Goal: Transaction & Acquisition: Purchase product/service

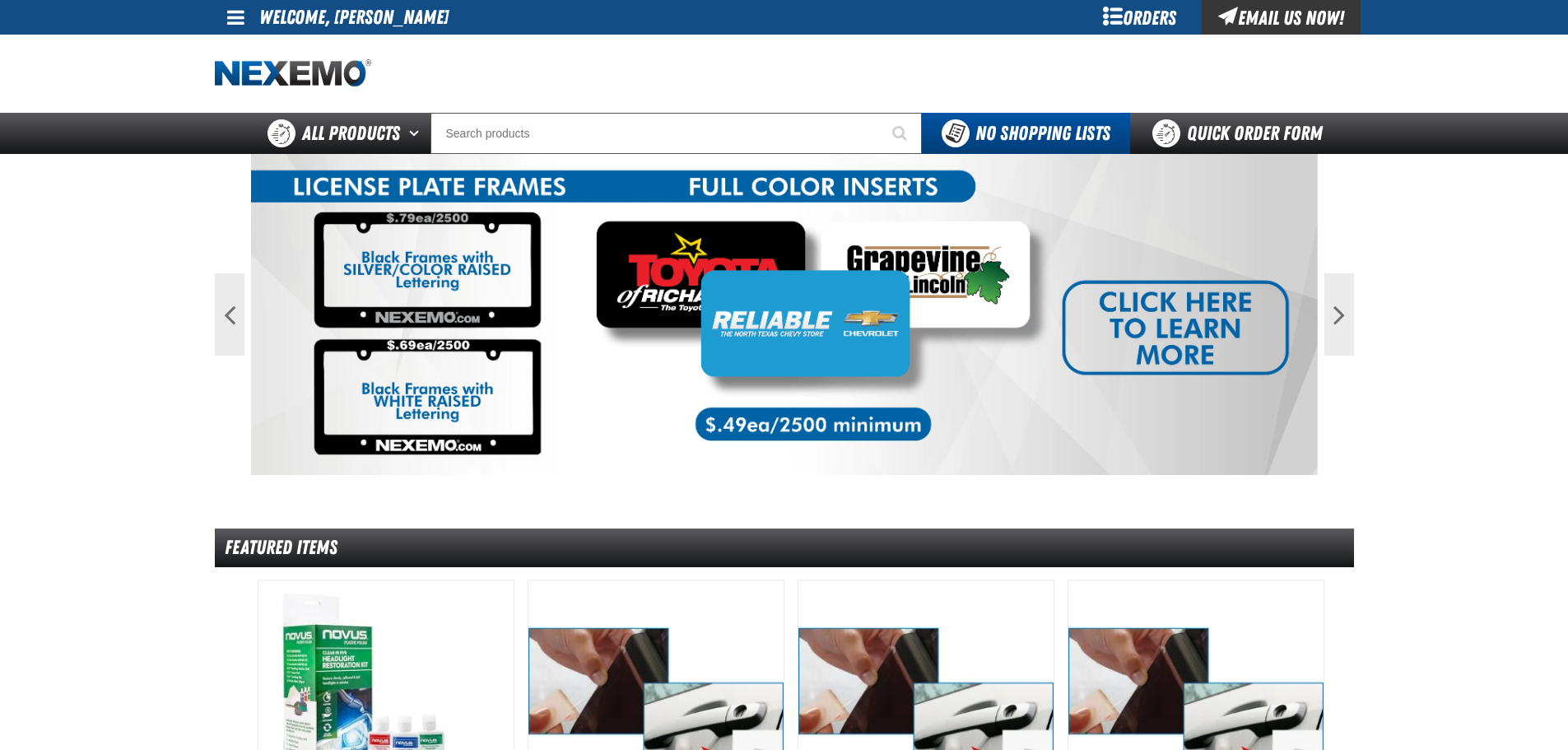
click at [1134, 21] on div "Orders" at bounding box center [1140, 17] width 124 height 35
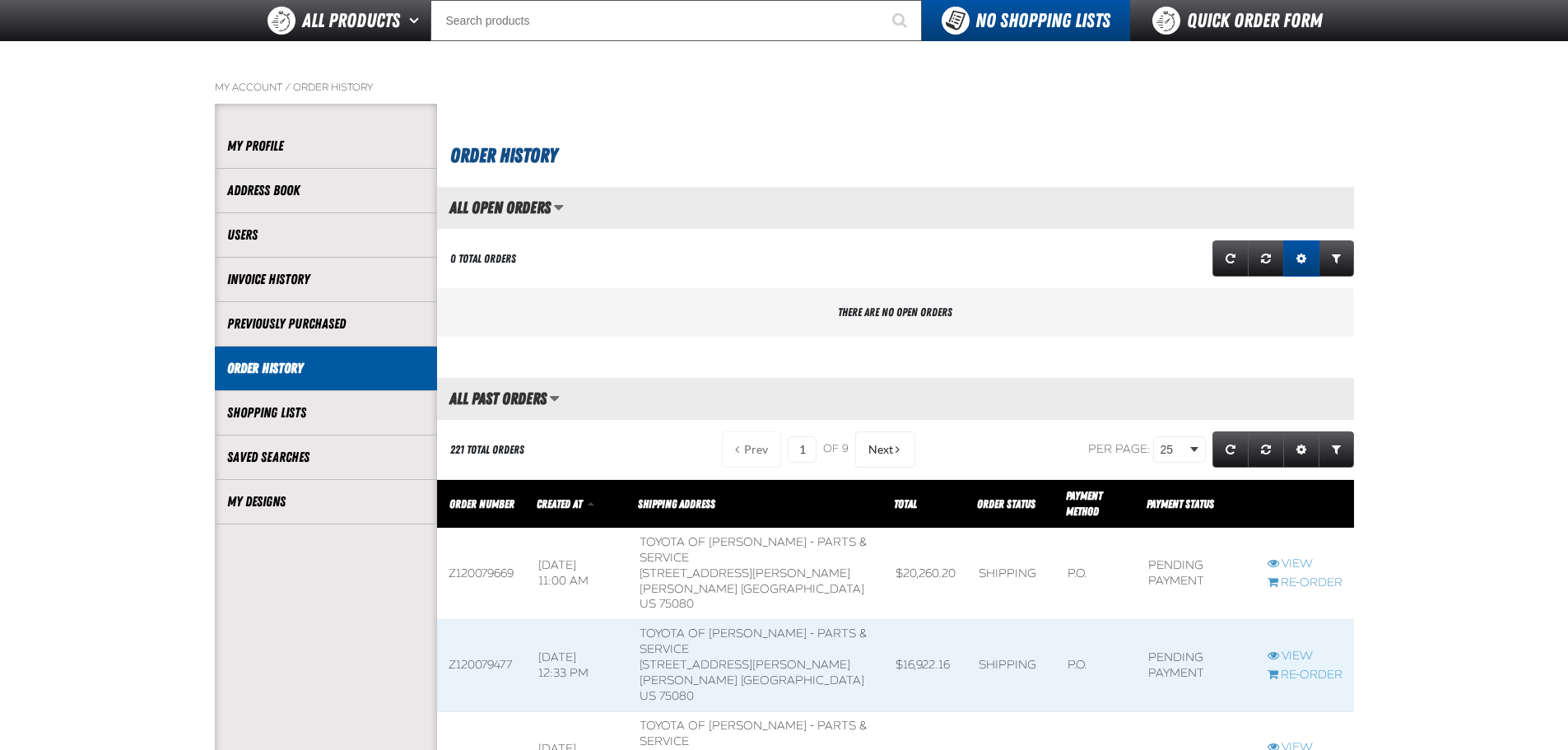
scroll to position [165, 0]
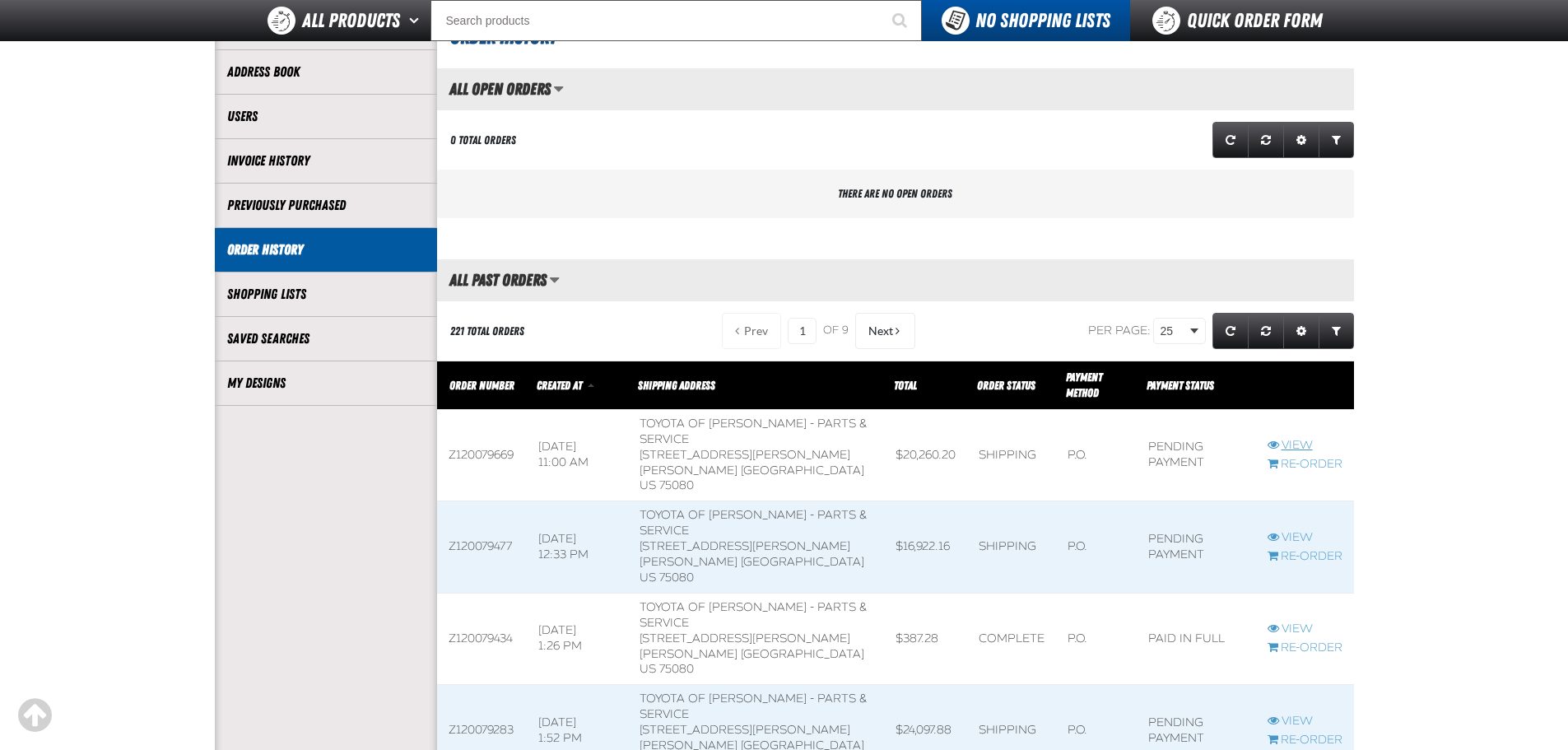
click at [1304, 440] on link "View" at bounding box center [1305, 445] width 75 height 15
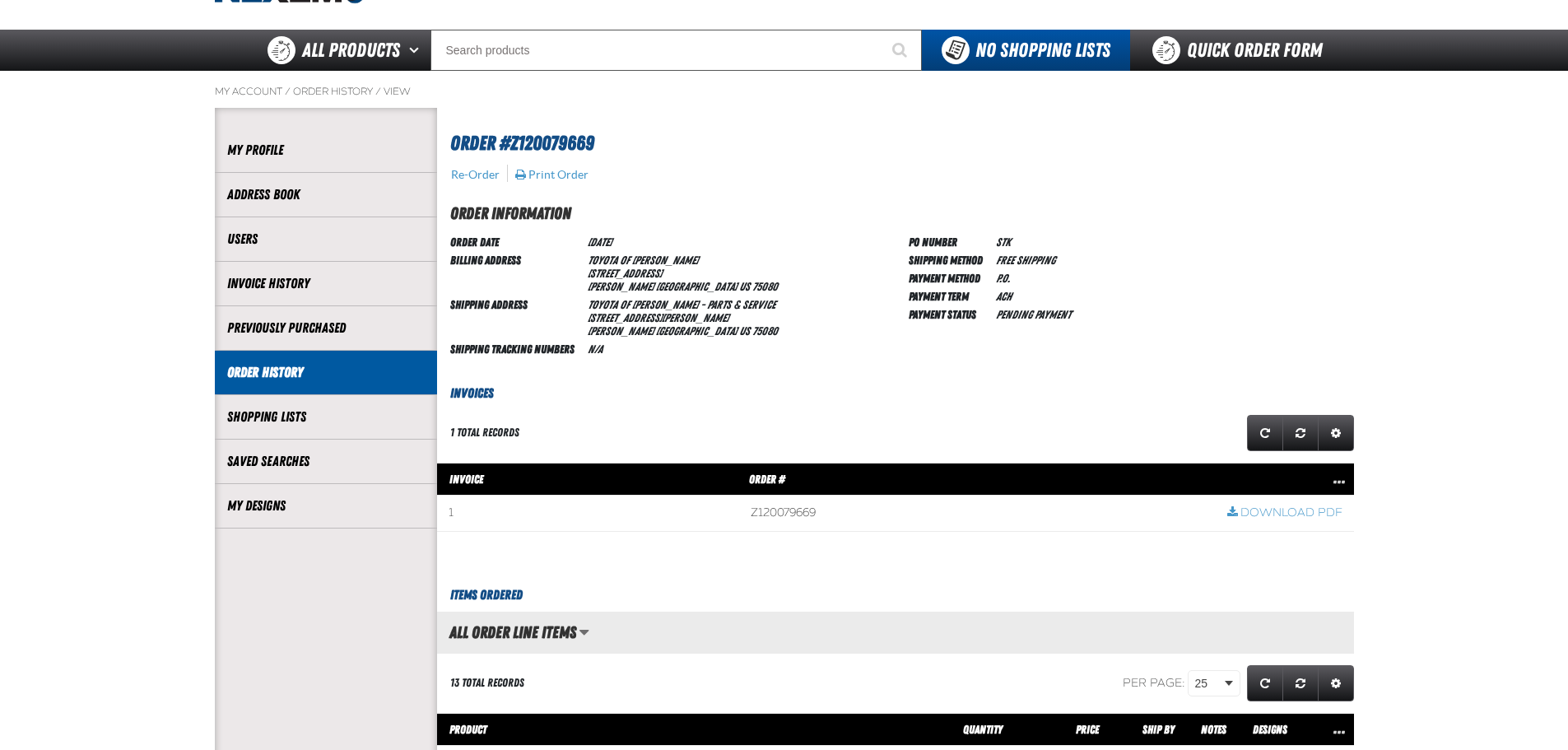
scroll to position [83, 0]
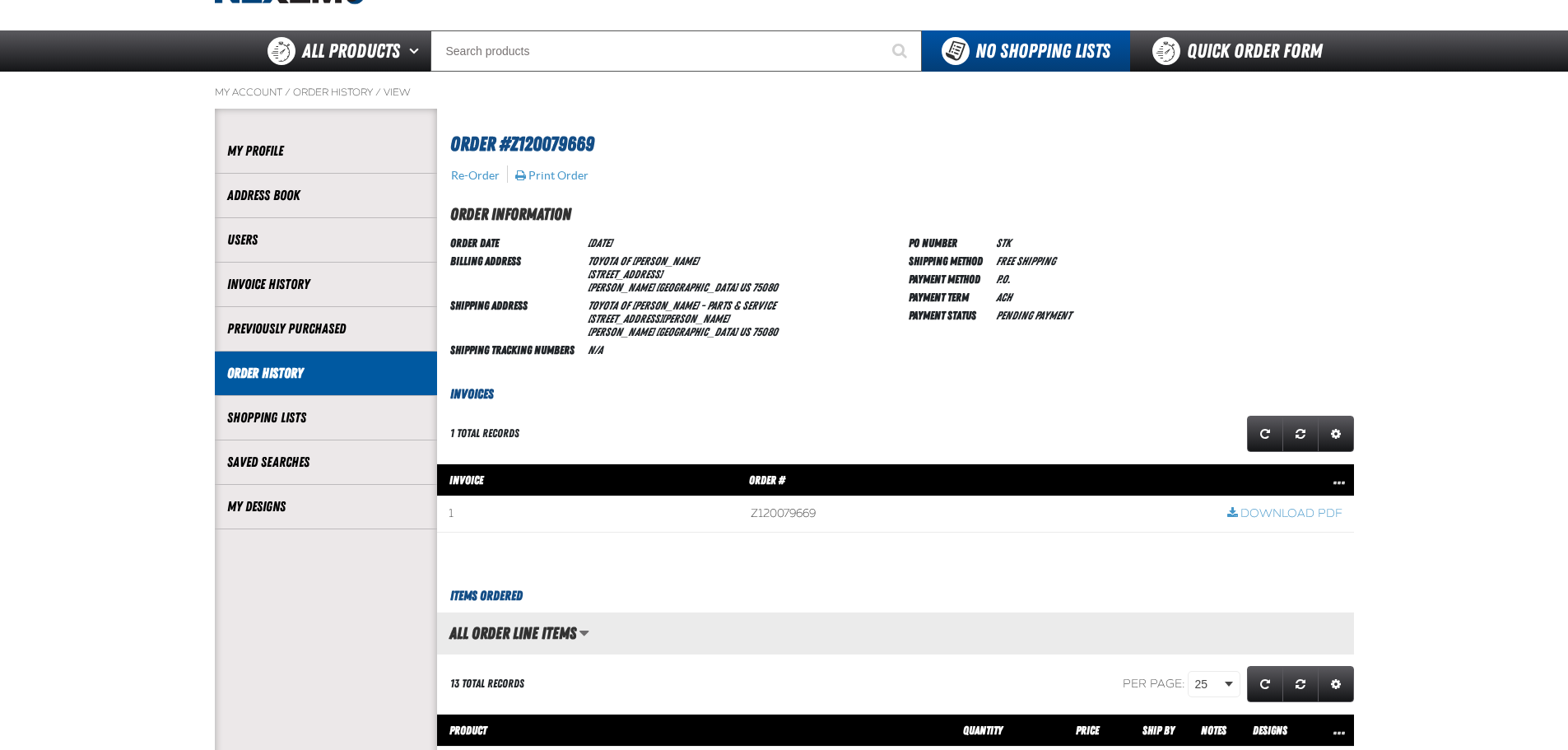
click at [465, 395] on h3 "Invoices" at bounding box center [895, 395] width 917 height 20
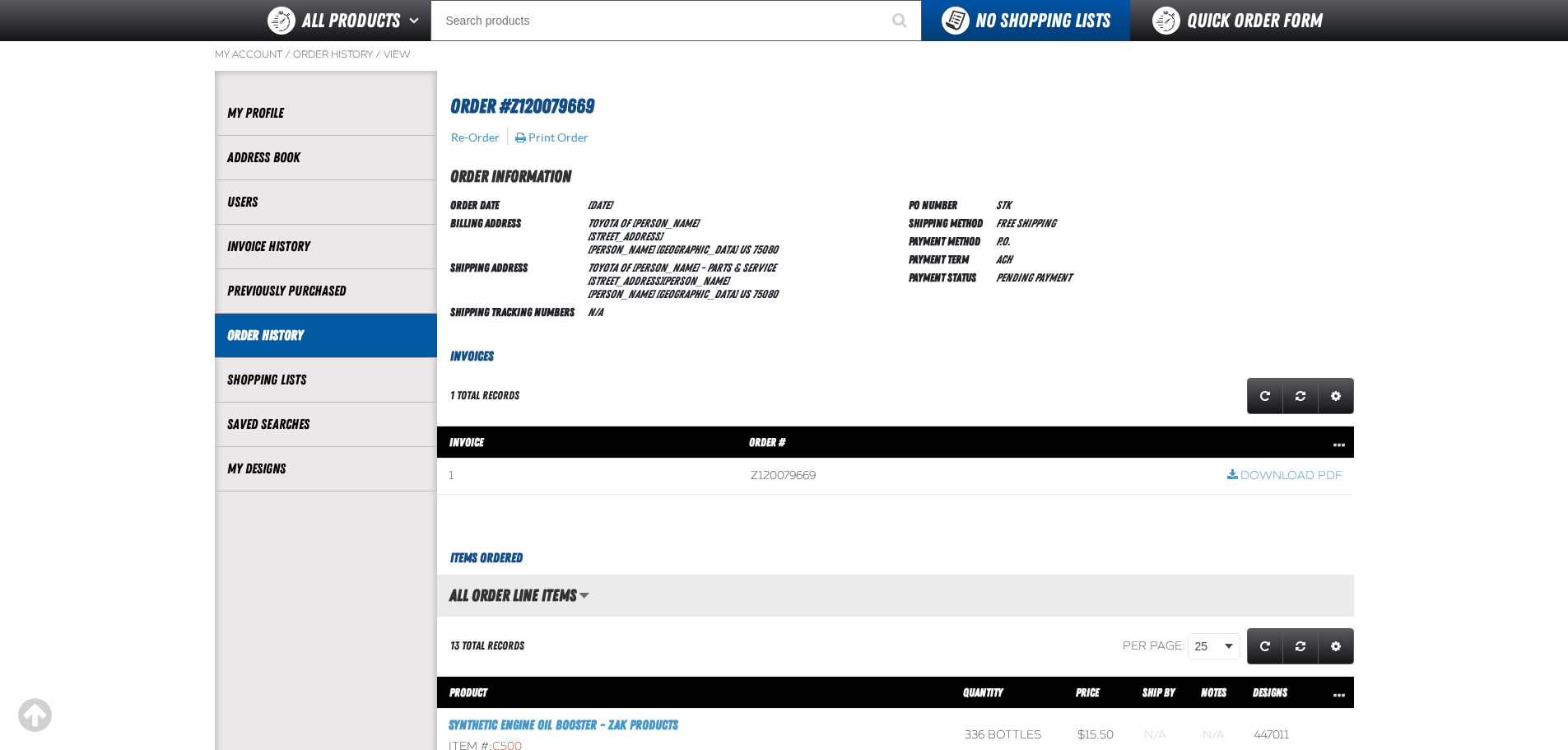
scroll to position [0, 0]
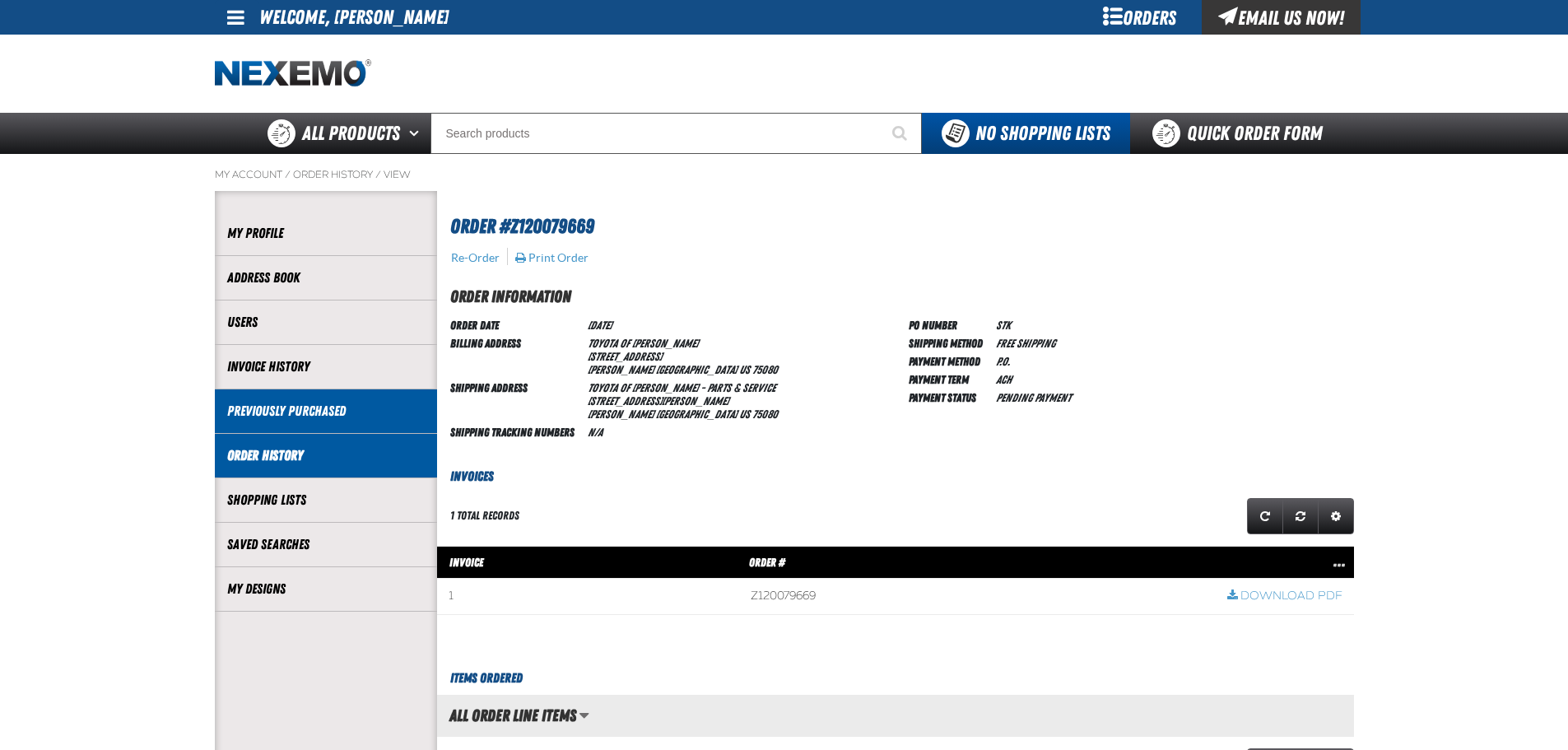
click at [352, 412] on link "Previously Purchased" at bounding box center [325, 411] width 197 height 19
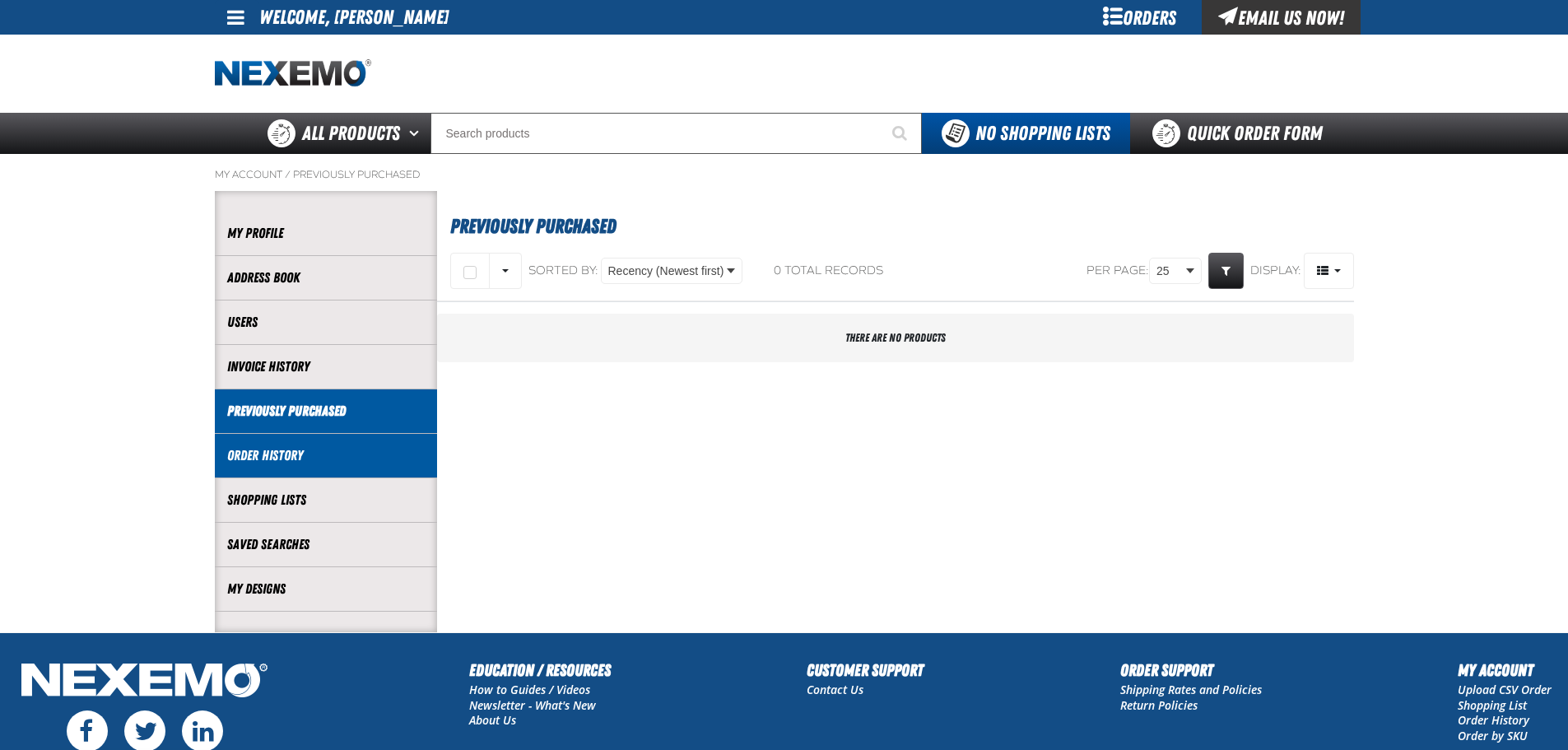
click at [318, 464] on link "Order History" at bounding box center [325, 455] width 197 height 19
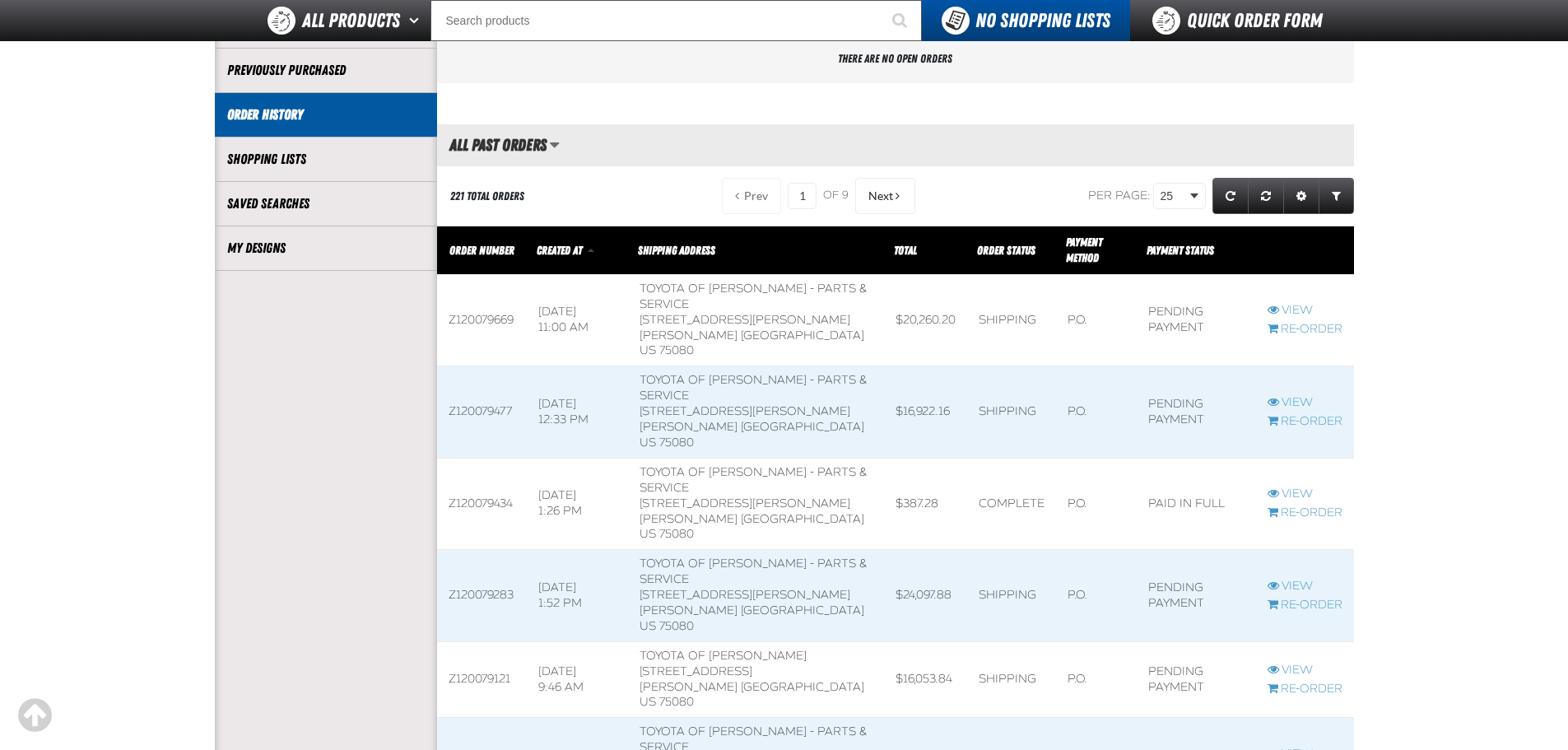
scroll to position [329, 0]
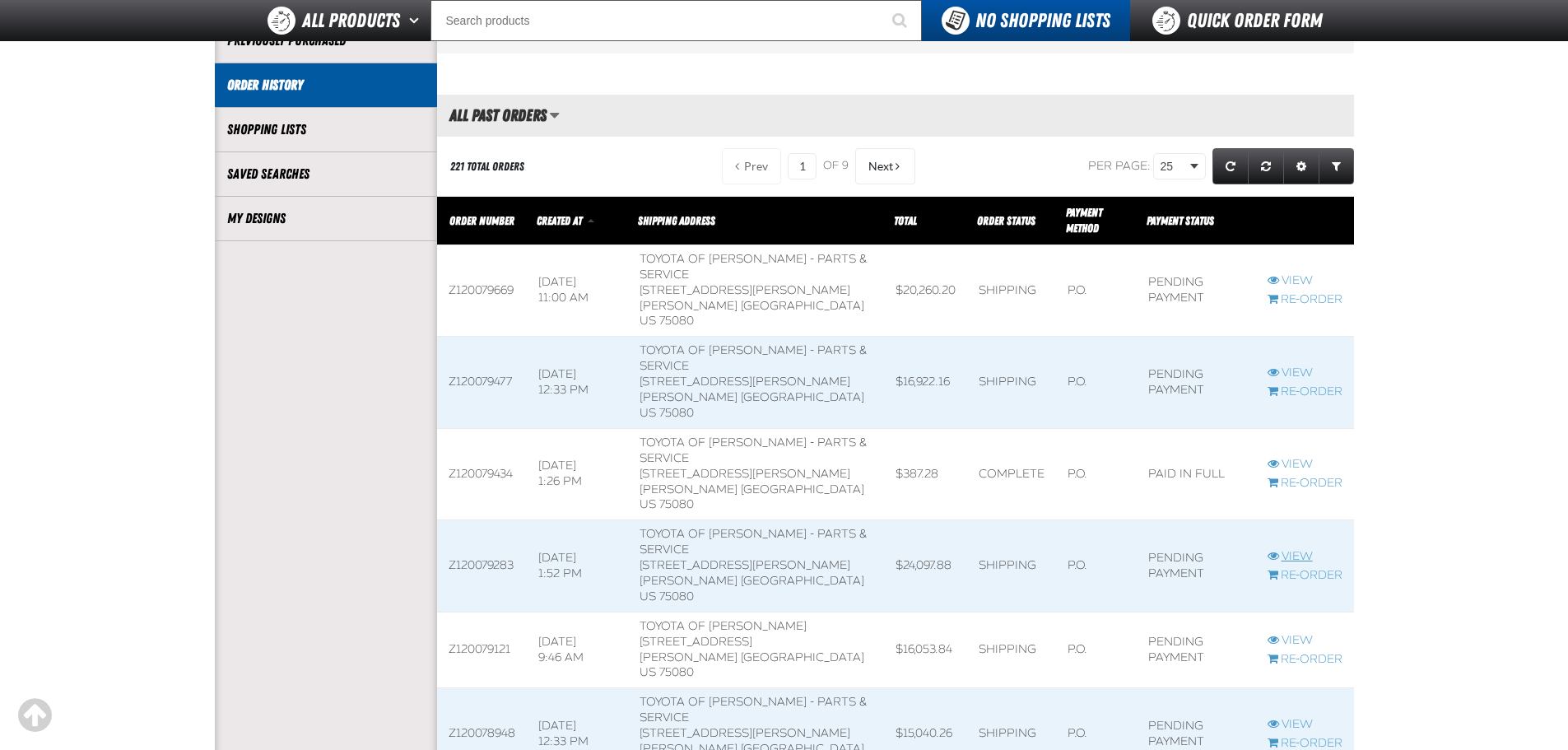
click at [1285, 549] on link "View" at bounding box center [1305, 556] width 75 height 15
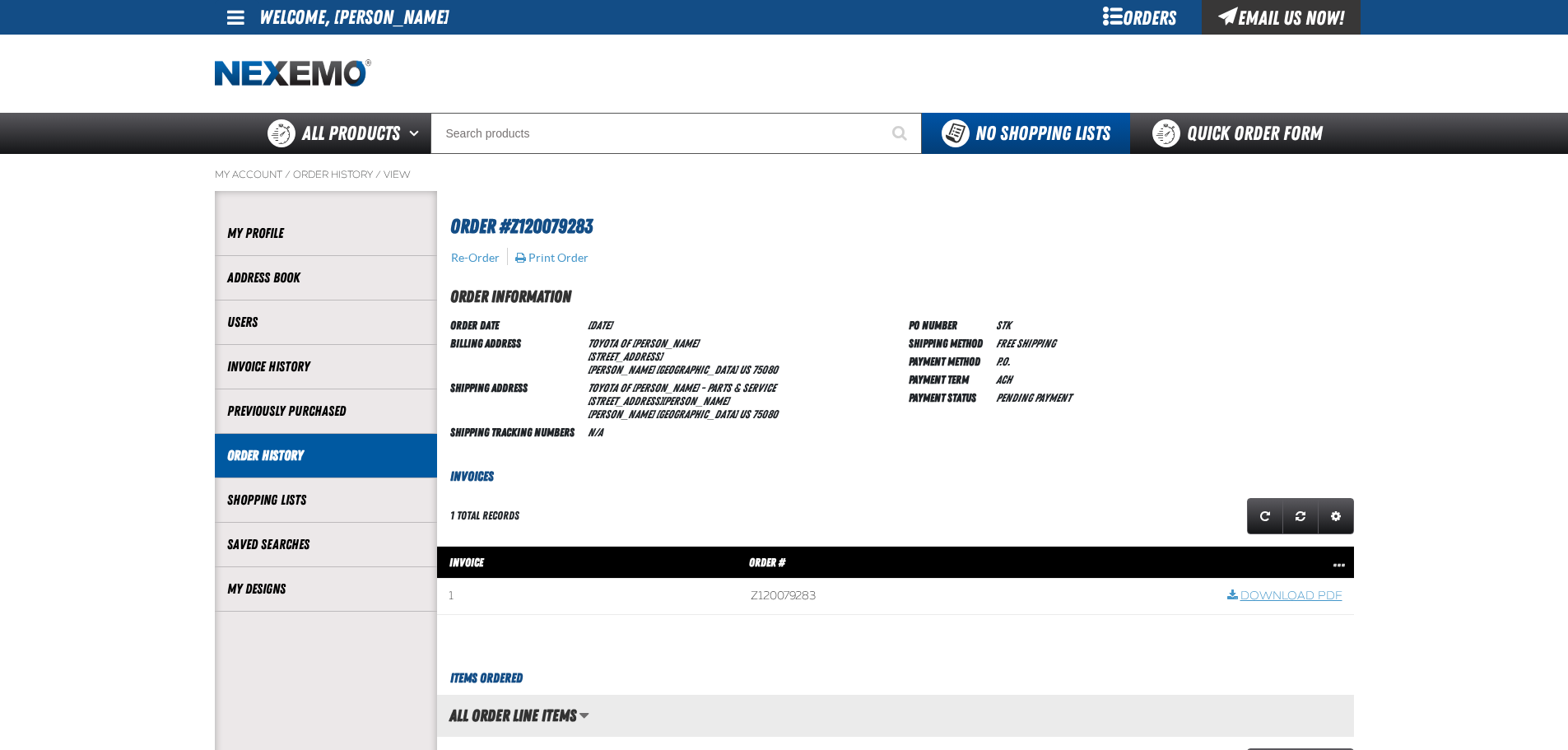
click at [1295, 598] on link "Download PDF" at bounding box center [1284, 595] width 115 height 15
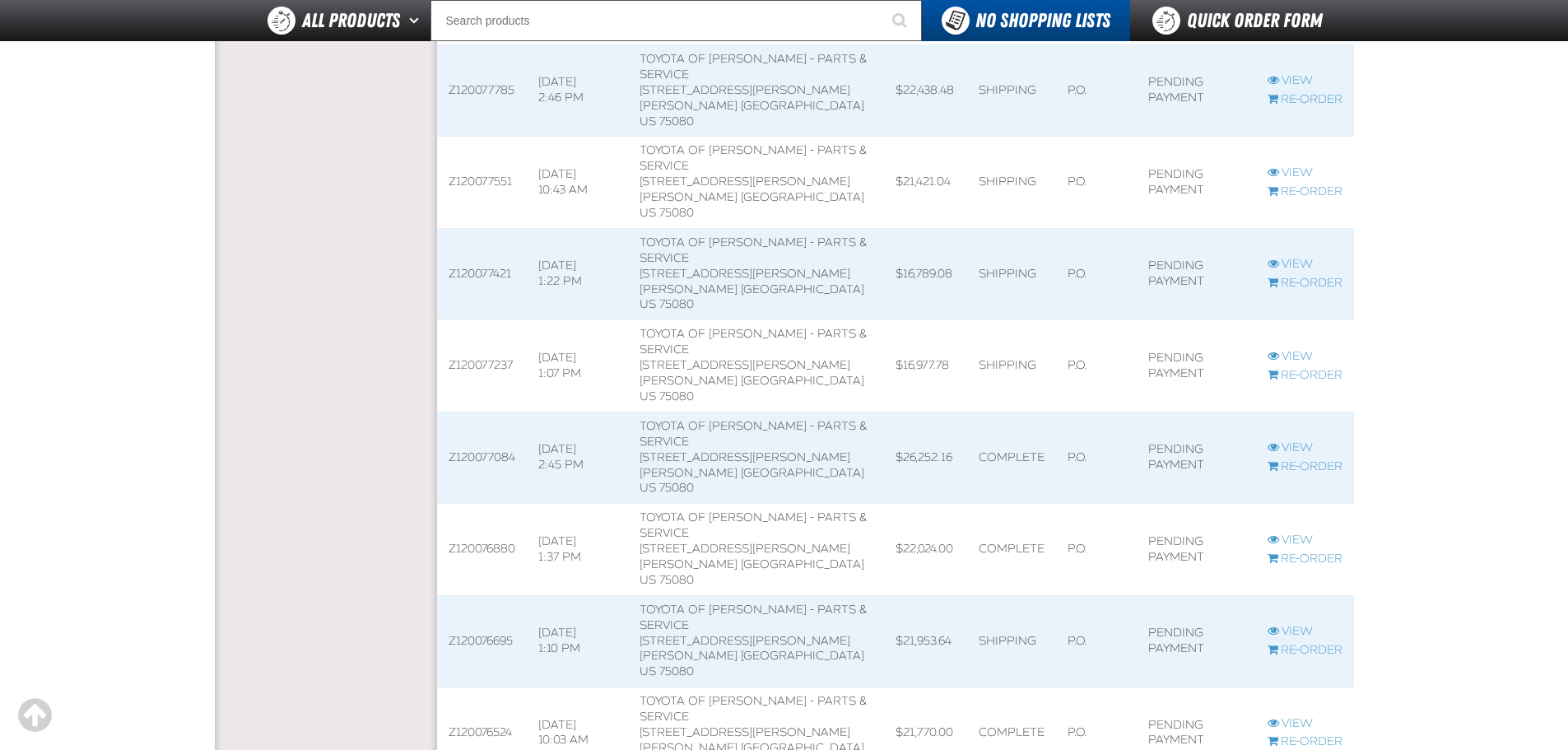
scroll to position [1115, 0]
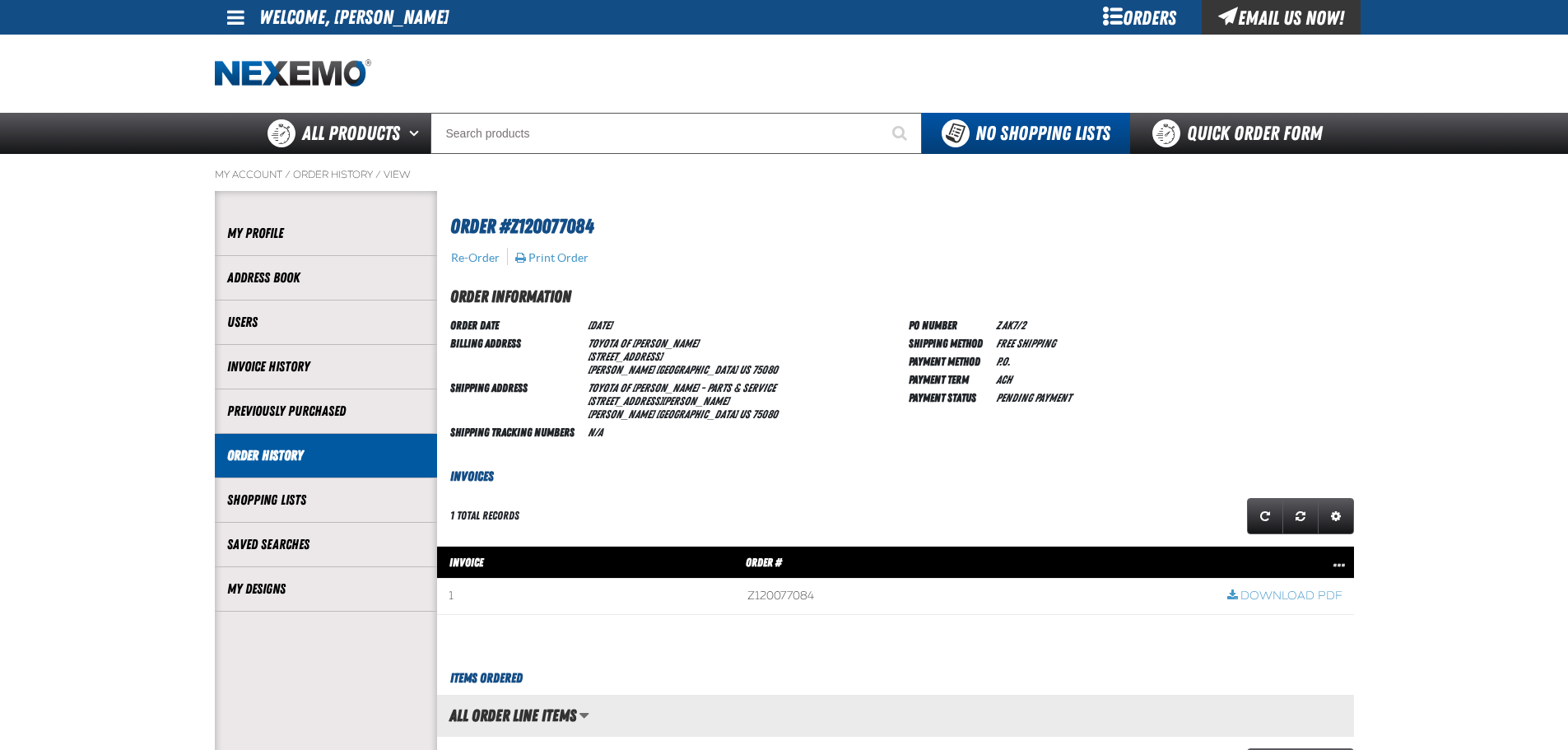
scroll to position [1, 1]
click at [1301, 595] on link "Download PDF" at bounding box center [1284, 595] width 115 height 15
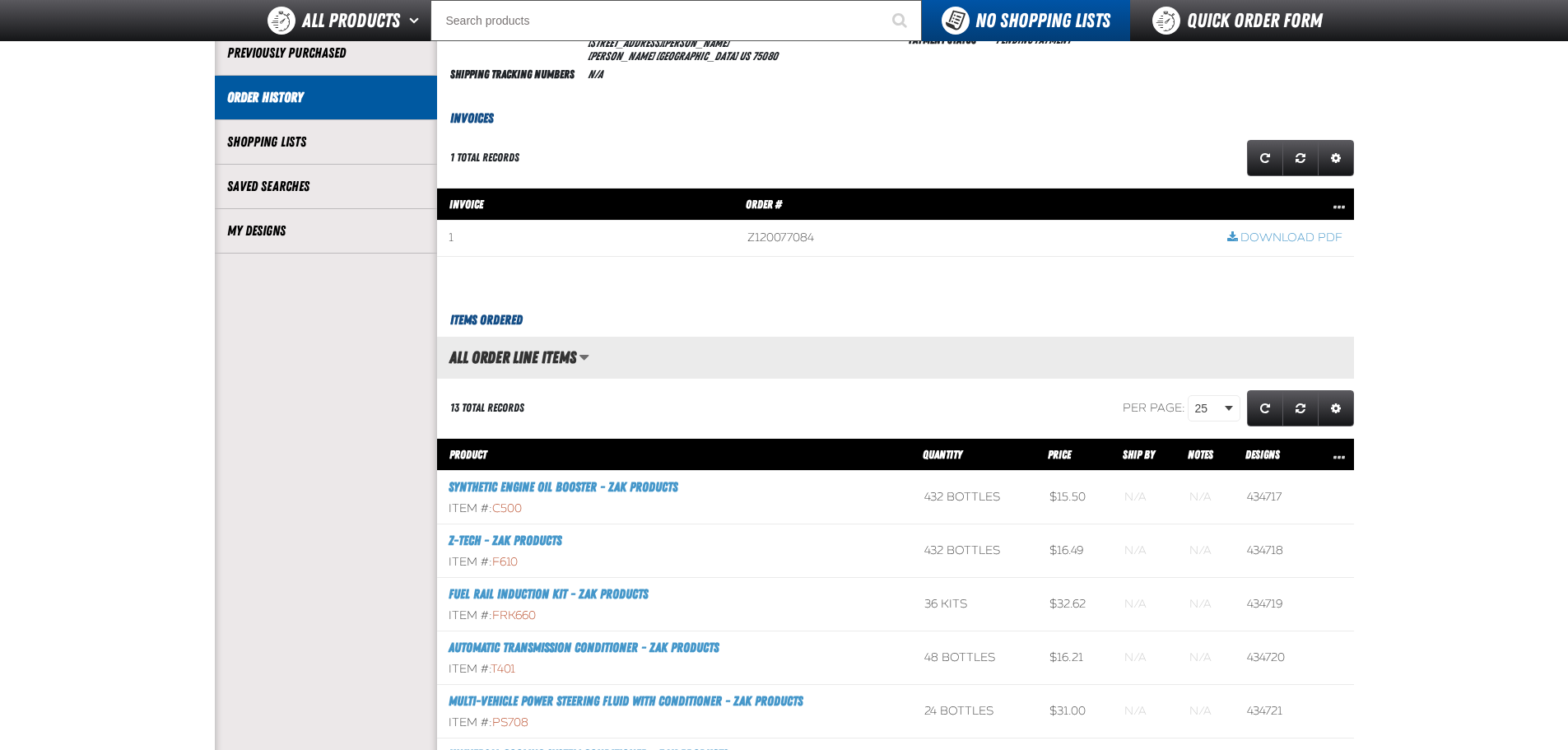
scroll to position [0, 0]
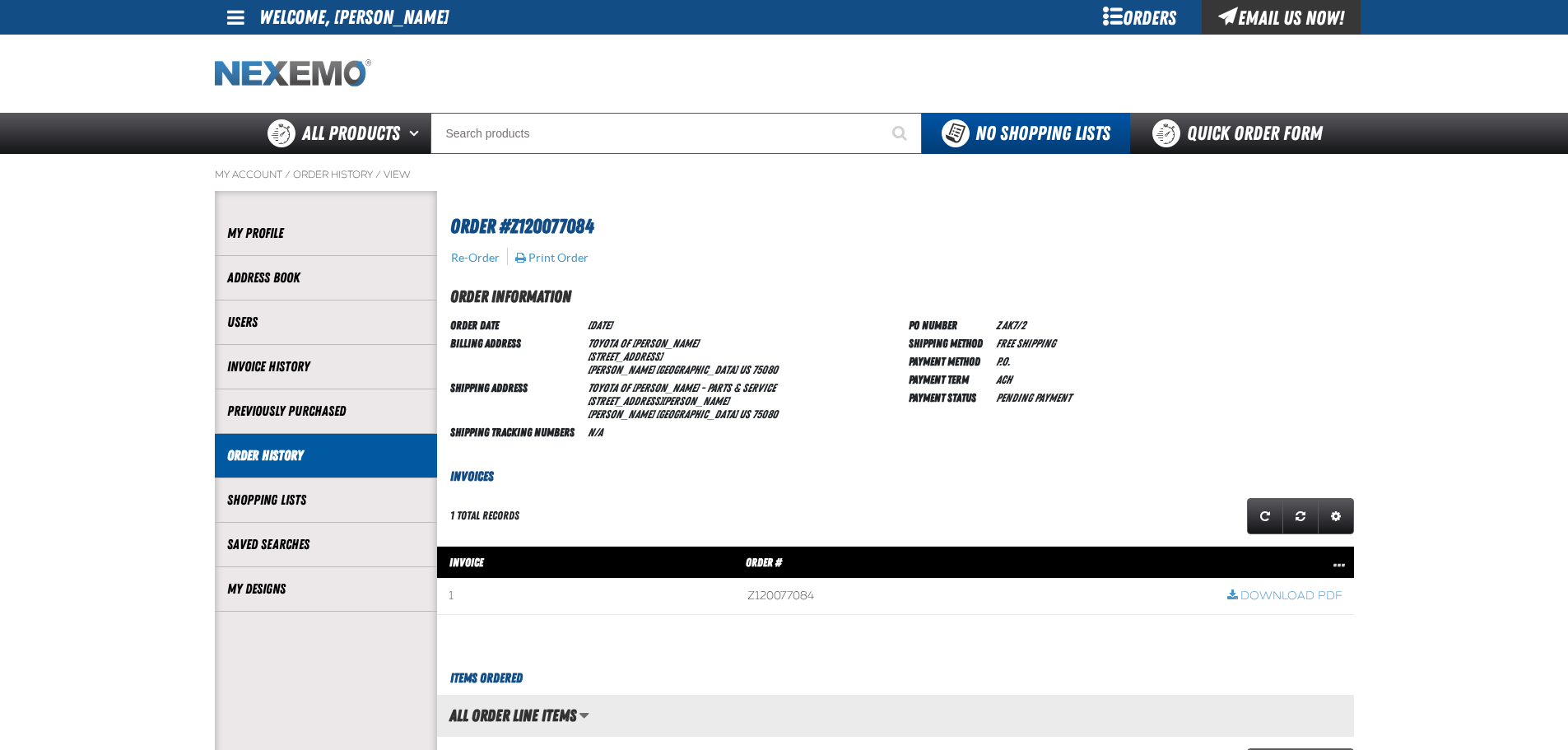
click at [317, 77] on img "Home" at bounding box center [293, 74] width 156 height 29
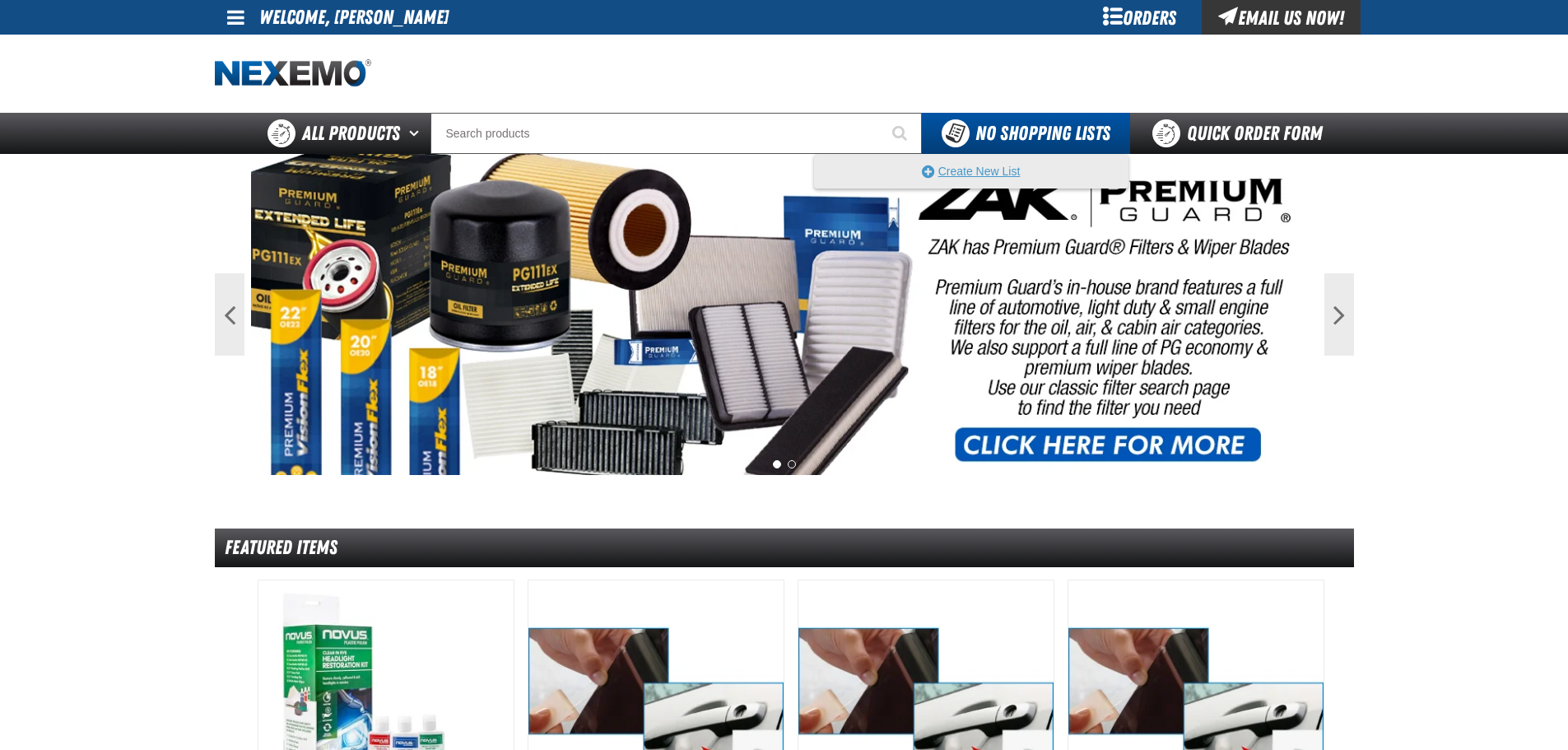
click at [978, 173] on button "Create New List" at bounding box center [972, 171] width 313 height 33
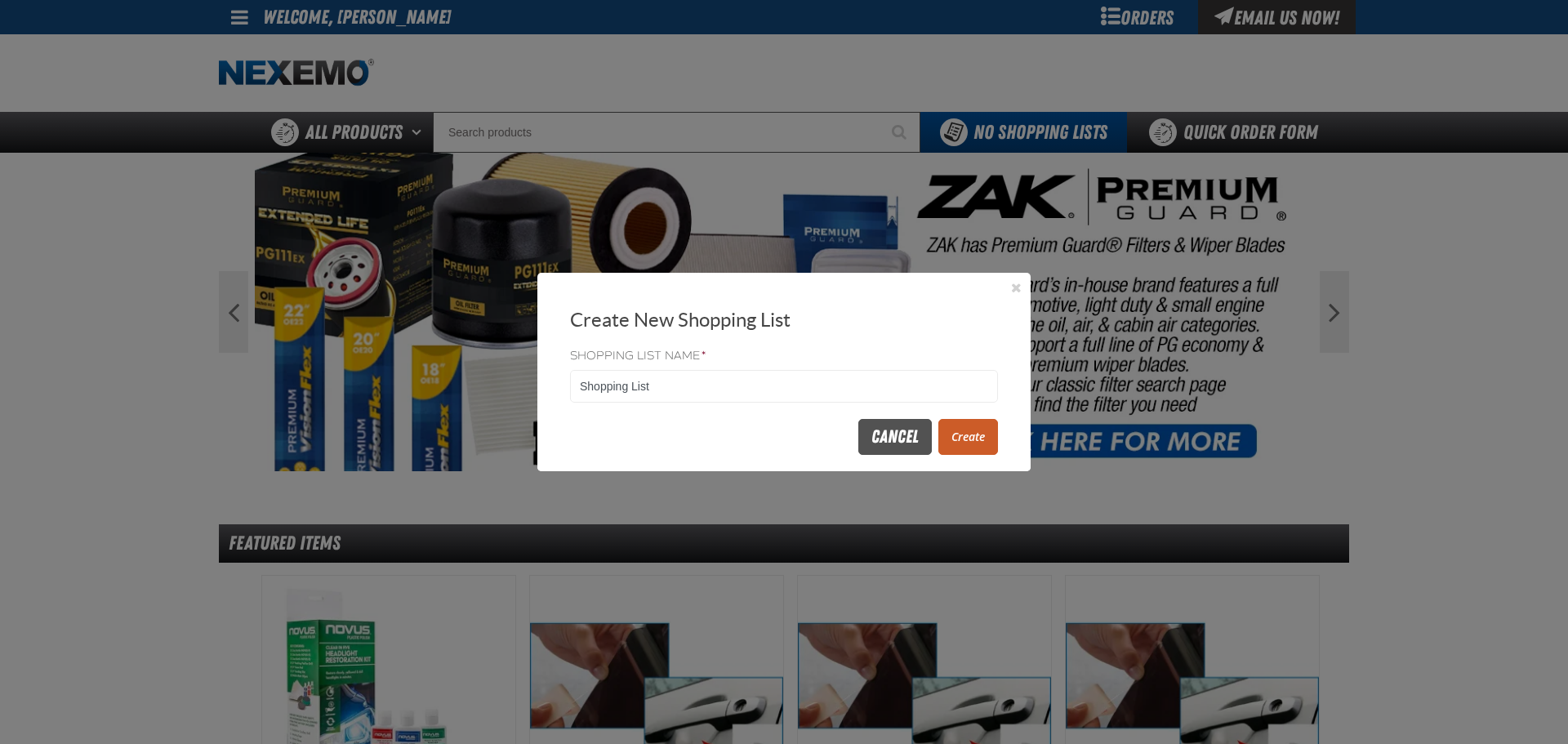
click at [901, 440] on button "Cancel" at bounding box center [895, 437] width 74 height 36
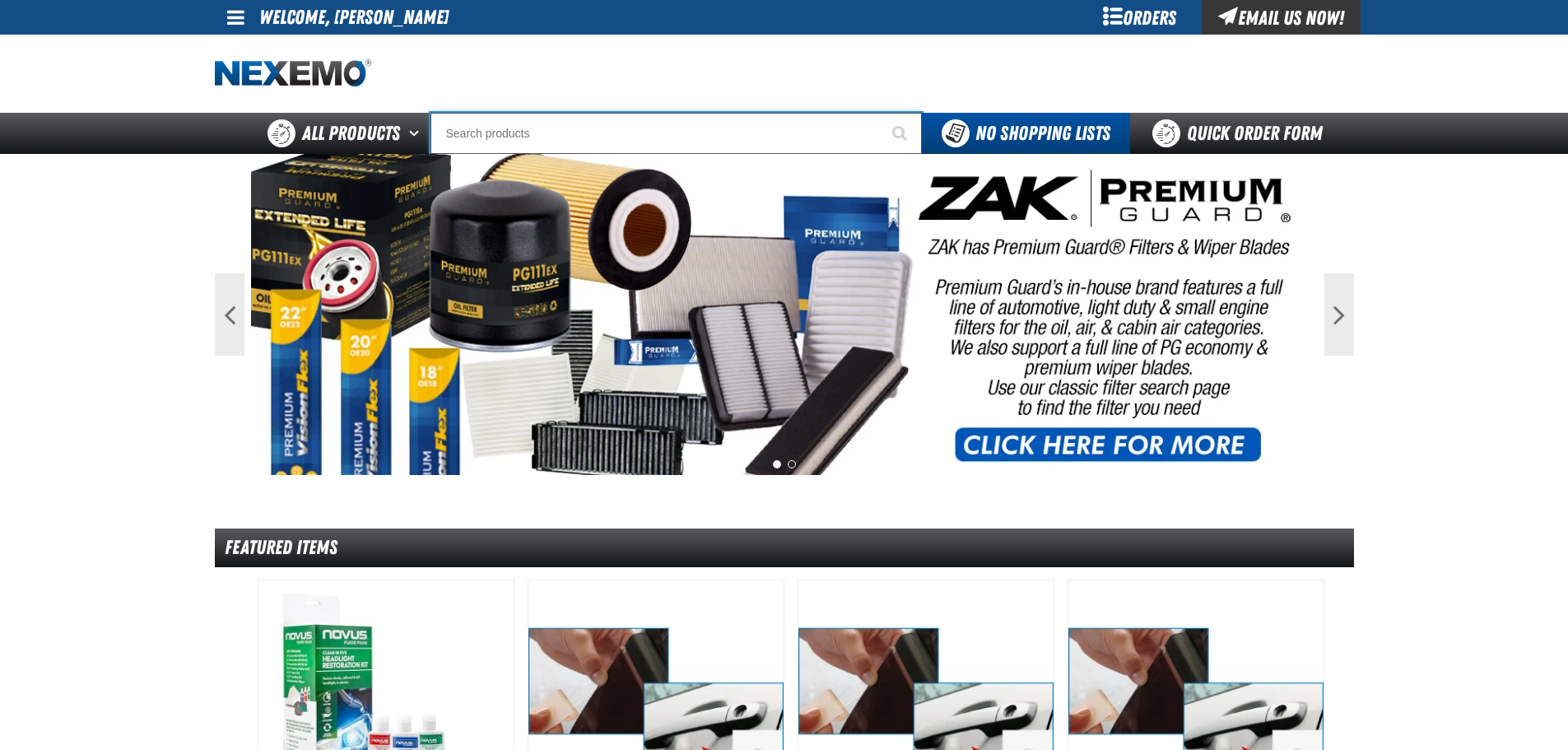
click at [596, 131] on input "Search" at bounding box center [676, 133] width 492 height 41
type input "c"
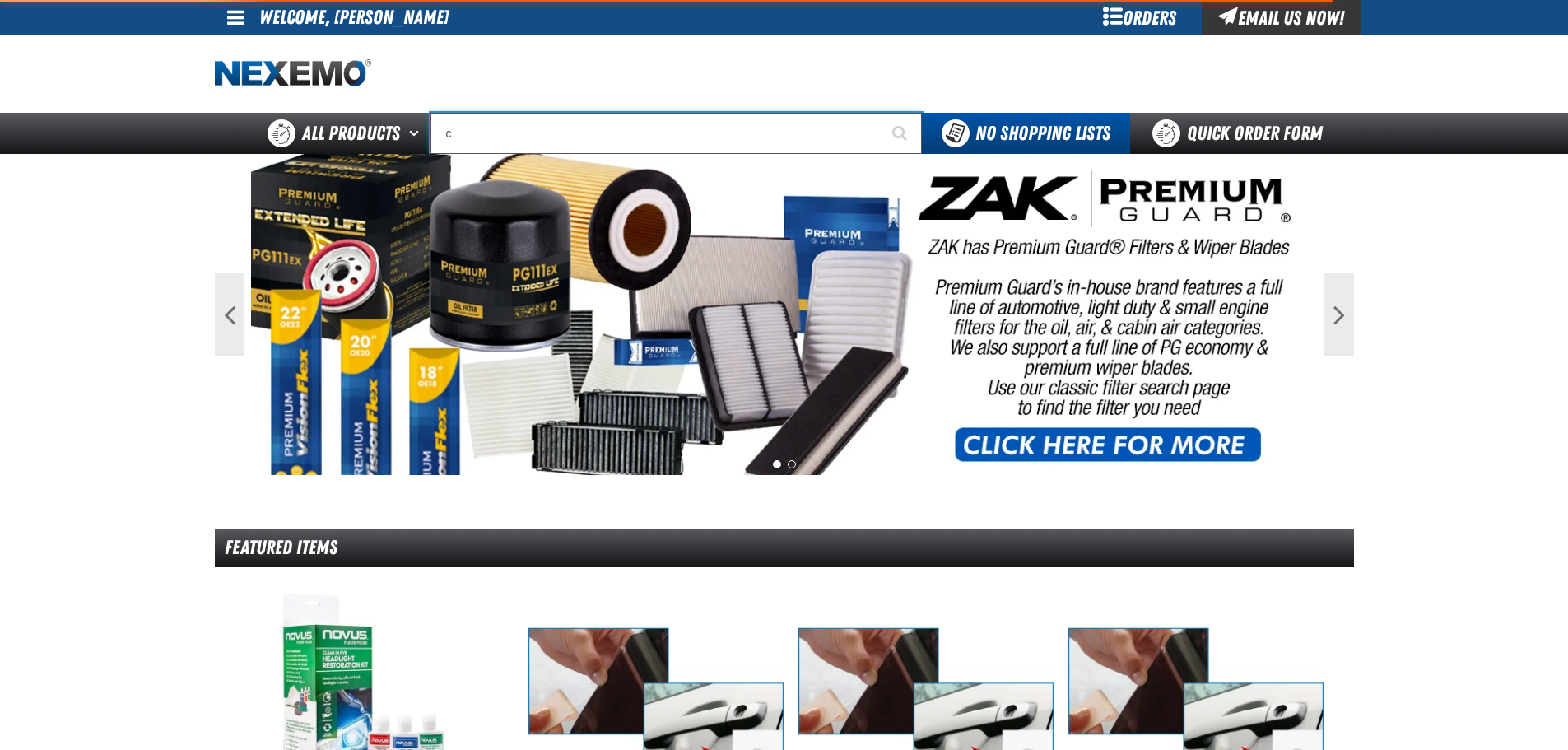
type input "c Alkaline Battery 1.5 Volt (12 per pack)"
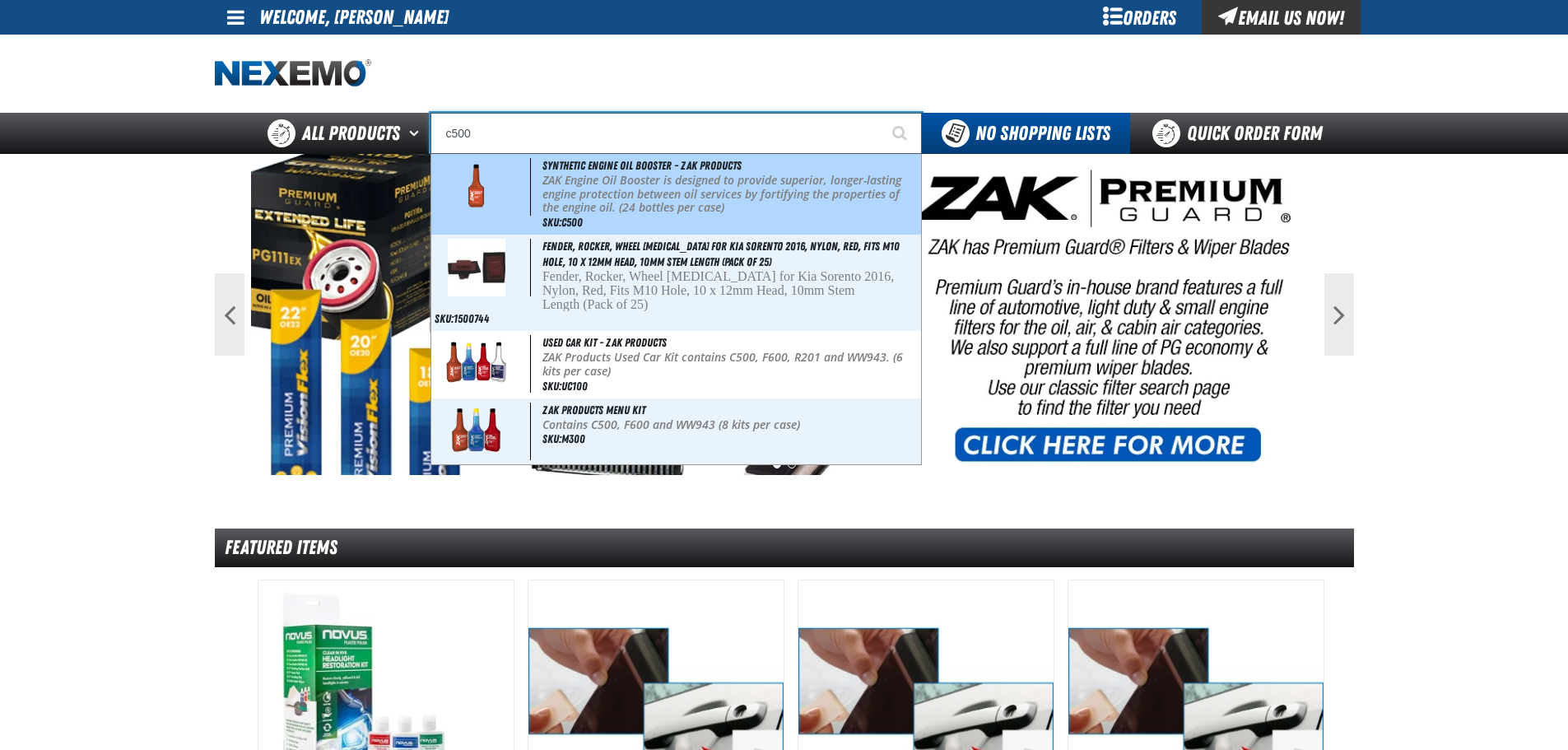
click at [599, 189] on p "ZAK Engine Oil Booster is designed to provide superior, longer-lasting engine p…" at bounding box center [730, 194] width 375 height 41
type input "Synthetic Engine Oil Booster - ZAK Products"
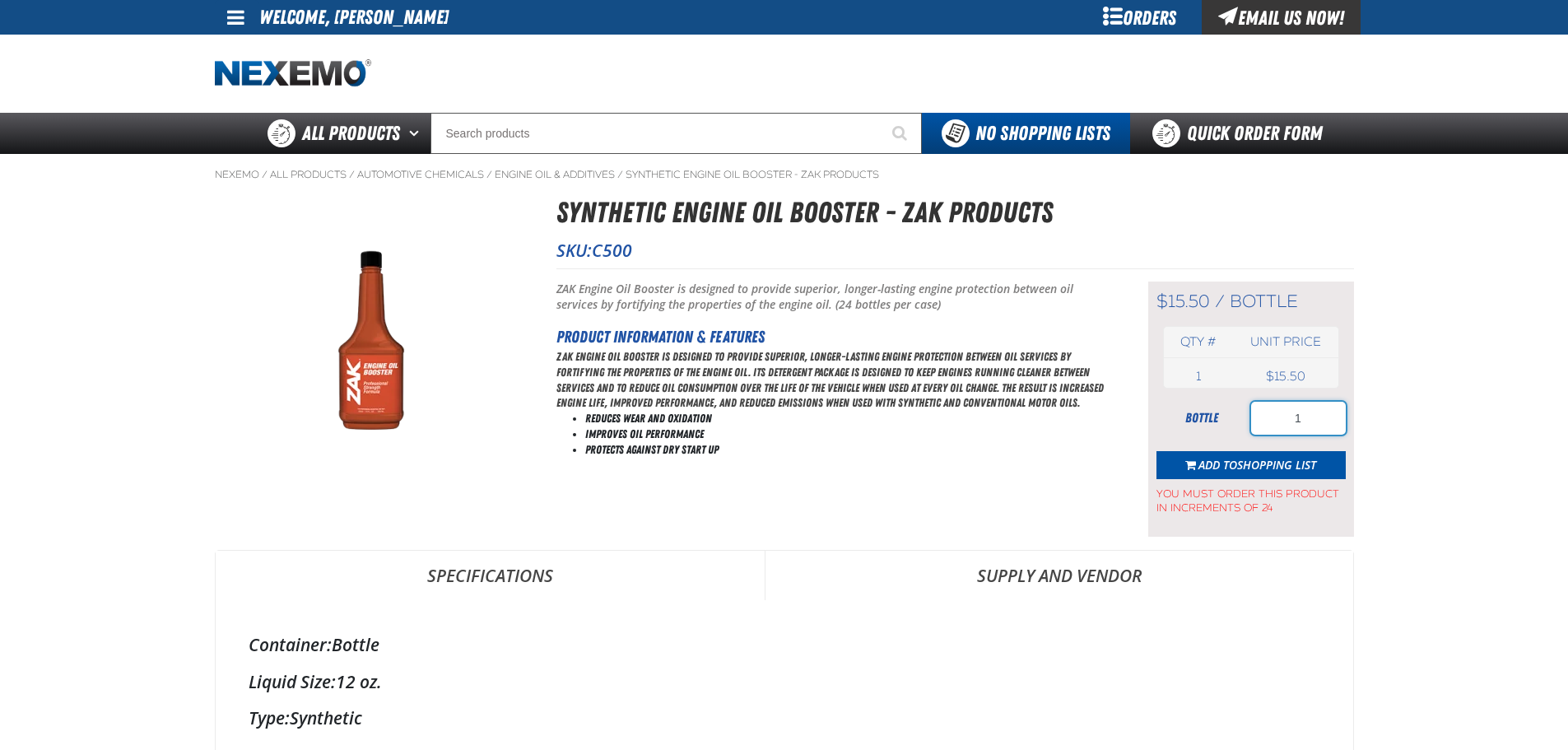
click at [1303, 418] on input "1" at bounding box center [1298, 418] width 95 height 33
click at [1286, 415] on input "1" at bounding box center [1298, 418] width 95 height 33
click at [1286, 414] on input "1" at bounding box center [1298, 418] width 95 height 33
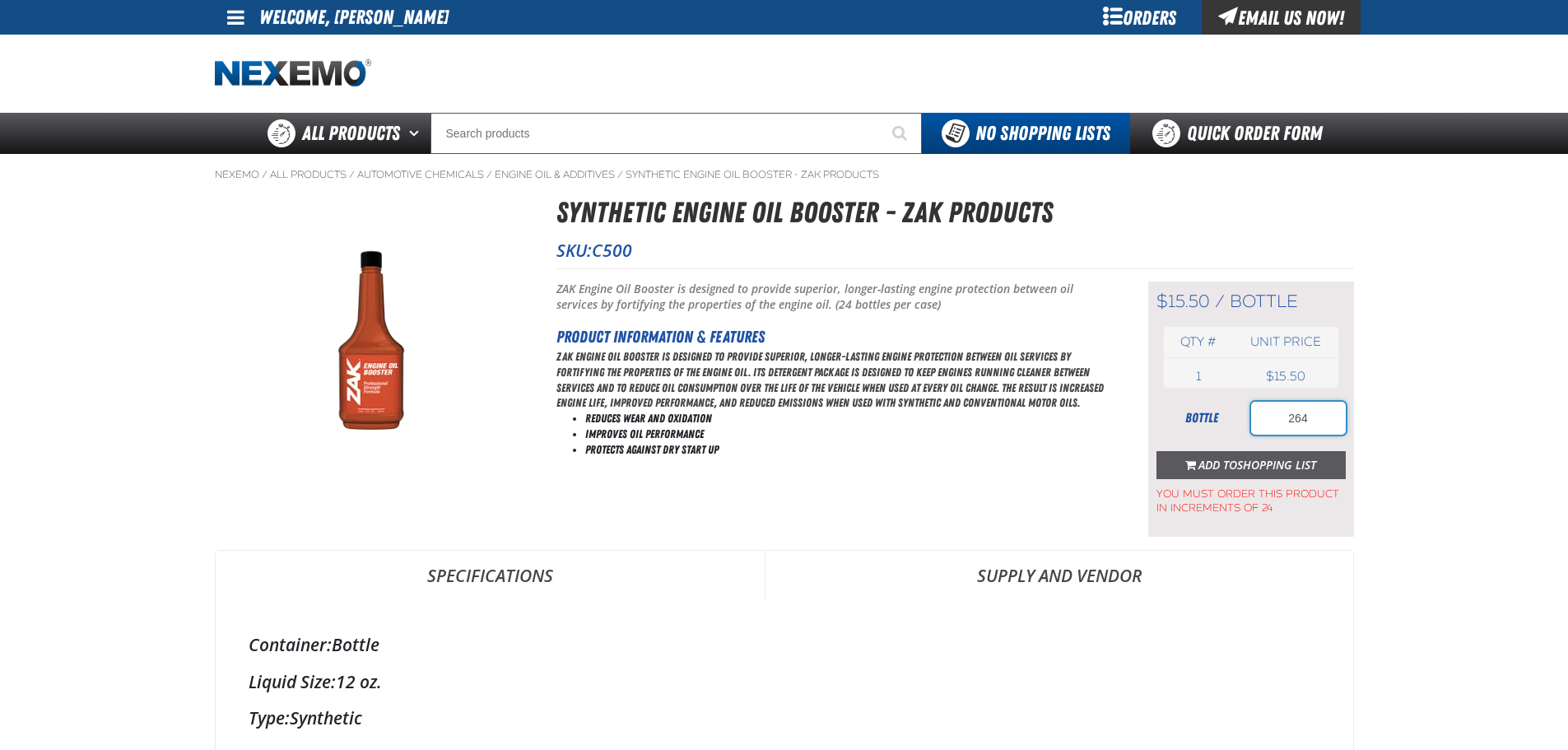
type input "264"
click at [1284, 457] on span "Shopping List" at bounding box center [1276, 465] width 79 height 15
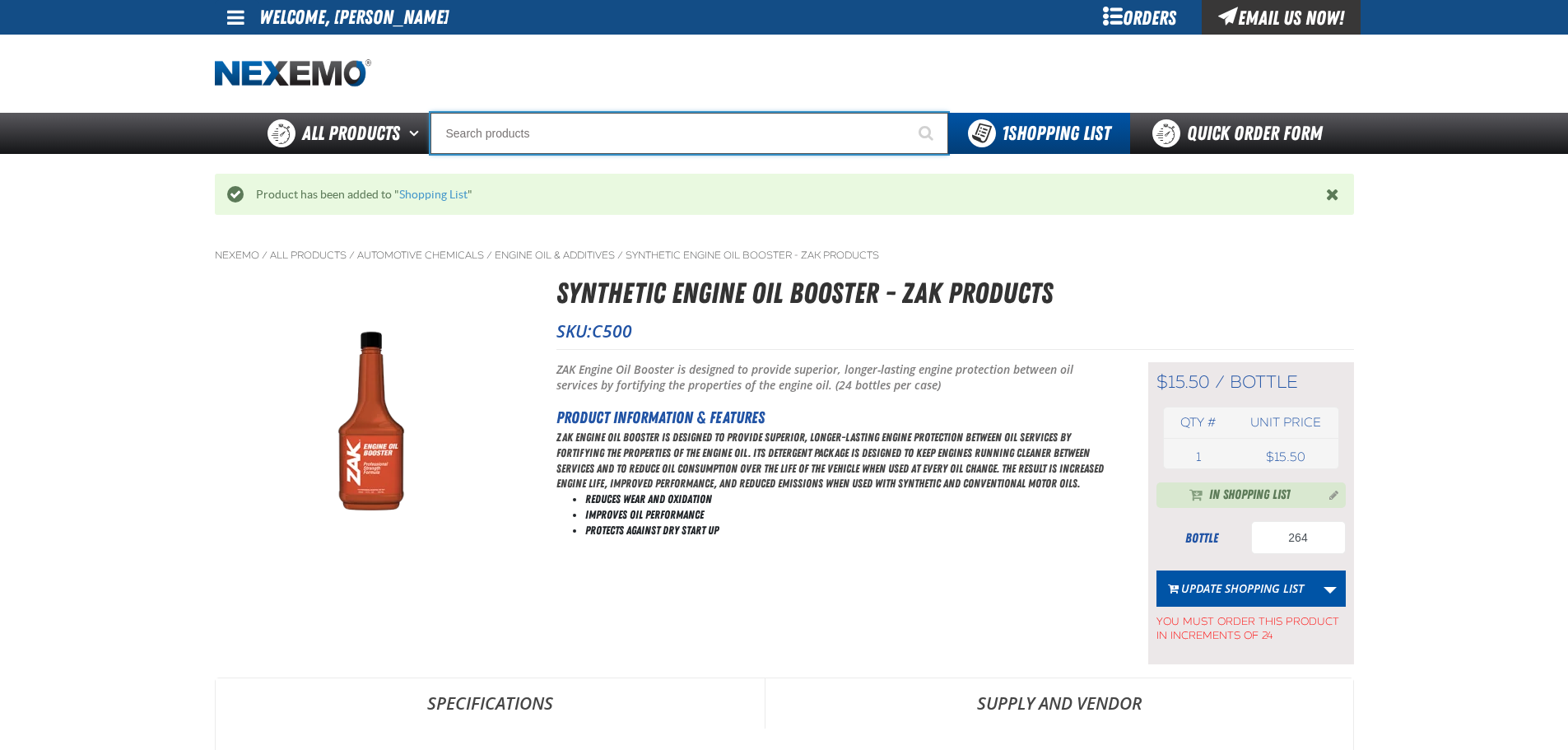
click at [690, 141] on input "Search" at bounding box center [690, 133] width 518 height 41
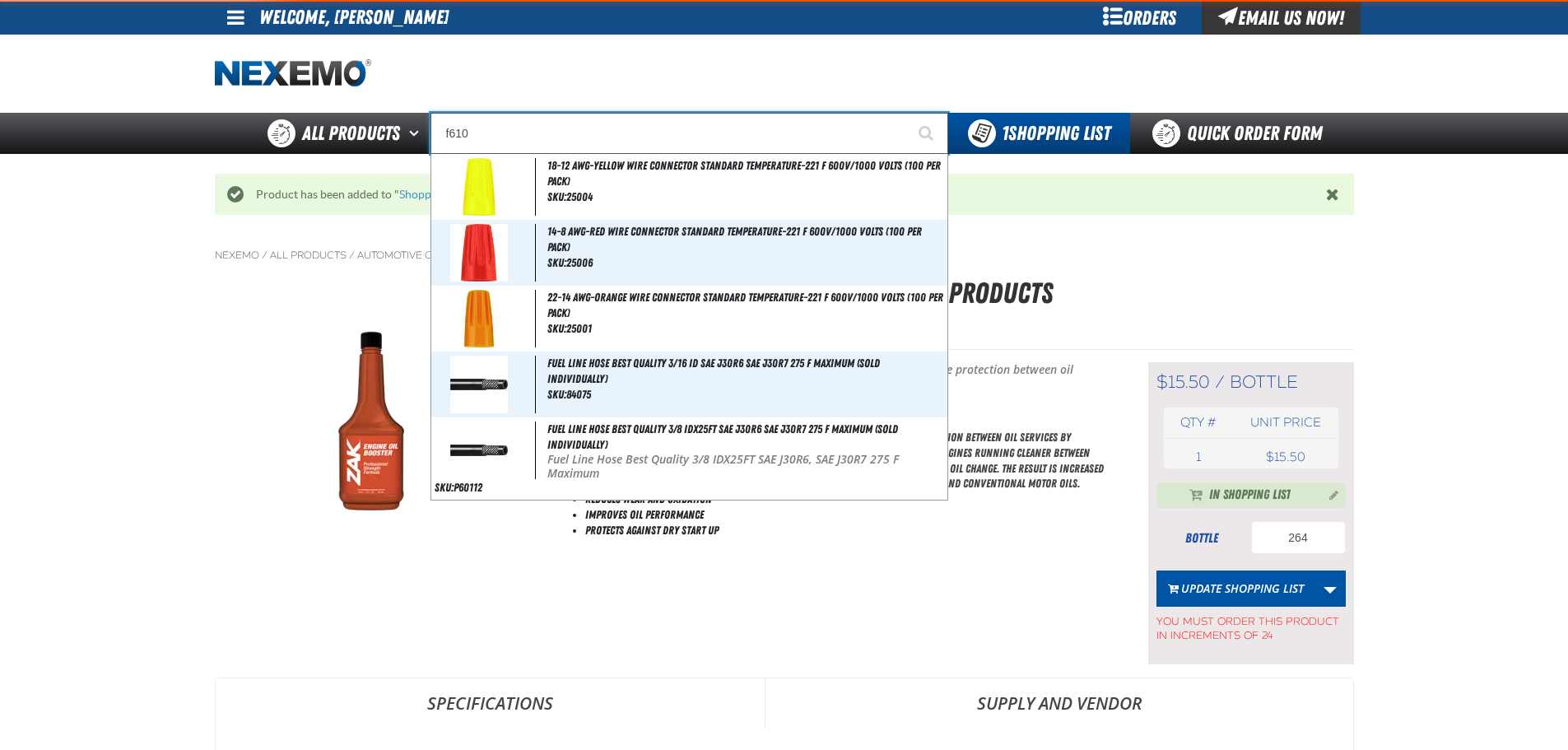
type input "f610"
click at [907, 113] on button "Start Searching" at bounding box center [927, 133] width 41 height 41
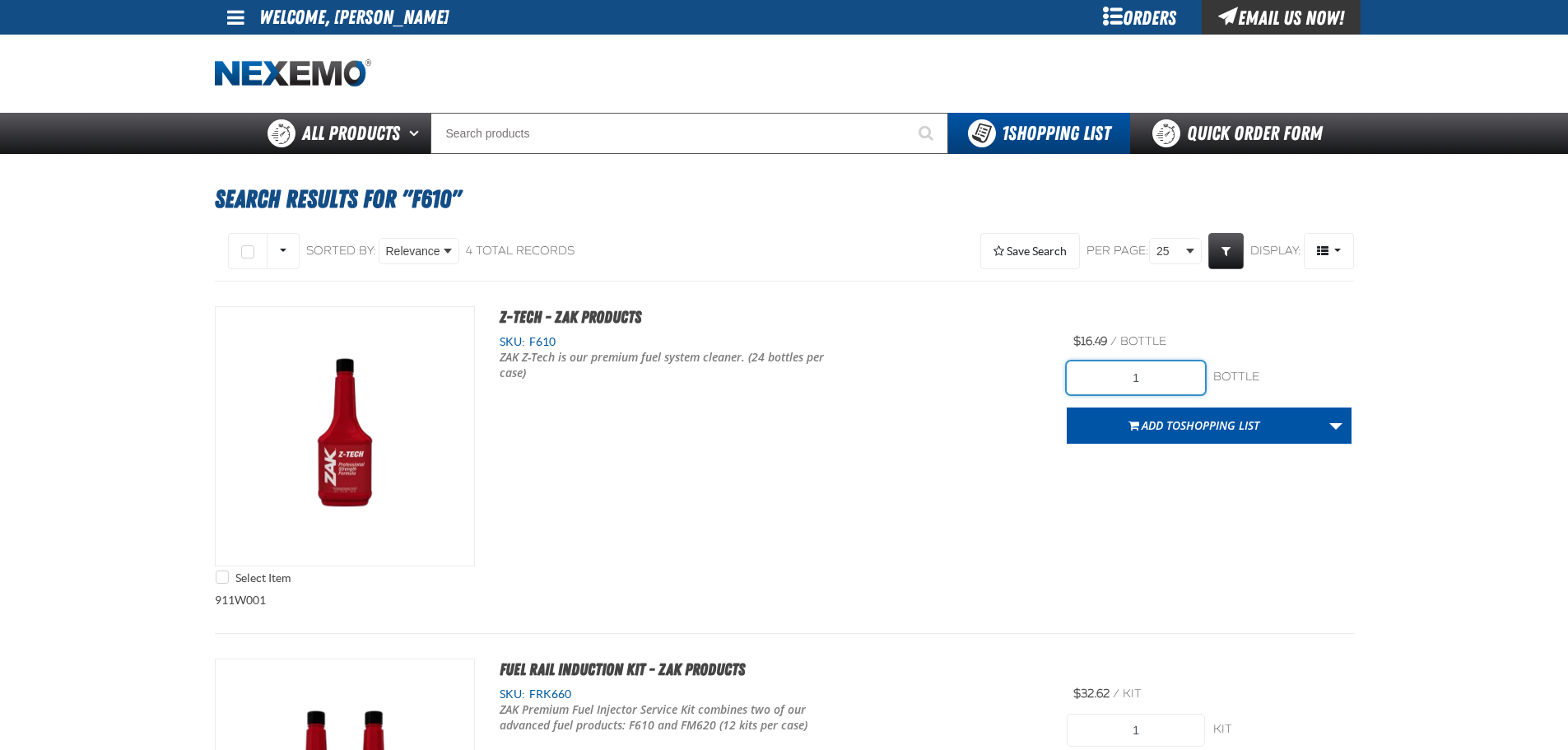
click at [1170, 385] on input "1" at bounding box center [1136, 378] width 138 height 33
click at [1135, 367] on input "1" at bounding box center [1136, 378] width 138 height 33
type input "288"
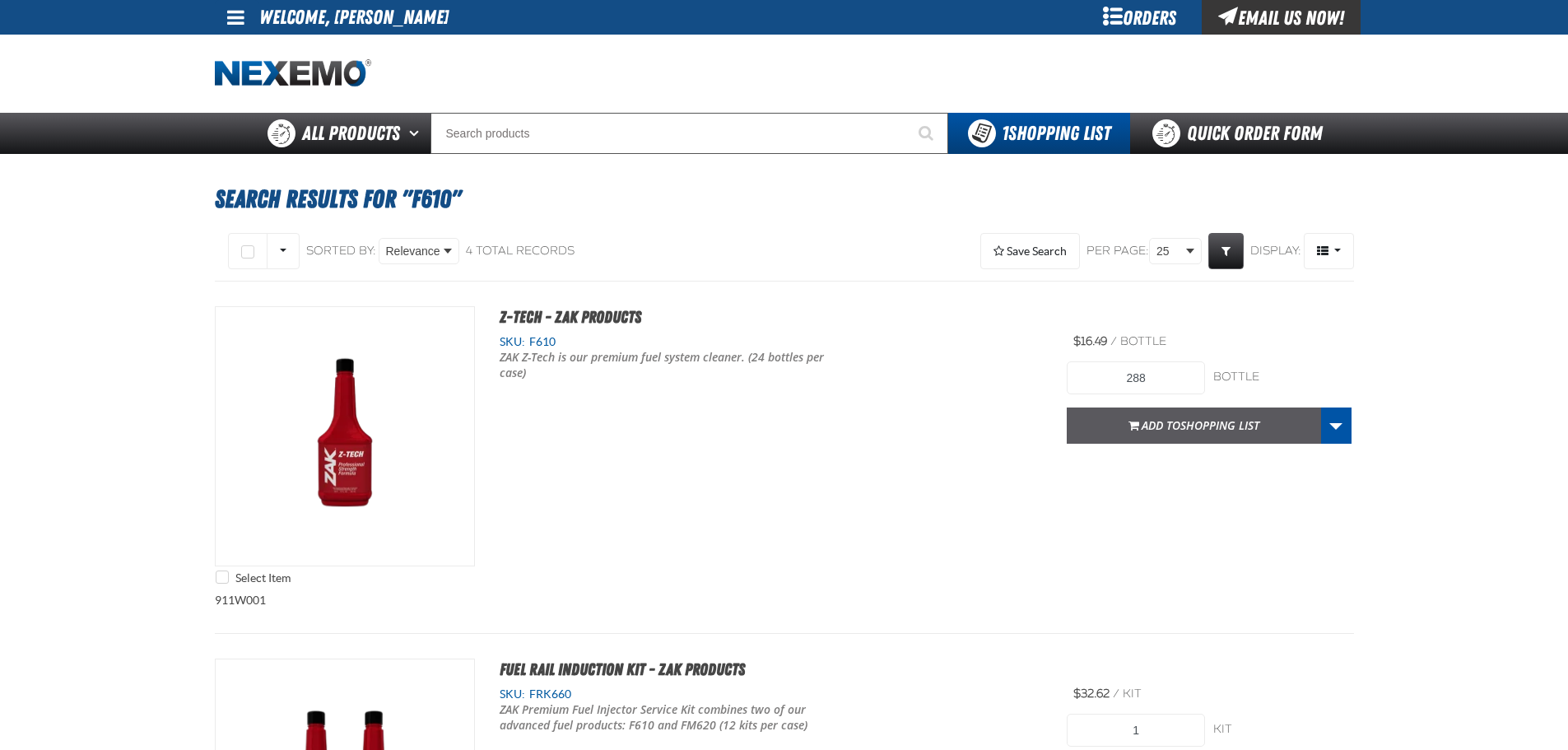
click at [1184, 423] on span "Shopping List" at bounding box center [1220, 425] width 79 height 15
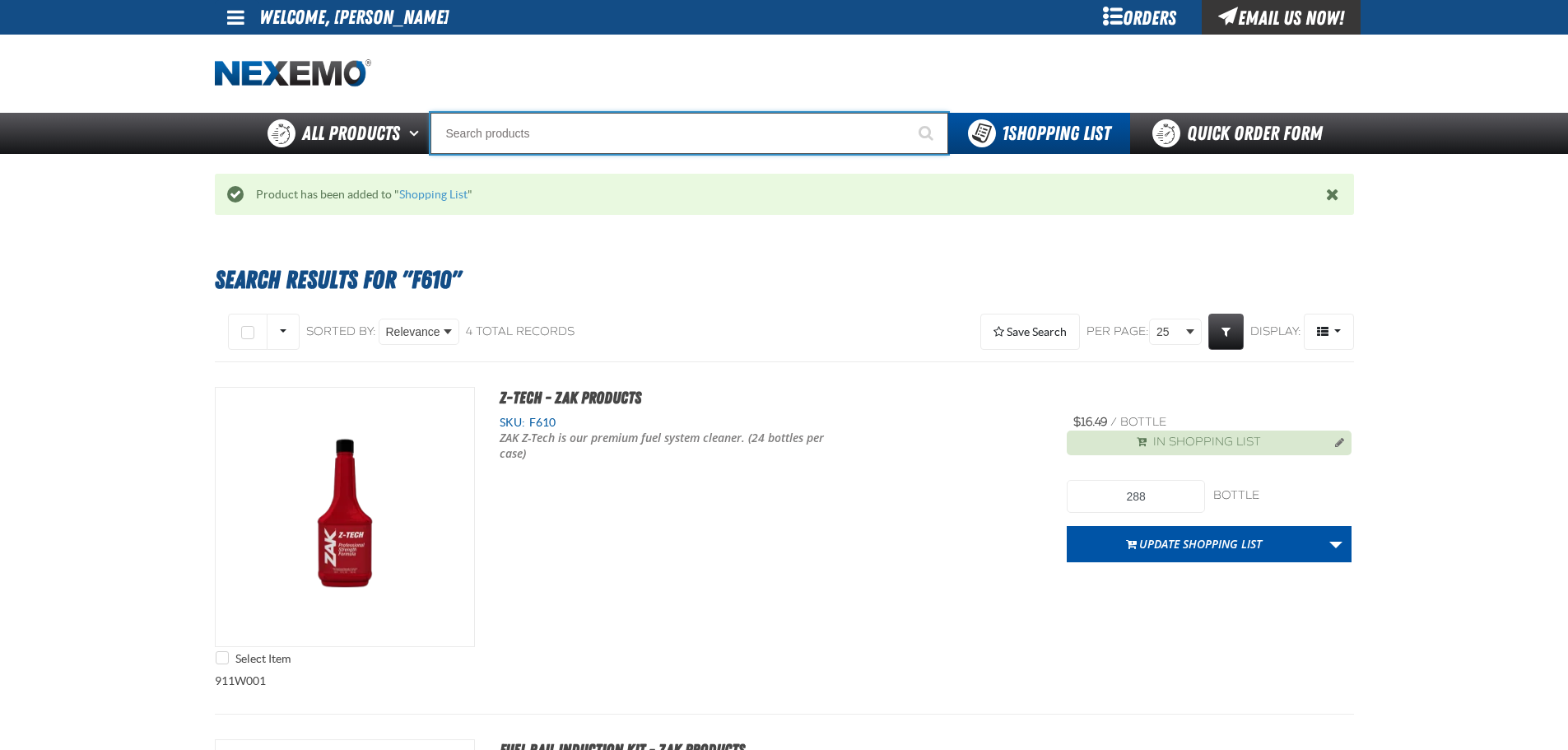
click at [575, 140] on input "Search" at bounding box center [690, 133] width 518 height 41
click at [569, 133] on input "Search" at bounding box center [690, 133] width 518 height 41
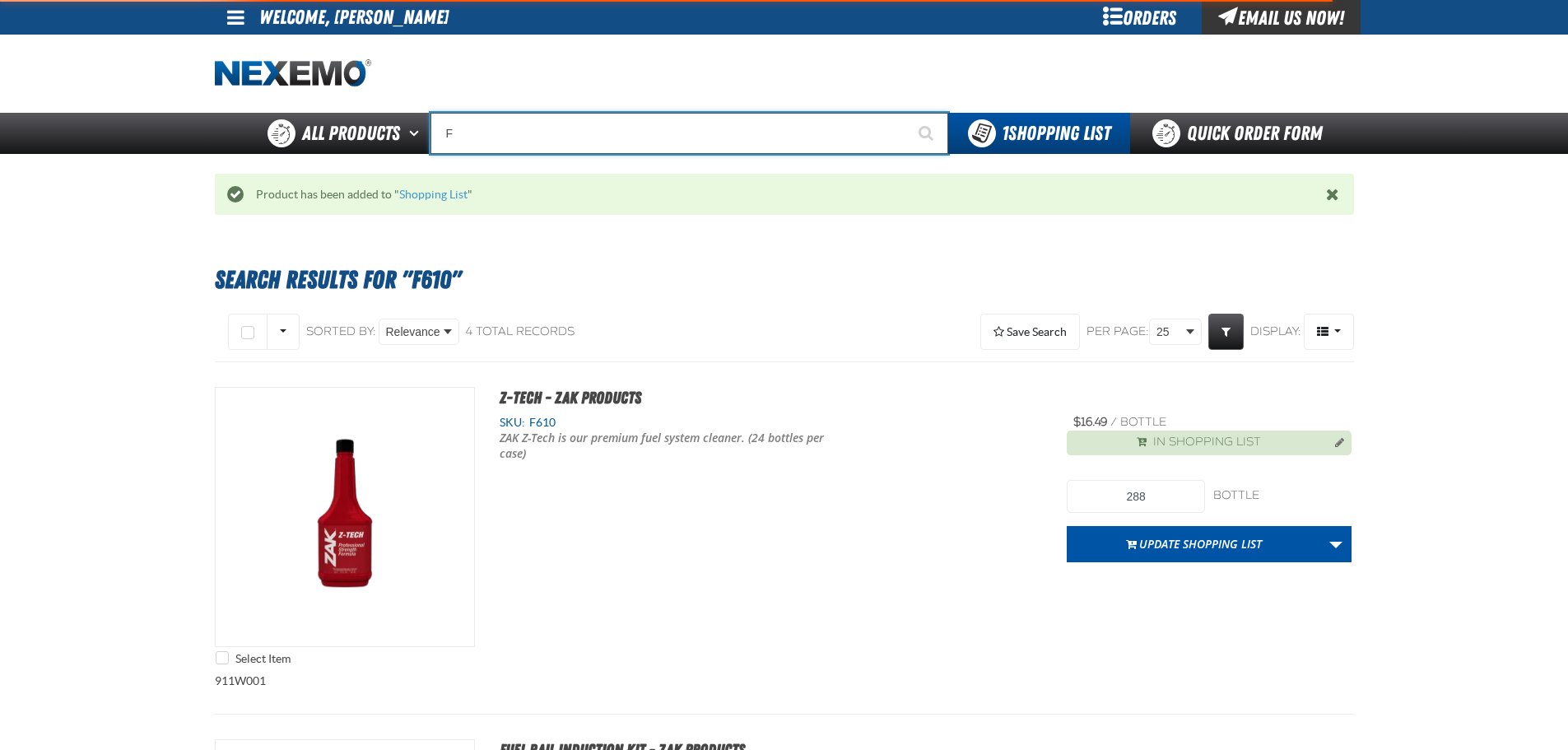
type input "FR"
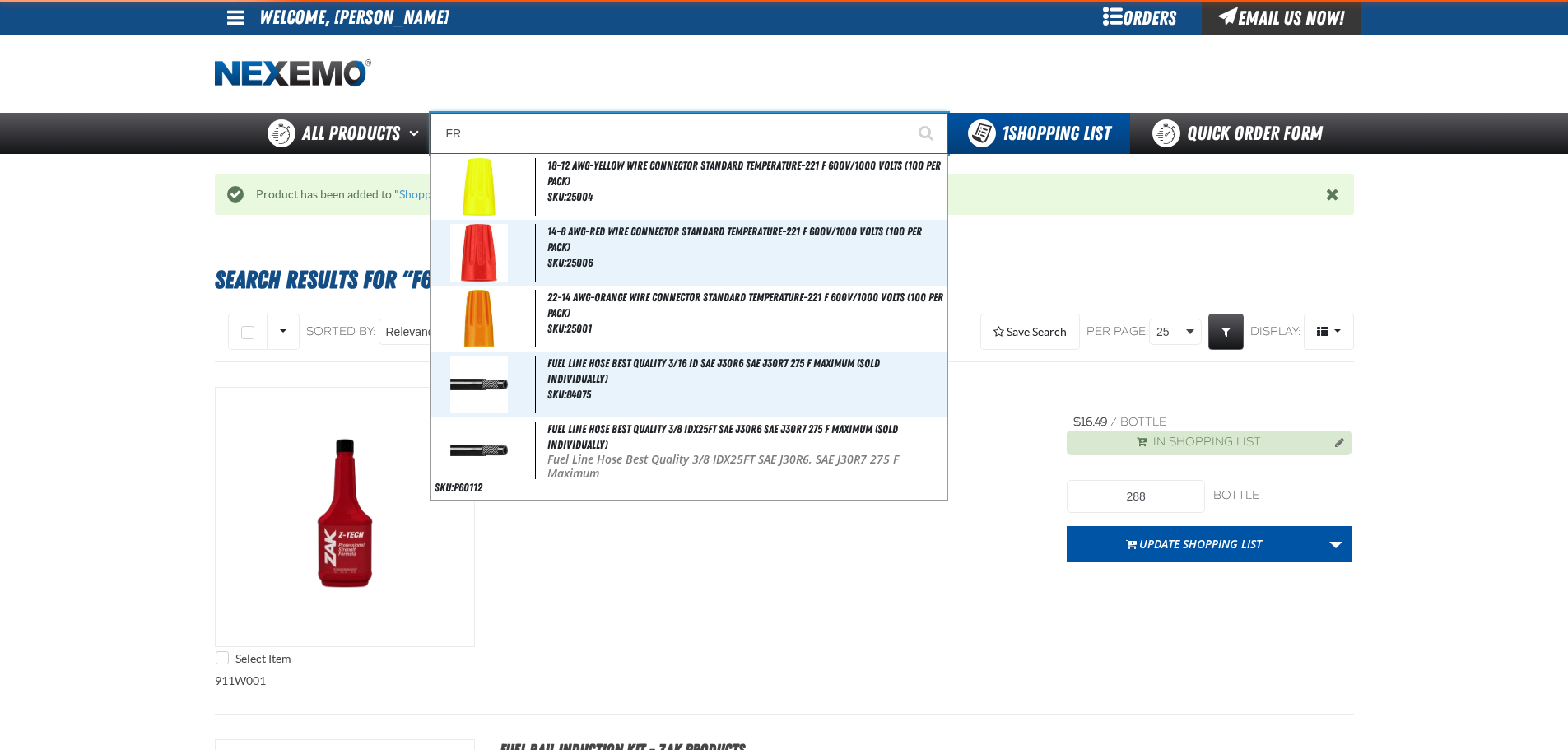
type input "FROM"
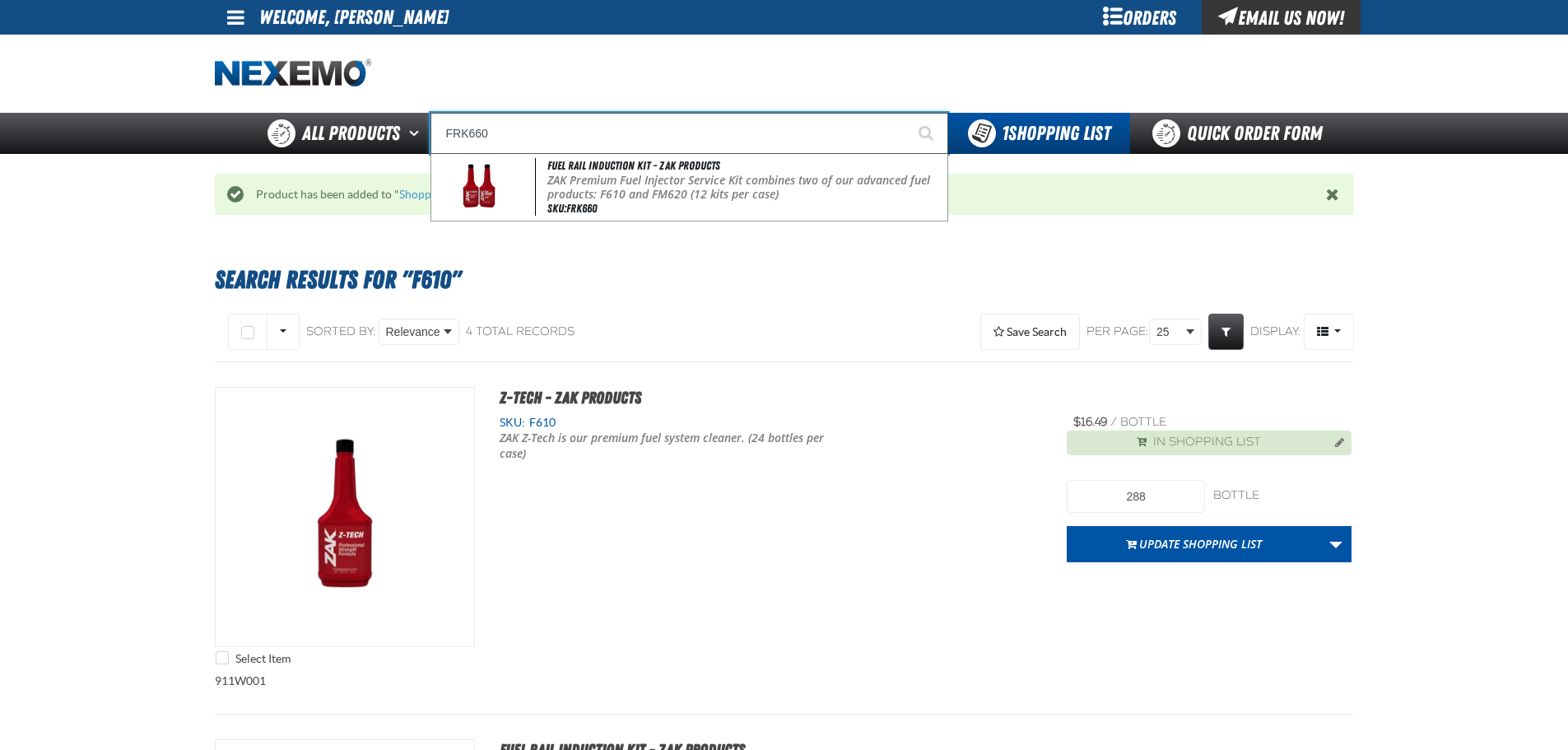
click at [841, 140] on input "FRK660" at bounding box center [690, 133] width 518 height 41
type input "FRK660"
click at [907, 113] on button "Start Searching" at bounding box center [927, 133] width 41 height 41
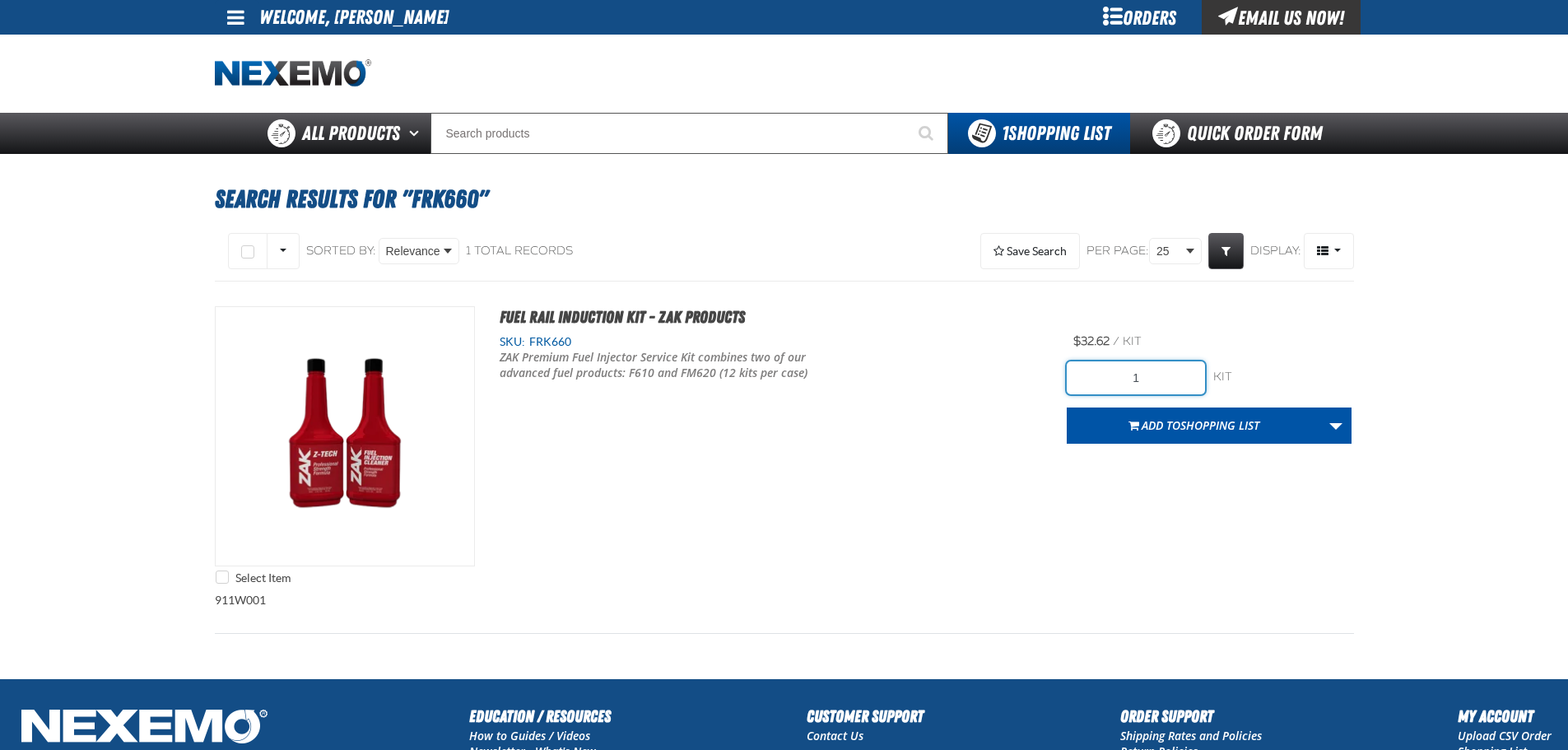
click at [1131, 369] on input "1" at bounding box center [1136, 378] width 138 height 33
type input "36"
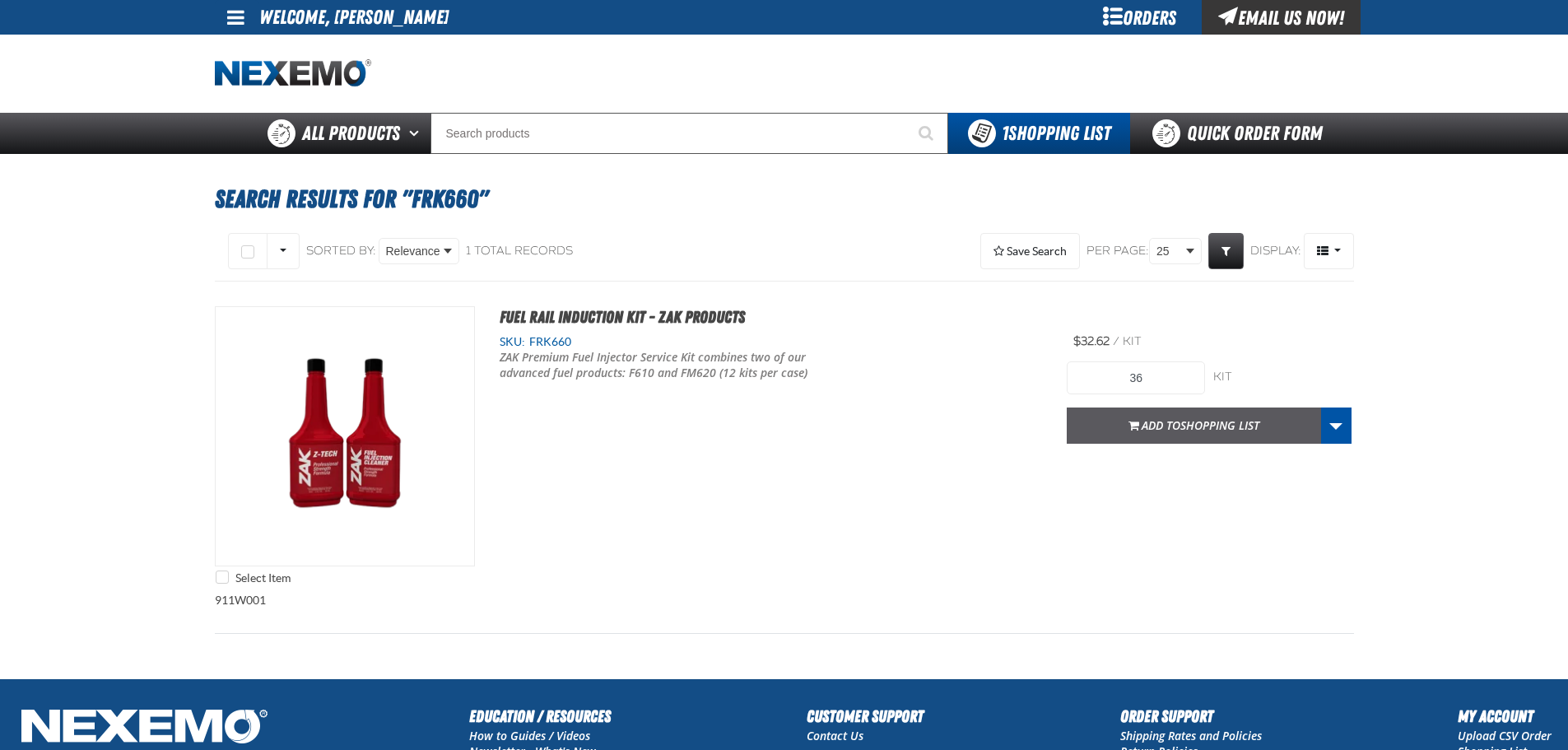
click at [1205, 430] on span "Shopping List" at bounding box center [1220, 425] width 79 height 15
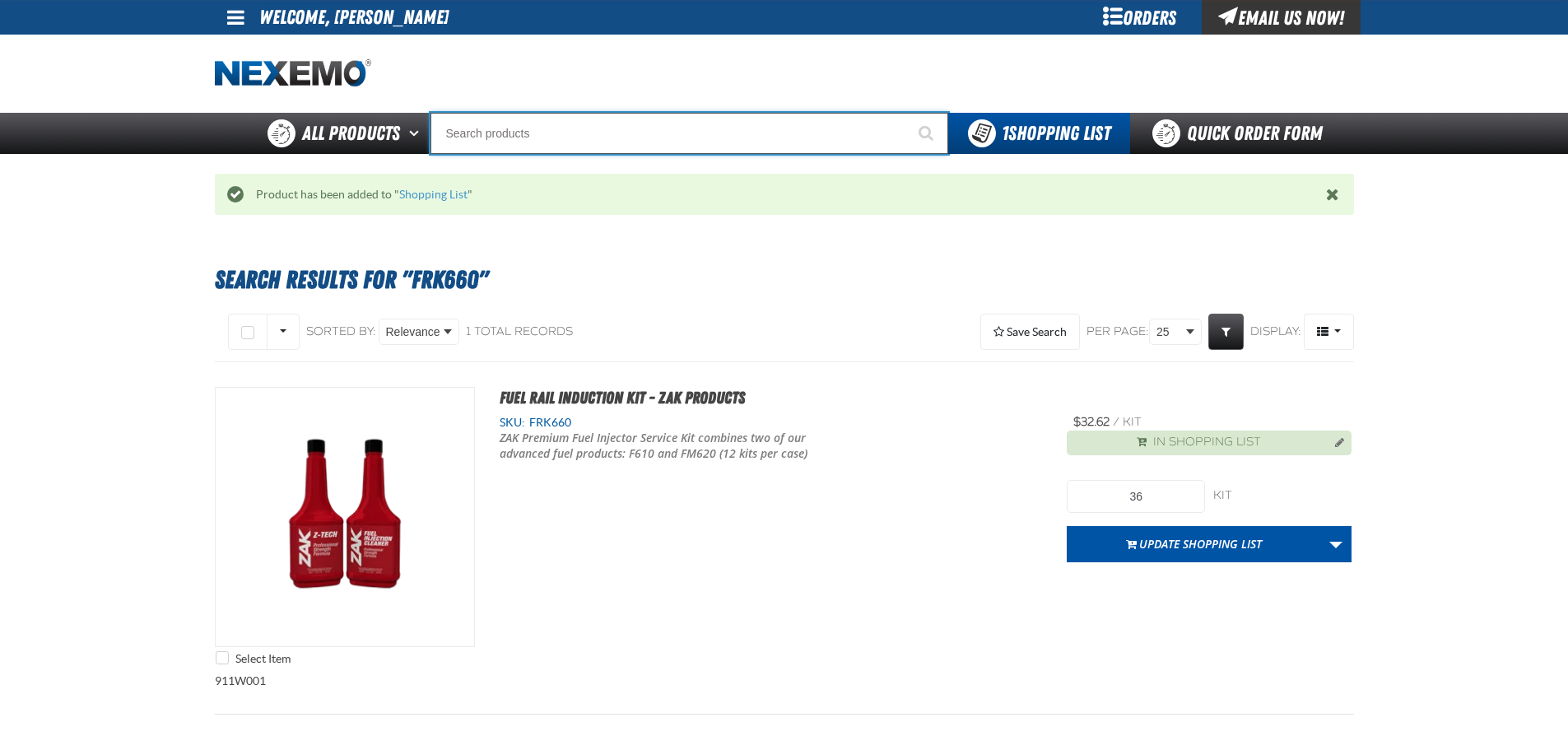
click at [581, 137] on input "Search" at bounding box center [690, 133] width 518 height 41
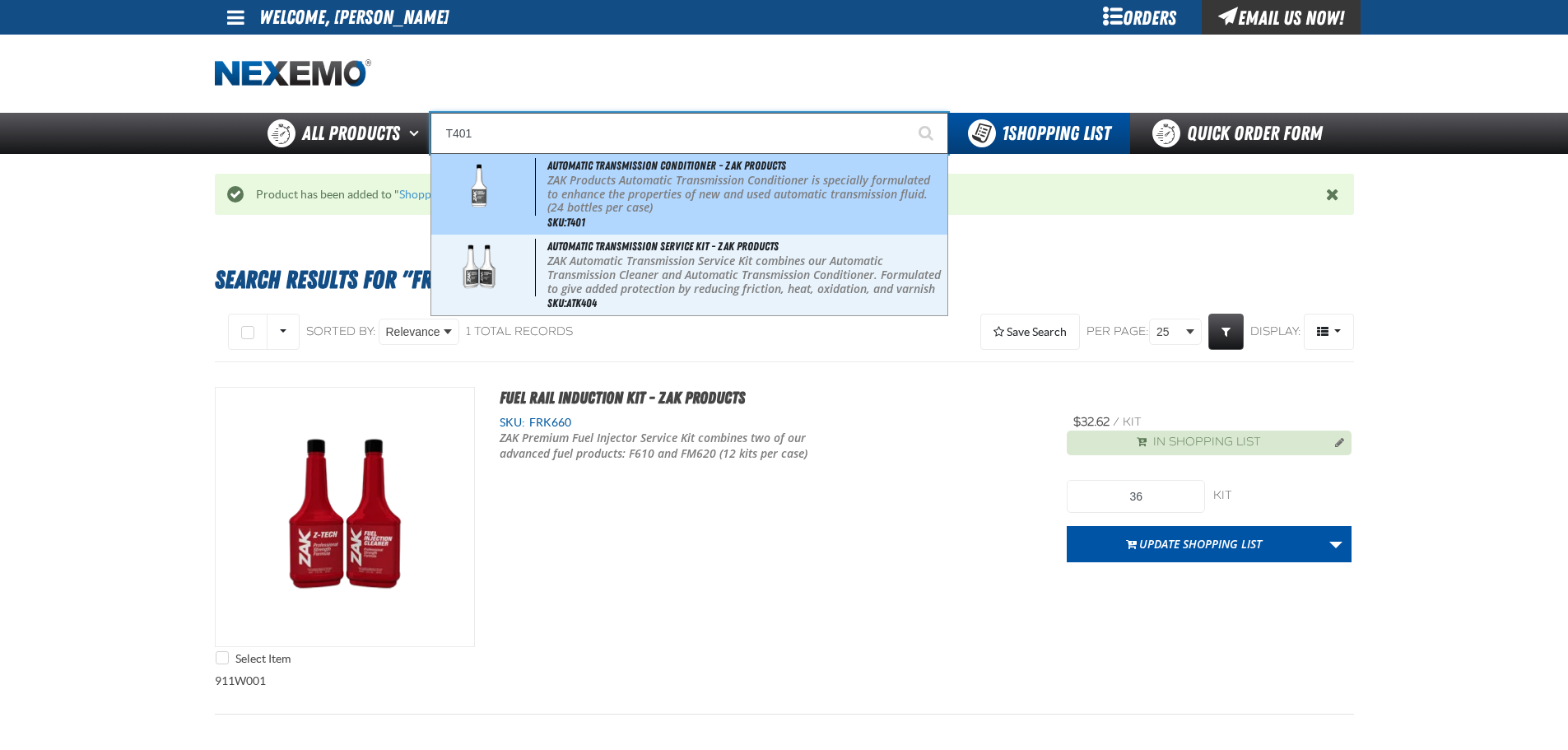
click at [719, 196] on p "ZAK Products Automatic Transmission Conditioner is specially formulated to enha…" at bounding box center [745, 194] width 396 height 41
type input "Automatic Transmission Conditioner - ZAK Products"
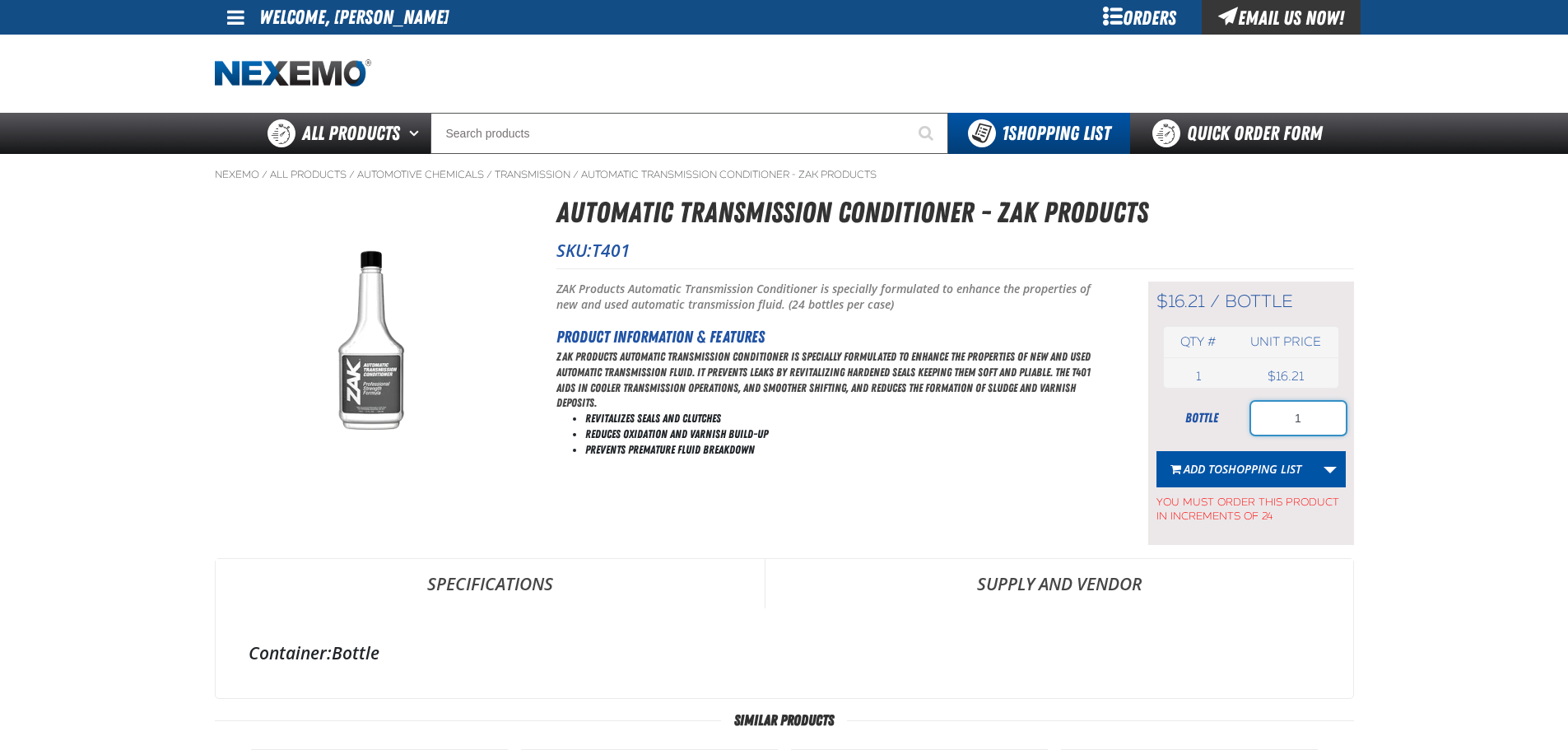
click at [1297, 418] on input "1" at bounding box center [1298, 418] width 95 height 33
type input "48"
click at [1244, 472] on span "Shopping List" at bounding box center [1262, 468] width 79 height 15
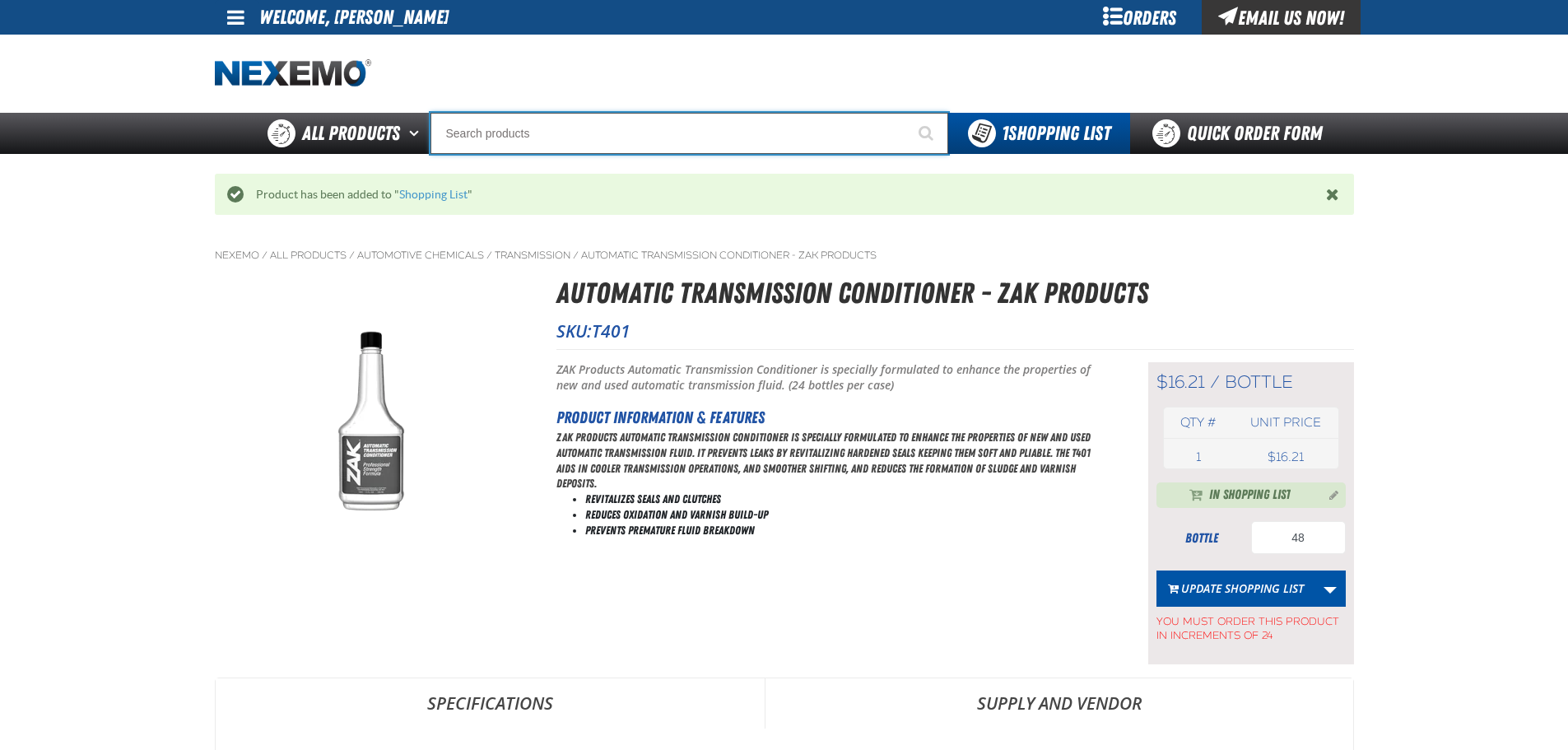
click at [646, 137] on input "Search" at bounding box center [690, 133] width 518 height 41
type input "R"
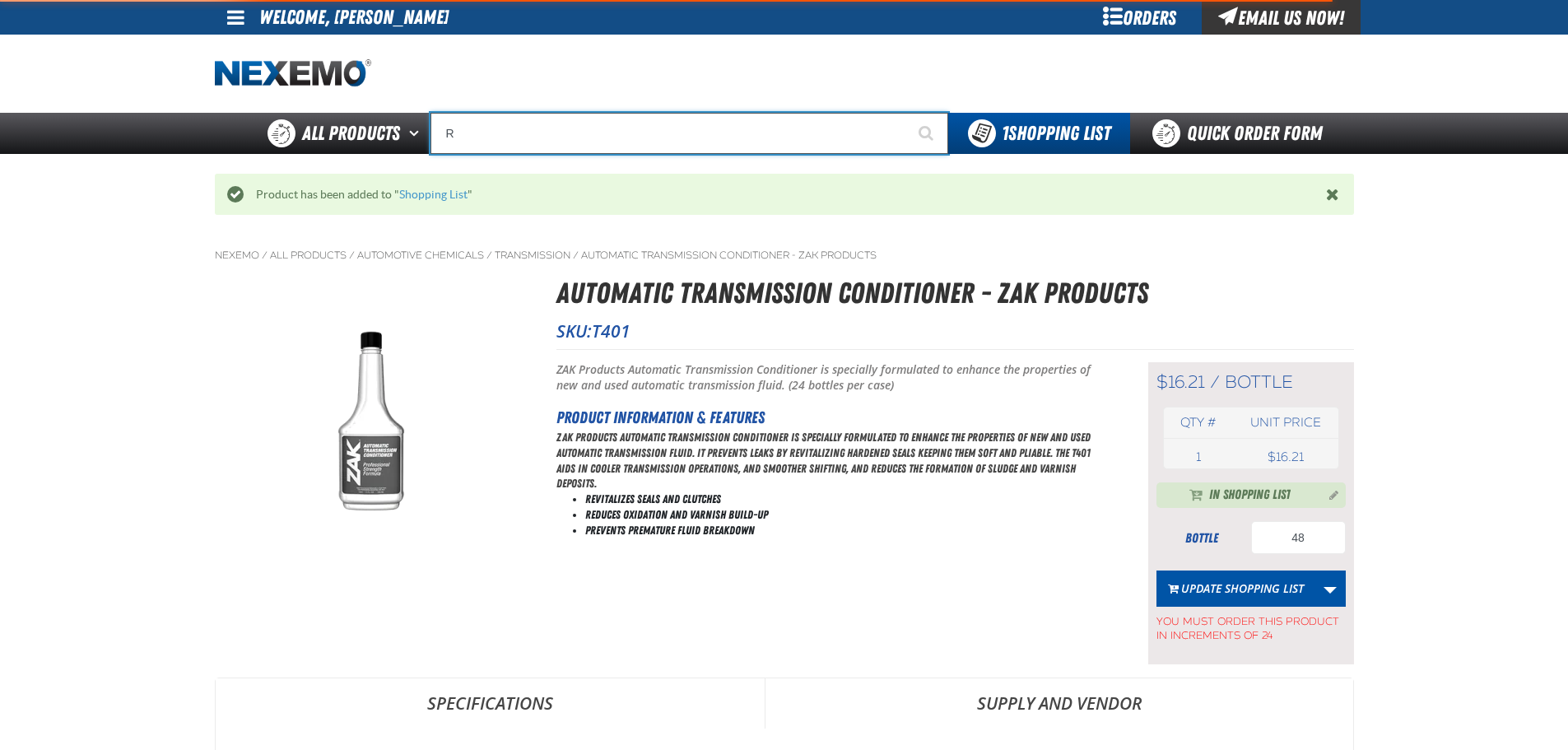
type input "ROADSIDE R"
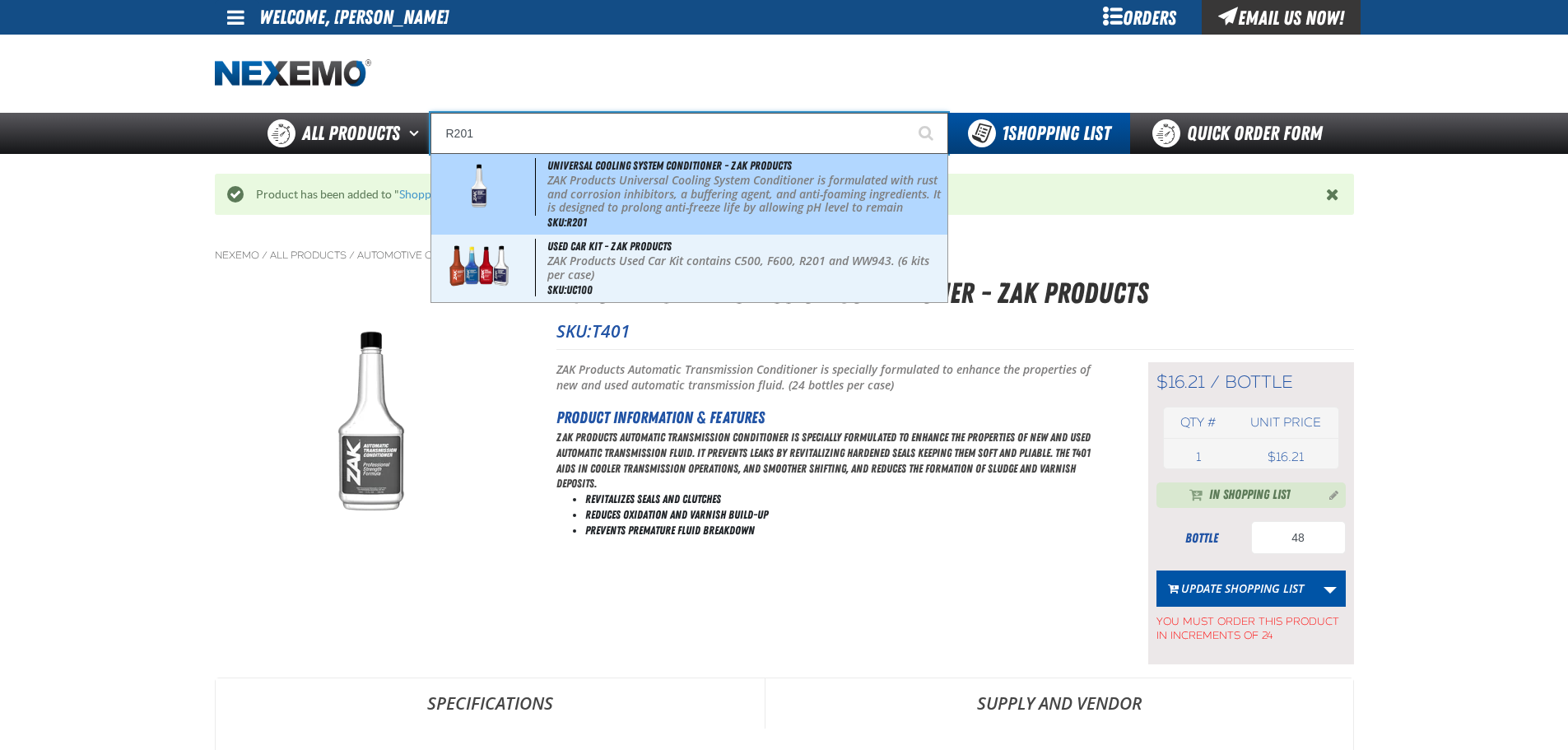
click at [652, 178] on p "ZAK Products Universal Cooling System Conditioner is formulated with rust and c…" at bounding box center [745, 208] width 396 height 69
type input "Universal Cooling System Conditioner - ZAK Products"
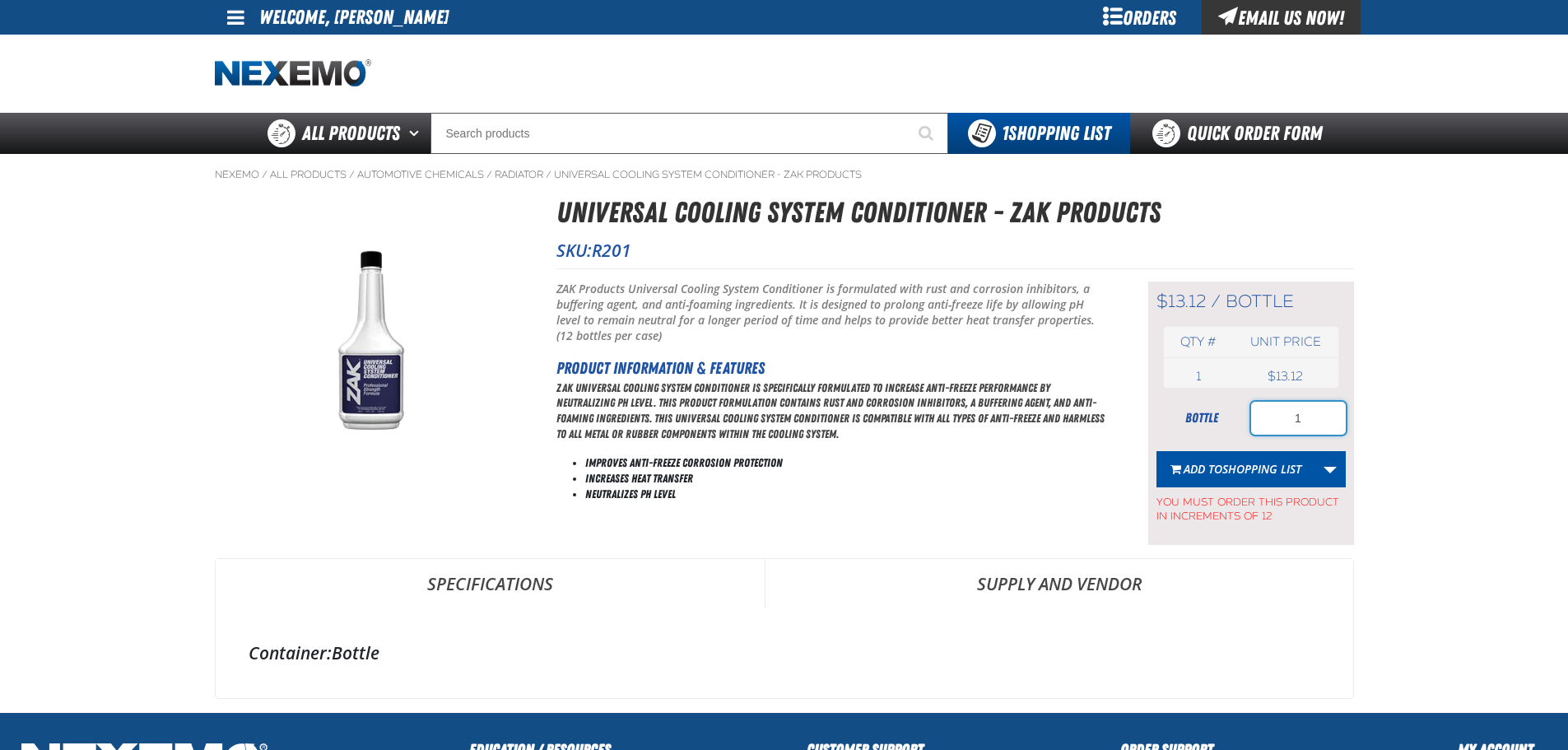
click at [1307, 424] on input "1" at bounding box center [1298, 418] width 95 height 33
type input "48"
click at [1283, 461] on span "Shopping List" at bounding box center [1262, 468] width 79 height 15
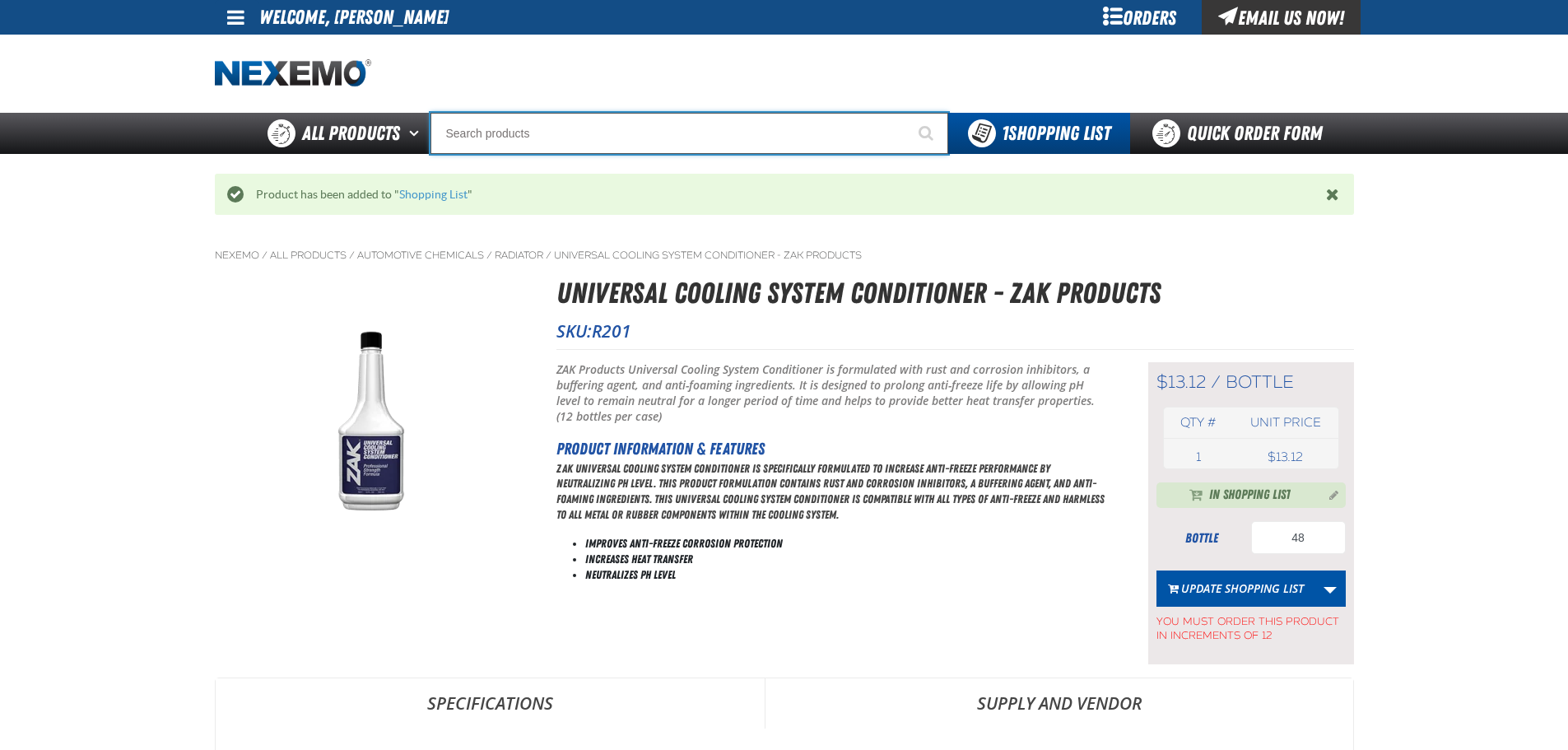
click at [711, 153] on input "Search" at bounding box center [690, 133] width 518 height 41
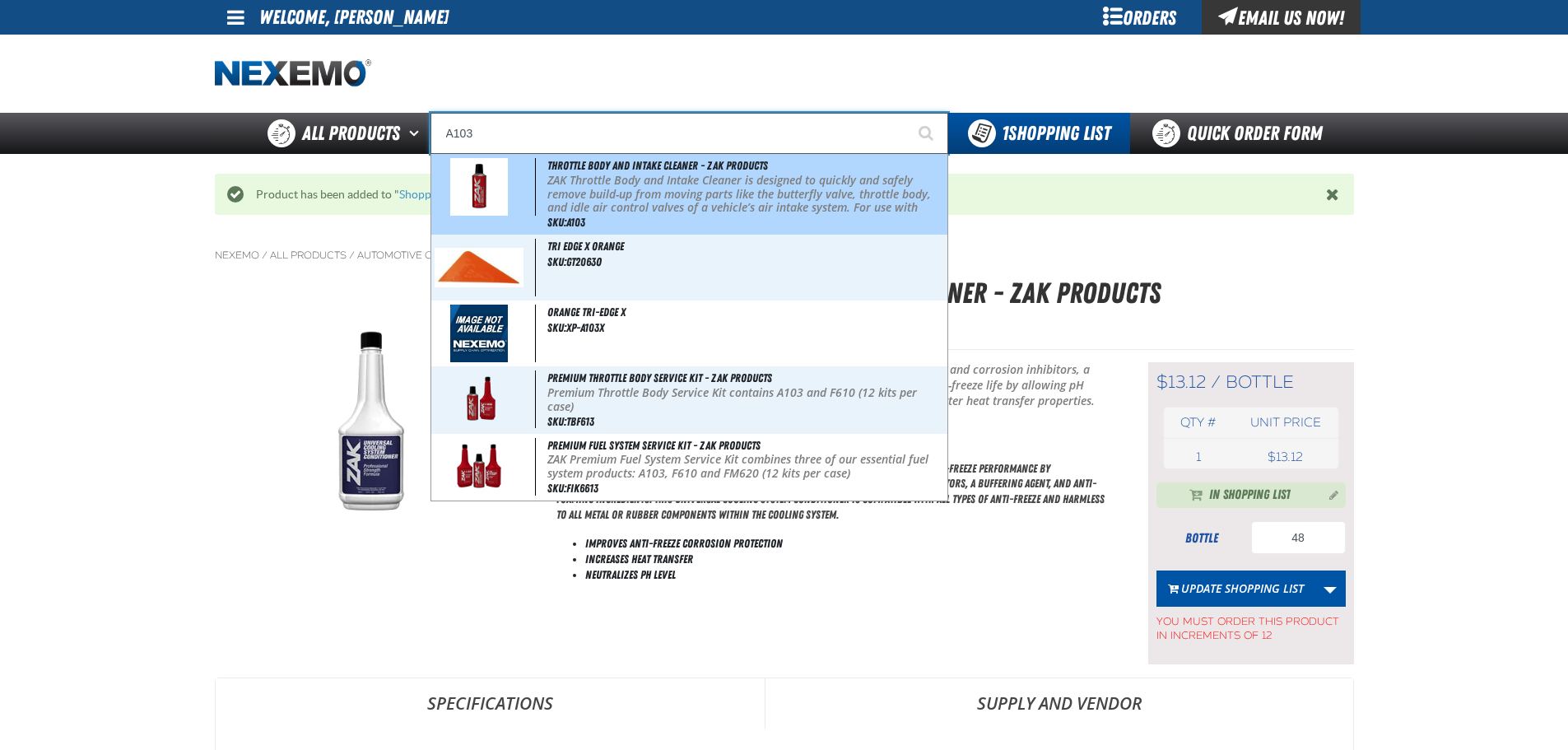
click at [728, 194] on p "ZAK Throttle Body and Intake Cleaner is designed to quickly and safely remove b…" at bounding box center [745, 201] width 396 height 55
type input "Throttle Body and Intake Cleaner - ZAK Products"
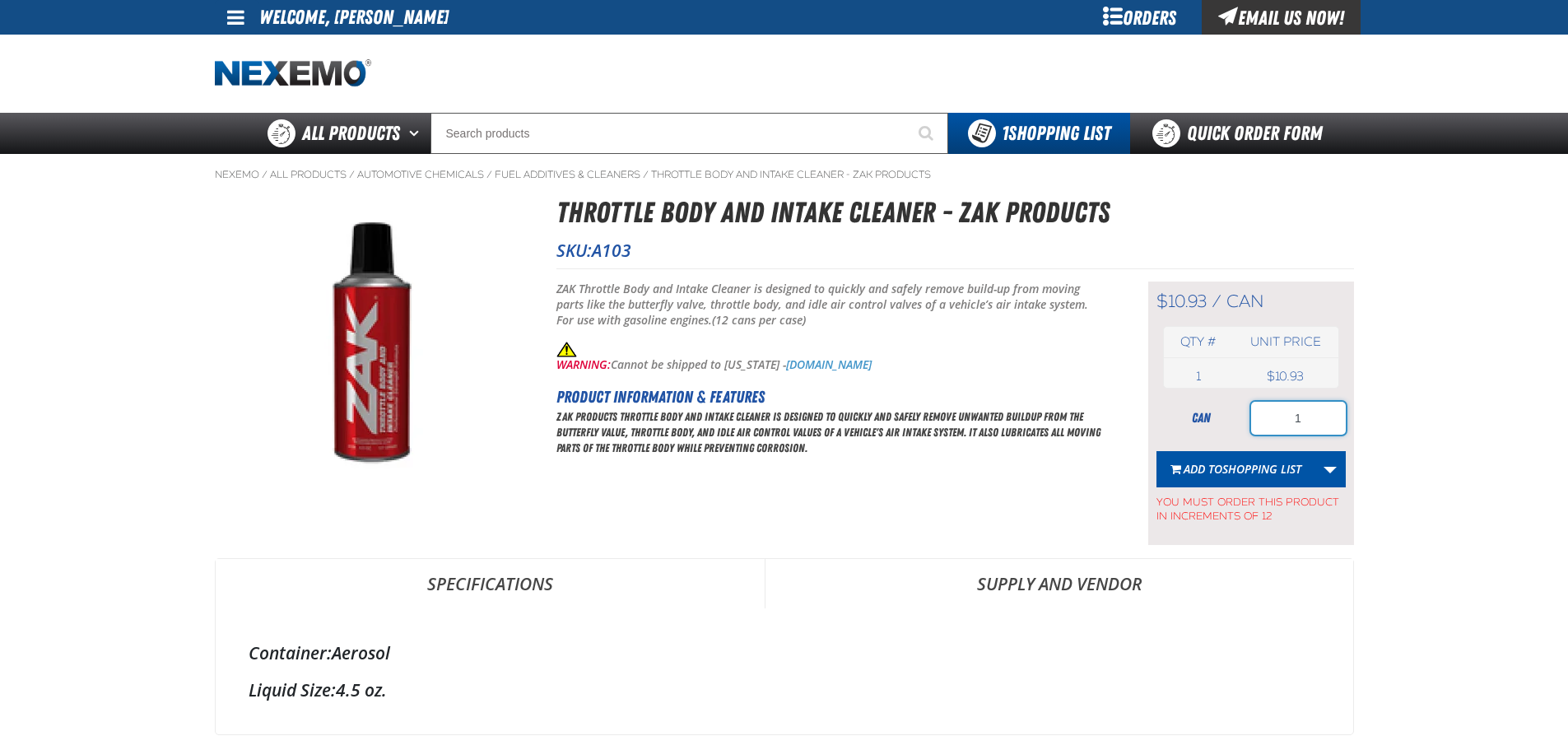
click at [1303, 424] on input "1" at bounding box center [1298, 418] width 95 height 33
click at [1303, 423] on input "1" at bounding box center [1298, 418] width 95 height 33
type input "24"
click at [1233, 461] on span "Shopping List" at bounding box center [1262, 468] width 79 height 15
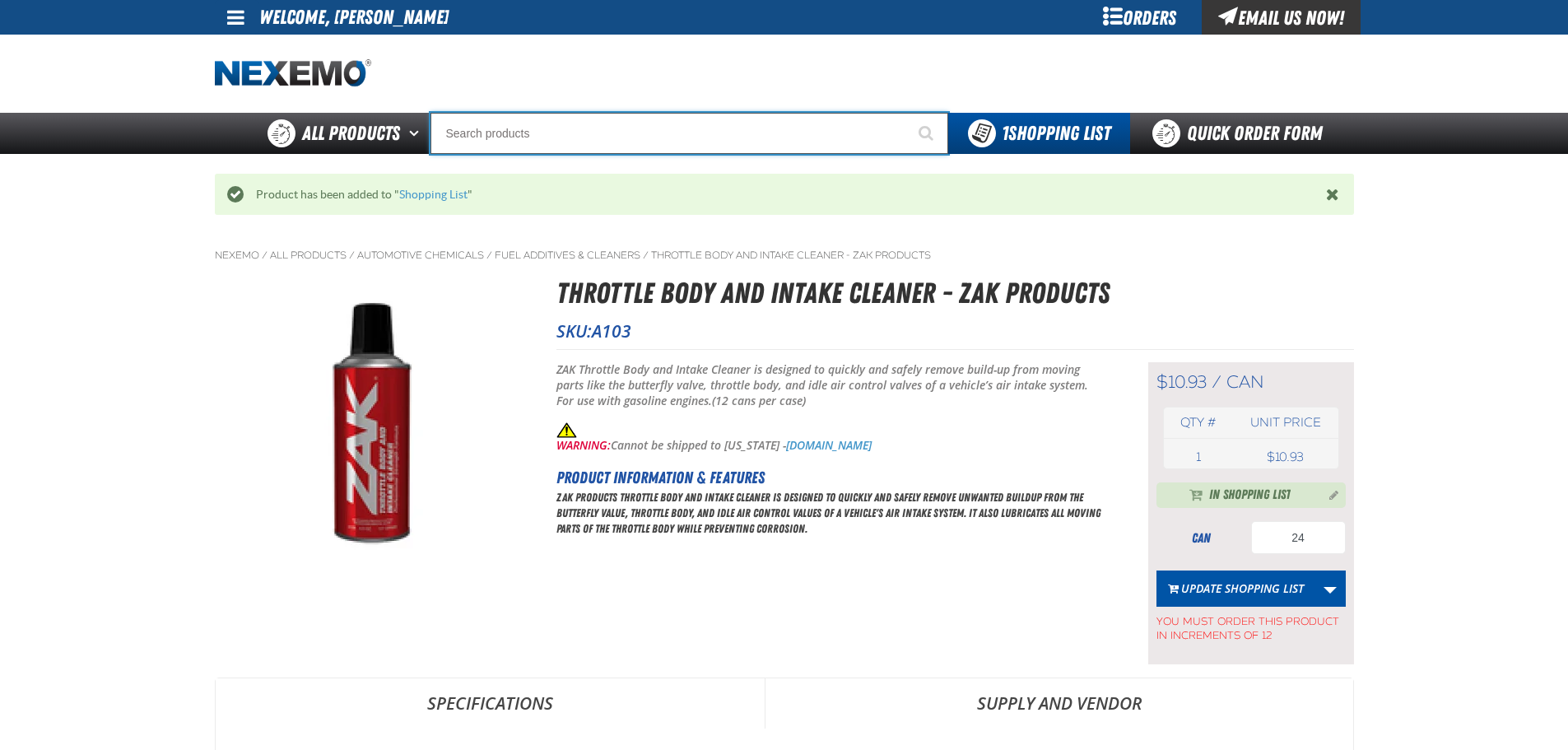
click at [599, 139] on input "Search" at bounding box center [690, 133] width 518 height 41
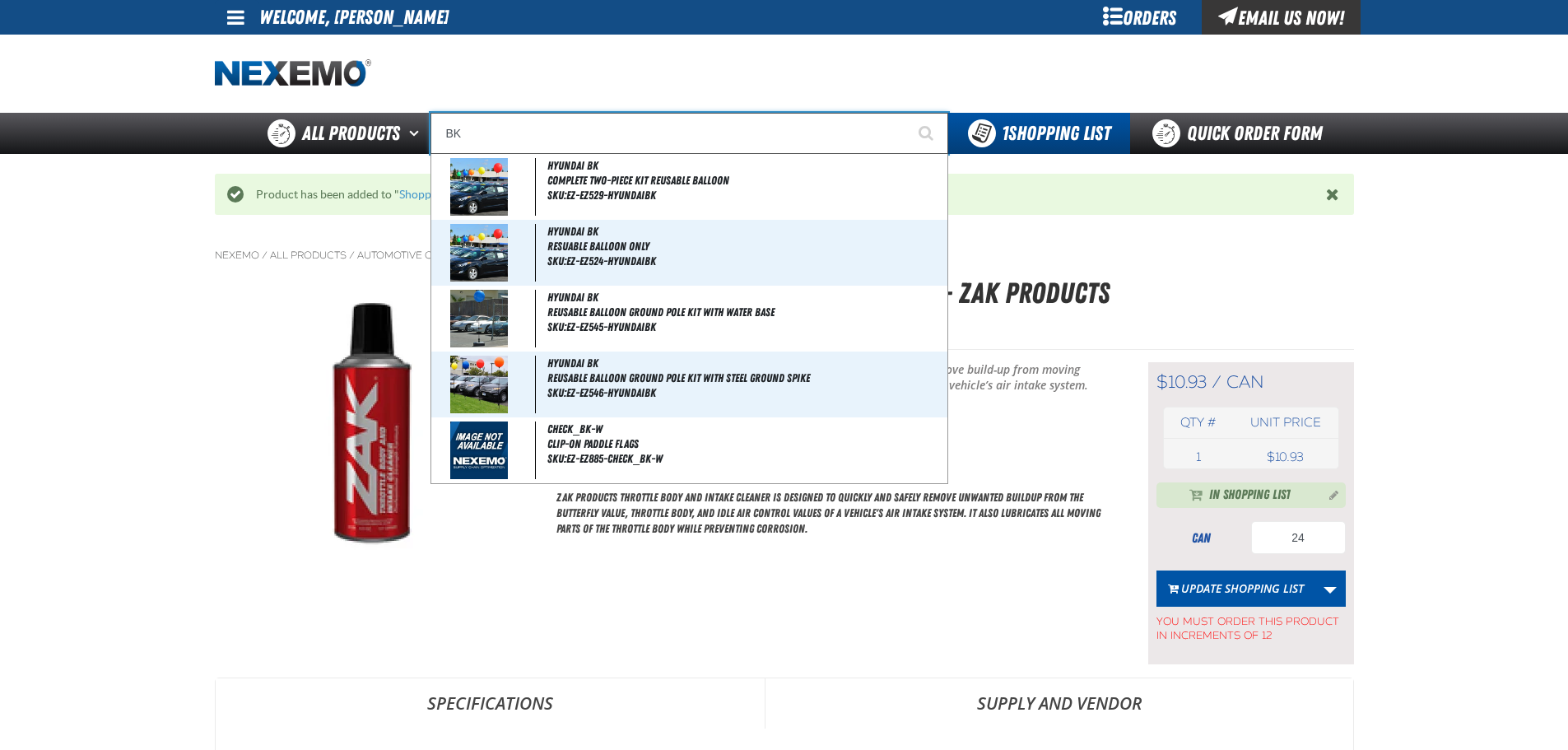
type input "BK1"
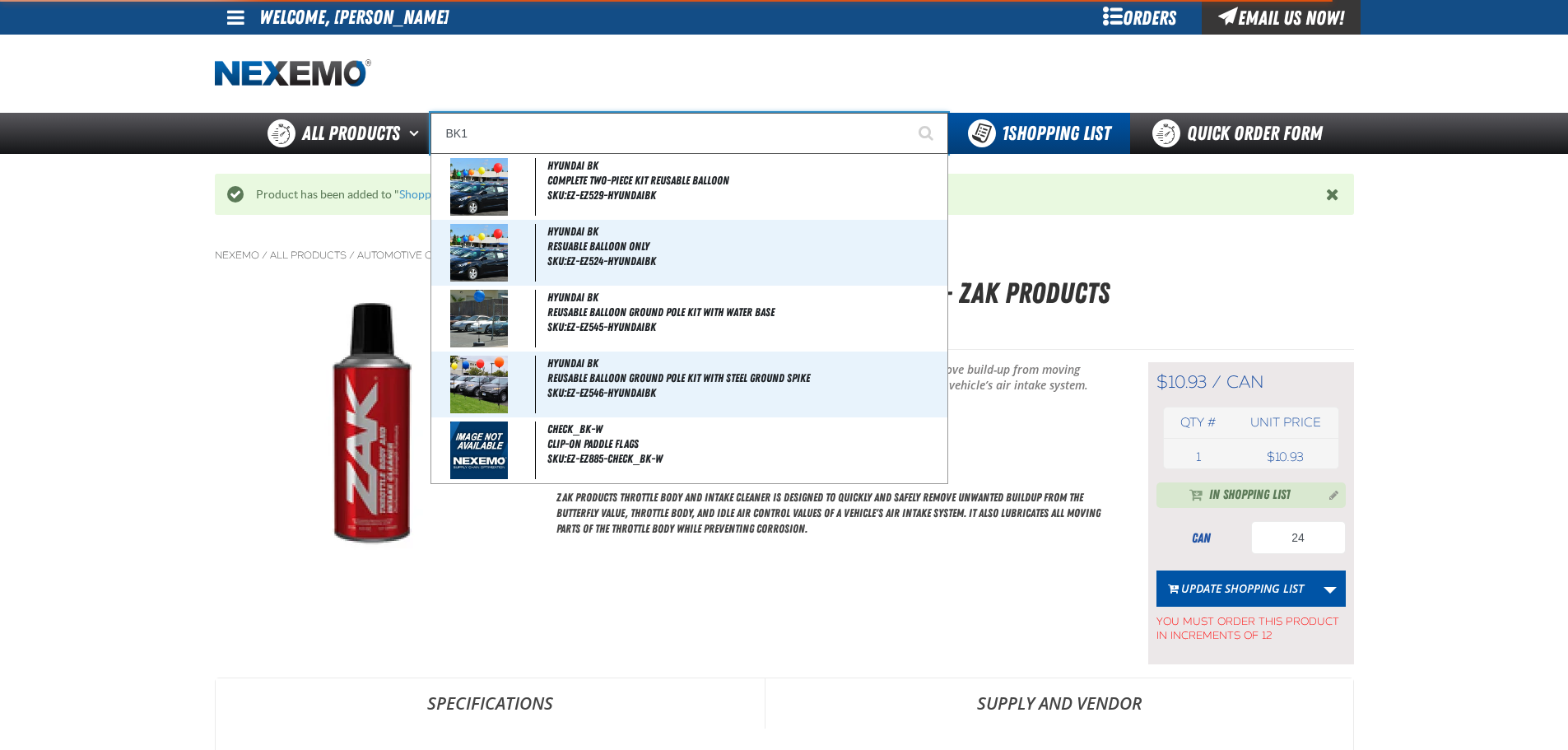
type input "BK1 Bearkat Safety Glasses (Pack of 1)"
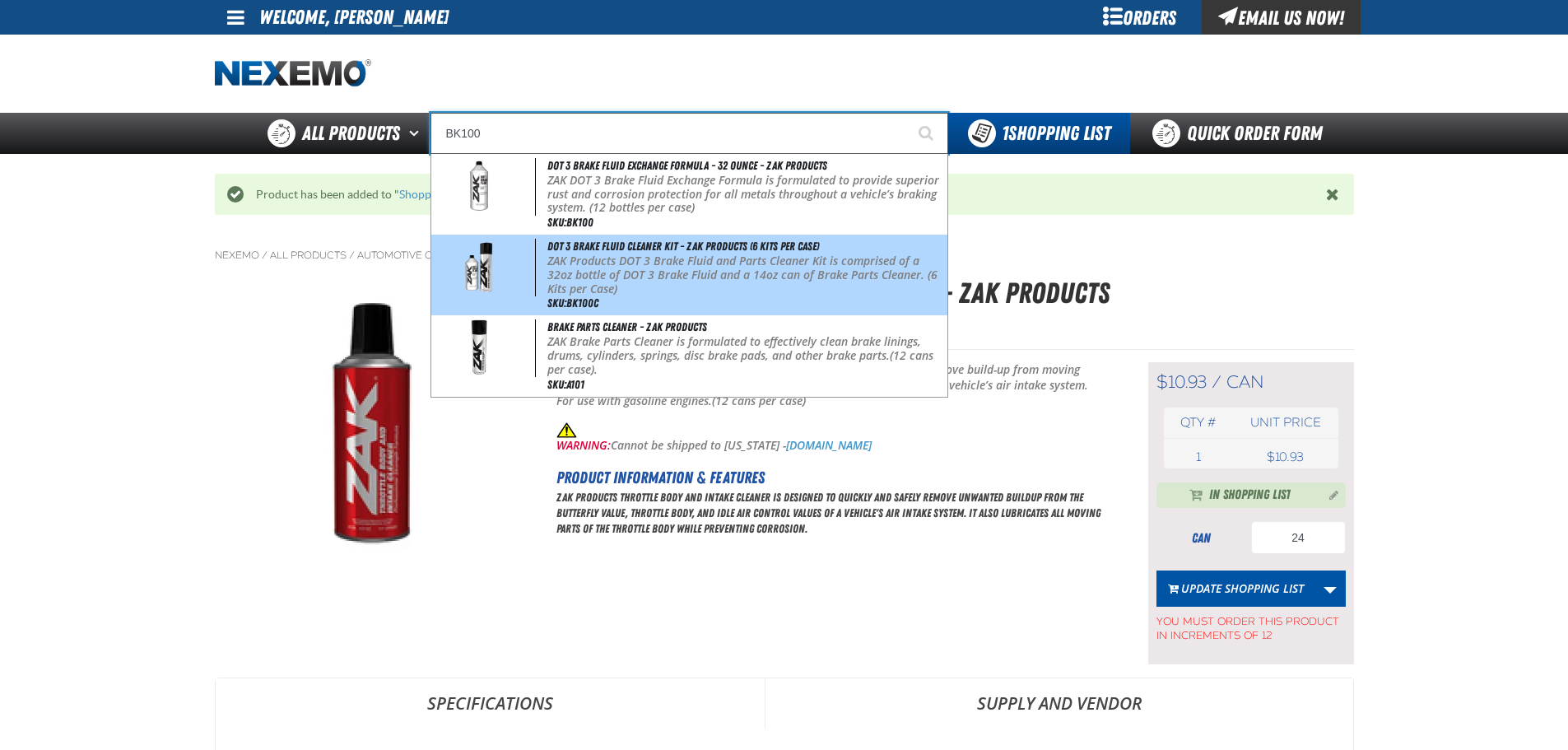
click at [700, 272] on p "ZAK Products DOT 3 Brake Fluid and Parts Cleaner Kit is comprised of a 32oz bot…" at bounding box center [745, 275] width 396 height 41
type input "DOT 3 Brake Fluid Cleaner Kit - ZAK Products (6 Kits per Case)"
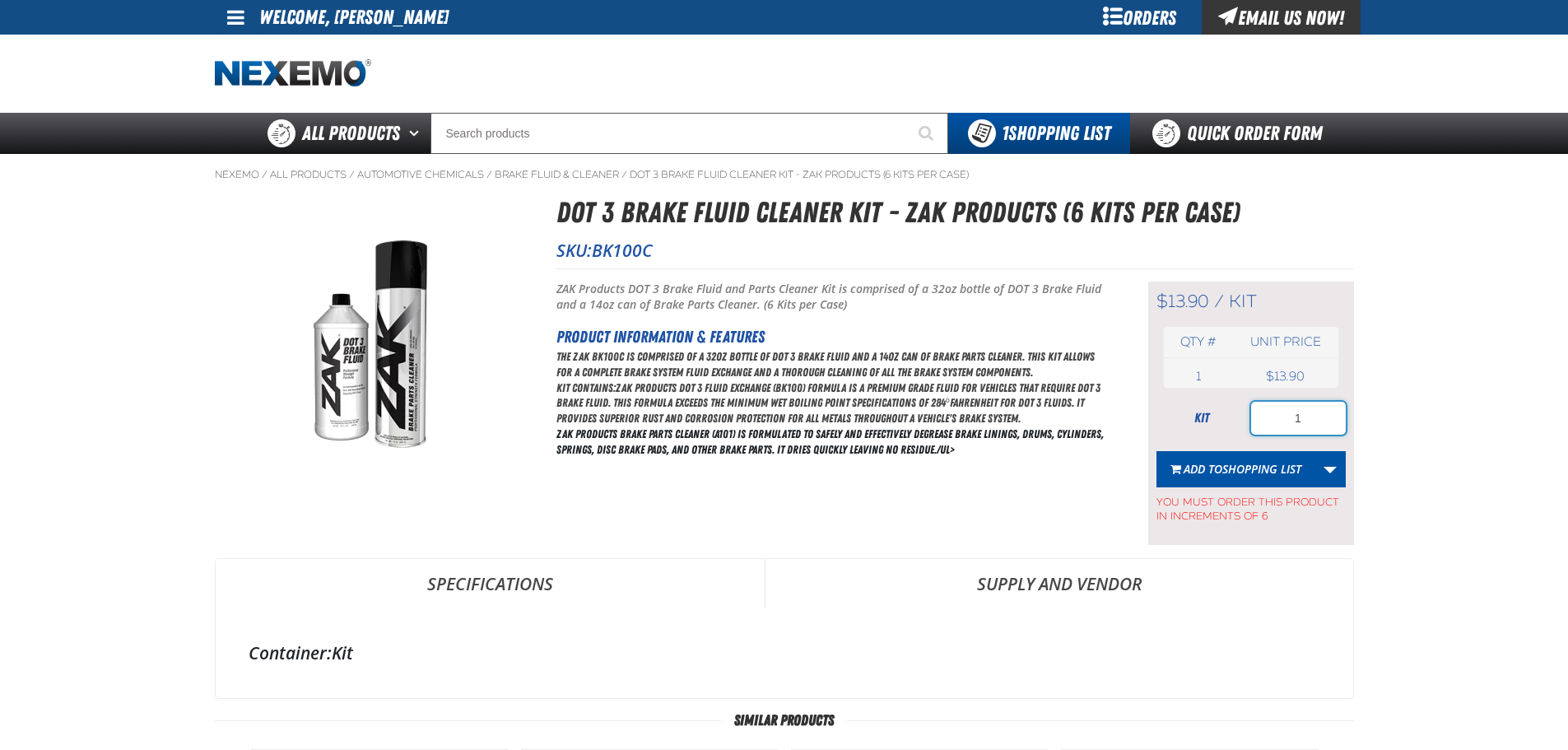
click at [1297, 421] on input "1" at bounding box center [1298, 418] width 95 height 33
click at [1297, 420] on input "1" at bounding box center [1298, 418] width 95 height 33
click at [851, 39] on div at bounding box center [784, 74] width 1139 height 78
click at [1290, 419] on input "1" at bounding box center [1298, 418] width 95 height 33
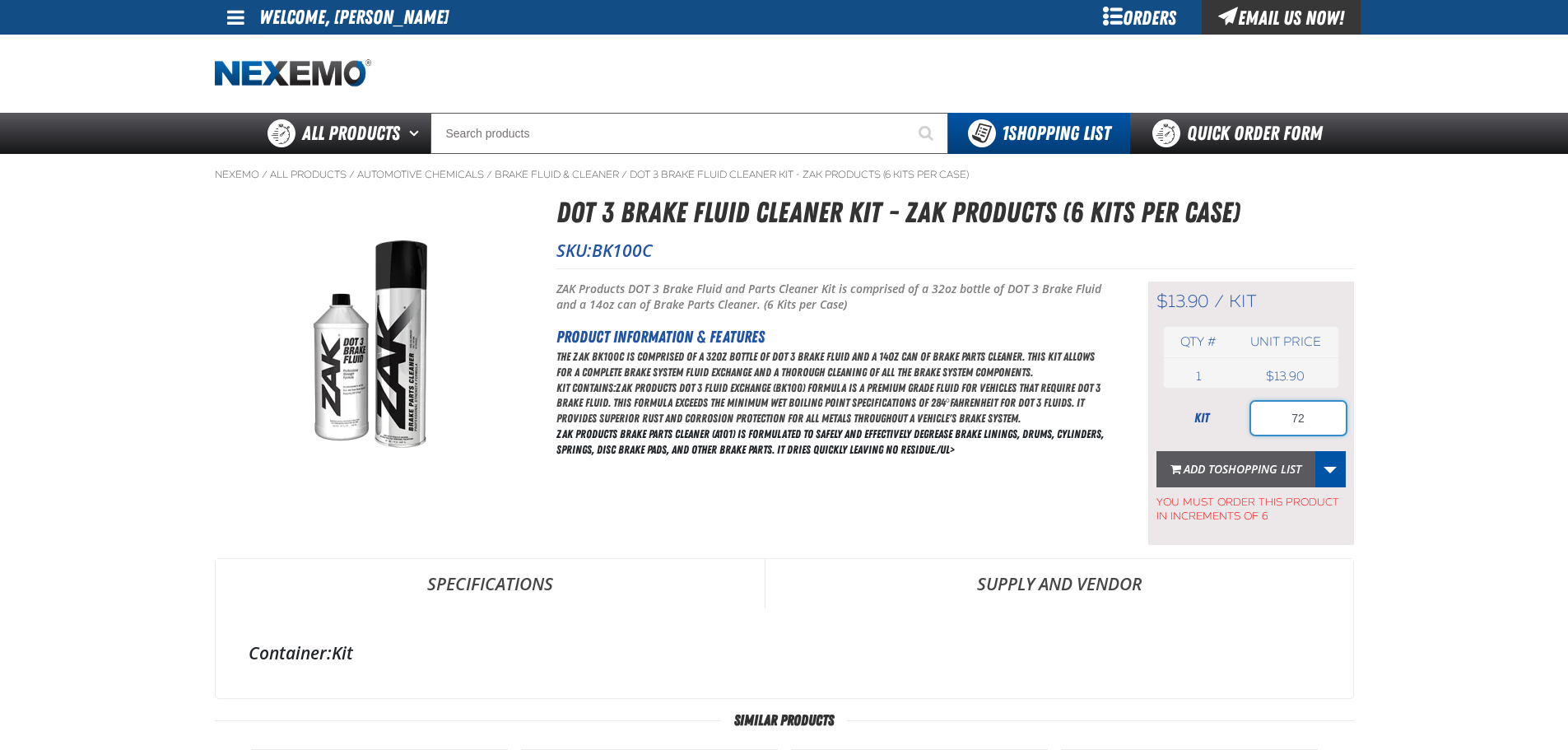
type input "72"
click at [1197, 464] on span "Add to Shopping List" at bounding box center [1242, 468] width 117 height 15
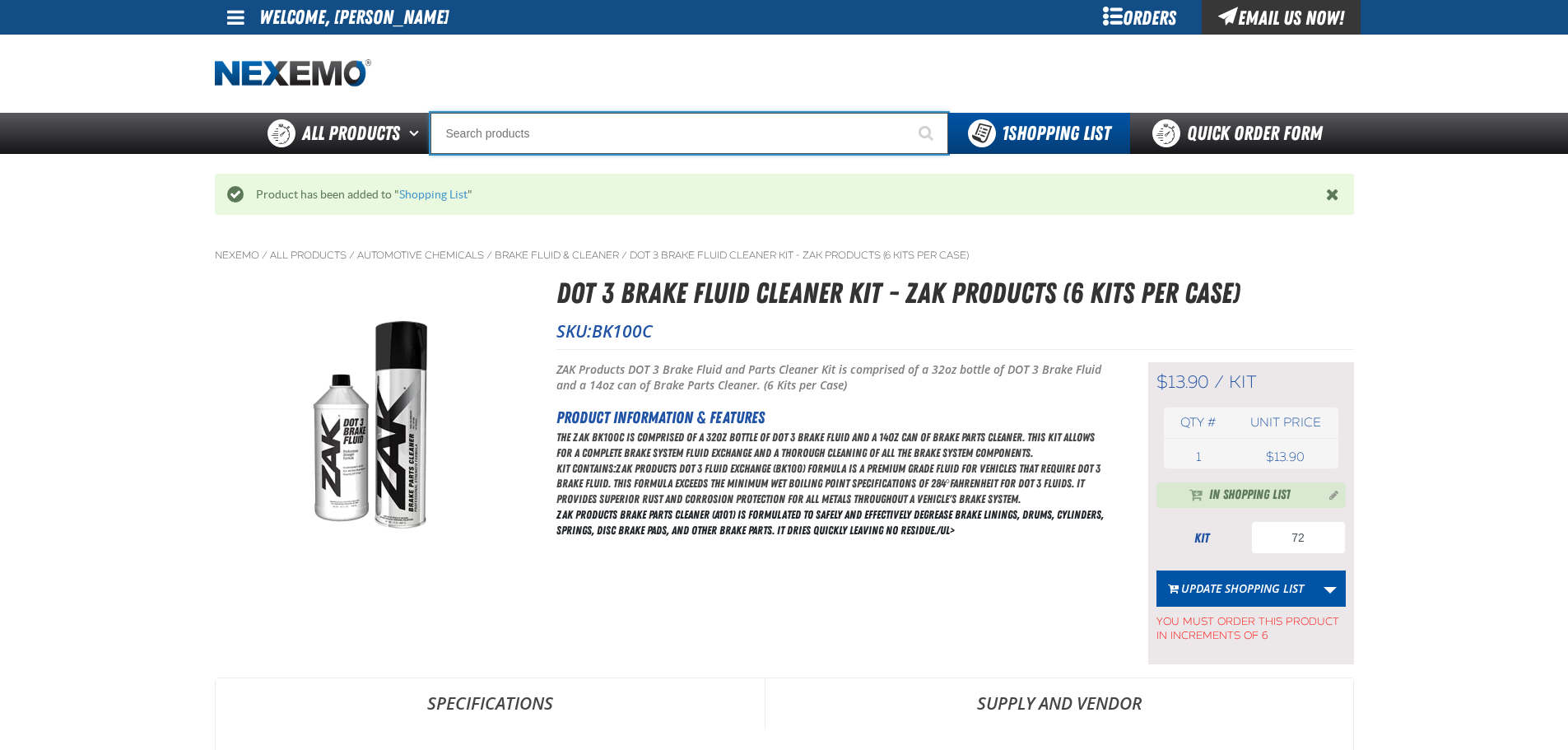
click at [677, 148] on input "Search" at bounding box center [690, 133] width 518 height 41
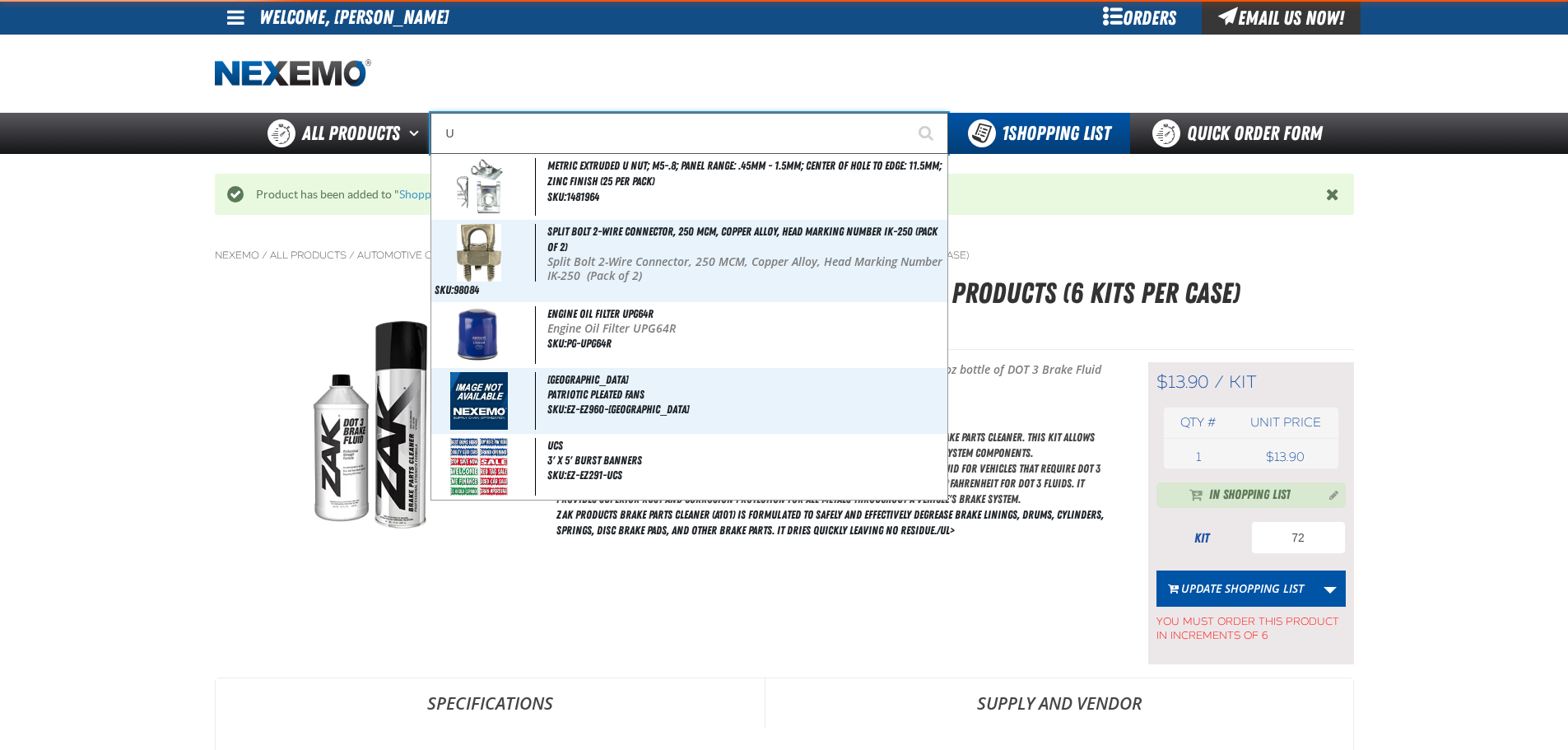
type input "UC"
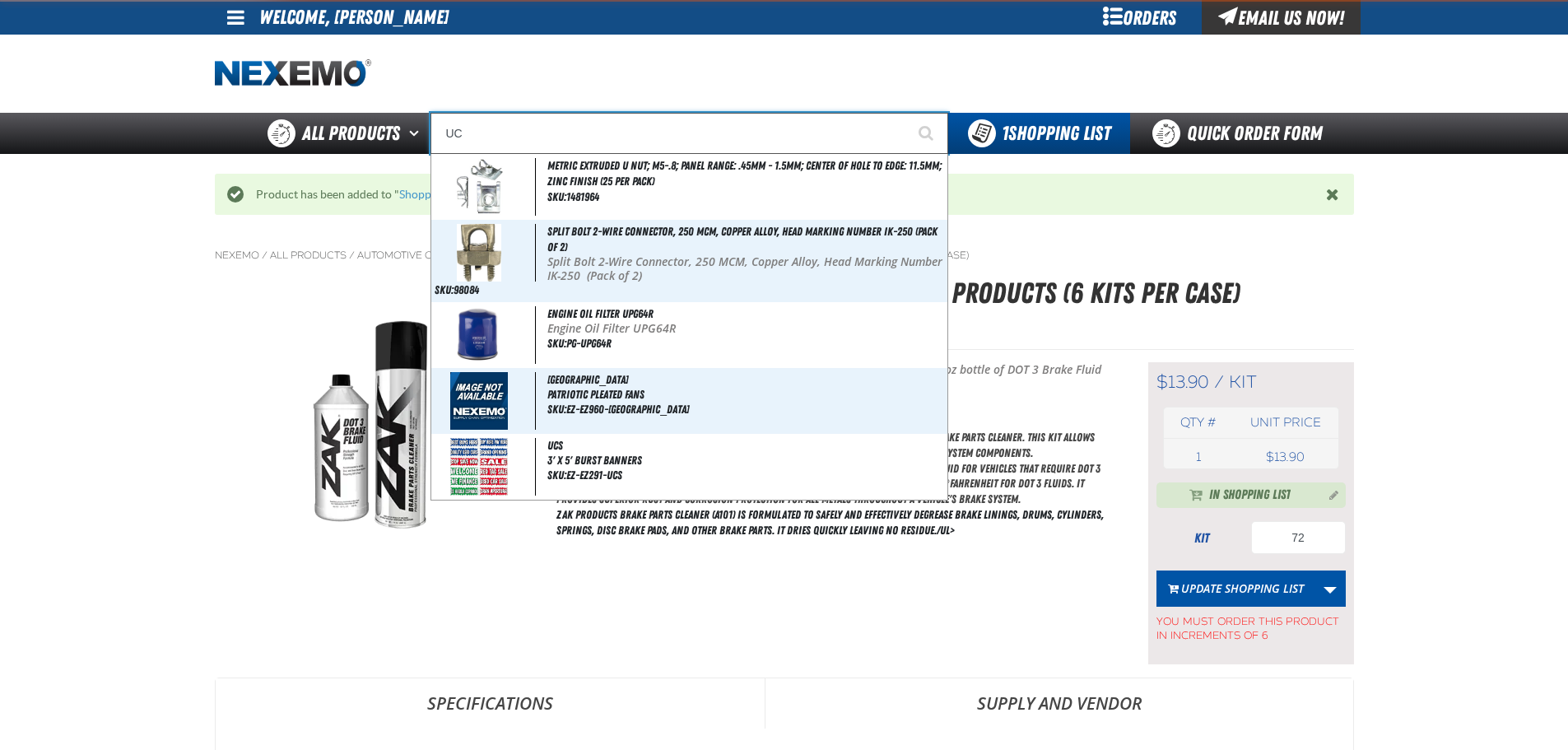
type input "UC RED"
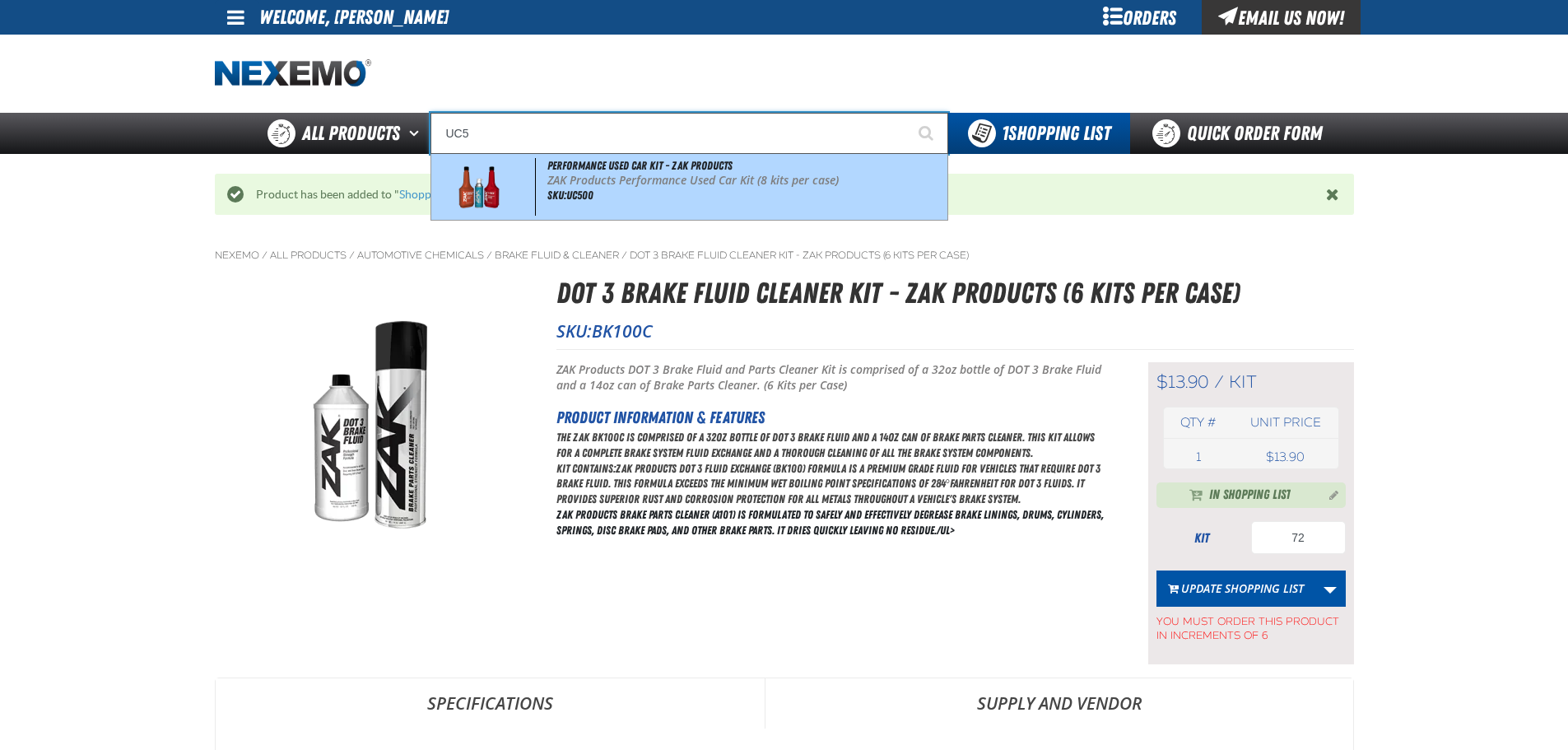
click at [647, 196] on div "Performance Used Car Kit - ZAK Products ZAK Products Performance Used Car Kit (…" at bounding box center [690, 186] width 516 height 65
type input "Performance Used Car Kit - ZAK Products"
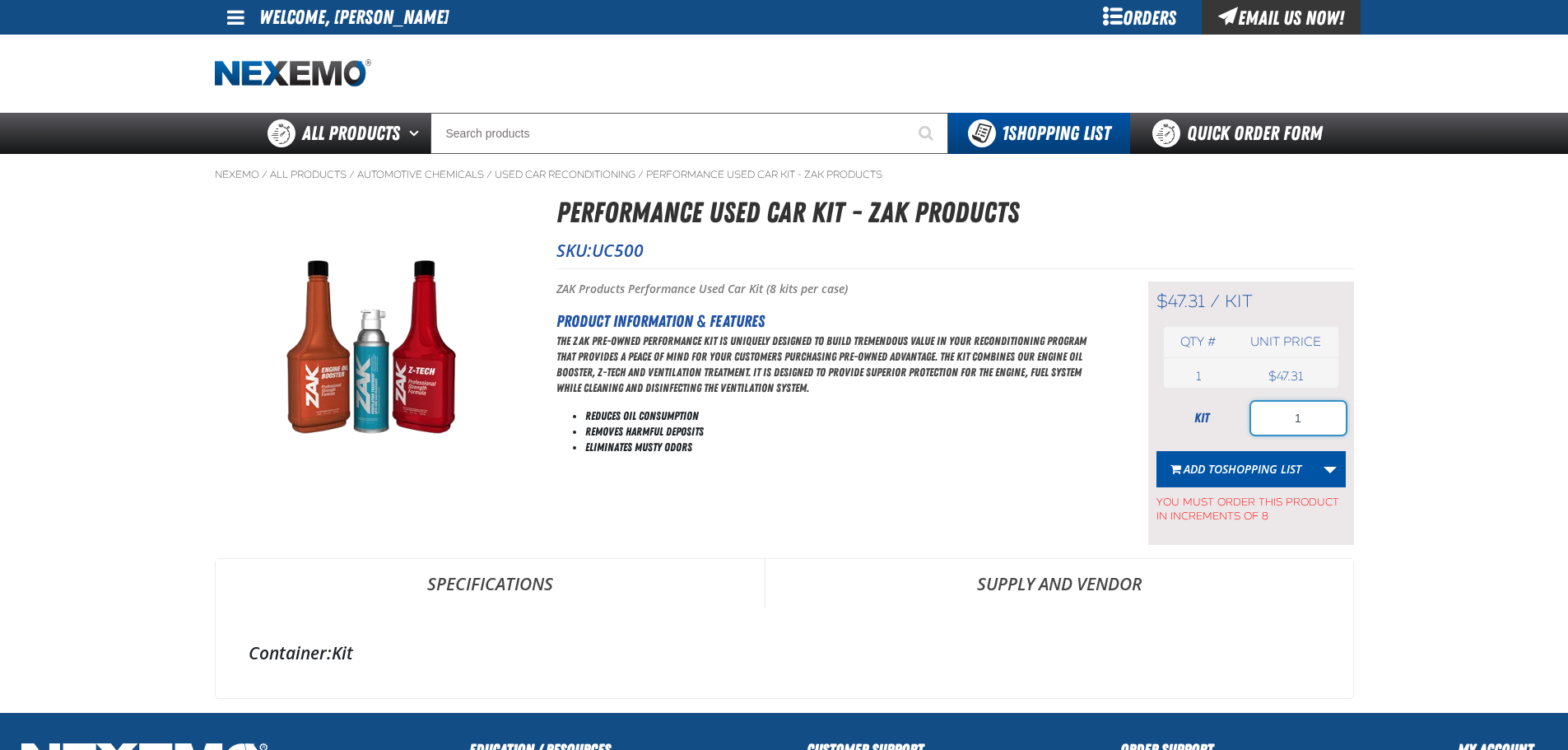
click at [1306, 417] on input "1" at bounding box center [1298, 418] width 95 height 33
click at [1310, 425] on input "1" at bounding box center [1298, 418] width 95 height 33
type input "80"
click at [1258, 467] on span "Shopping List" at bounding box center [1262, 468] width 79 height 15
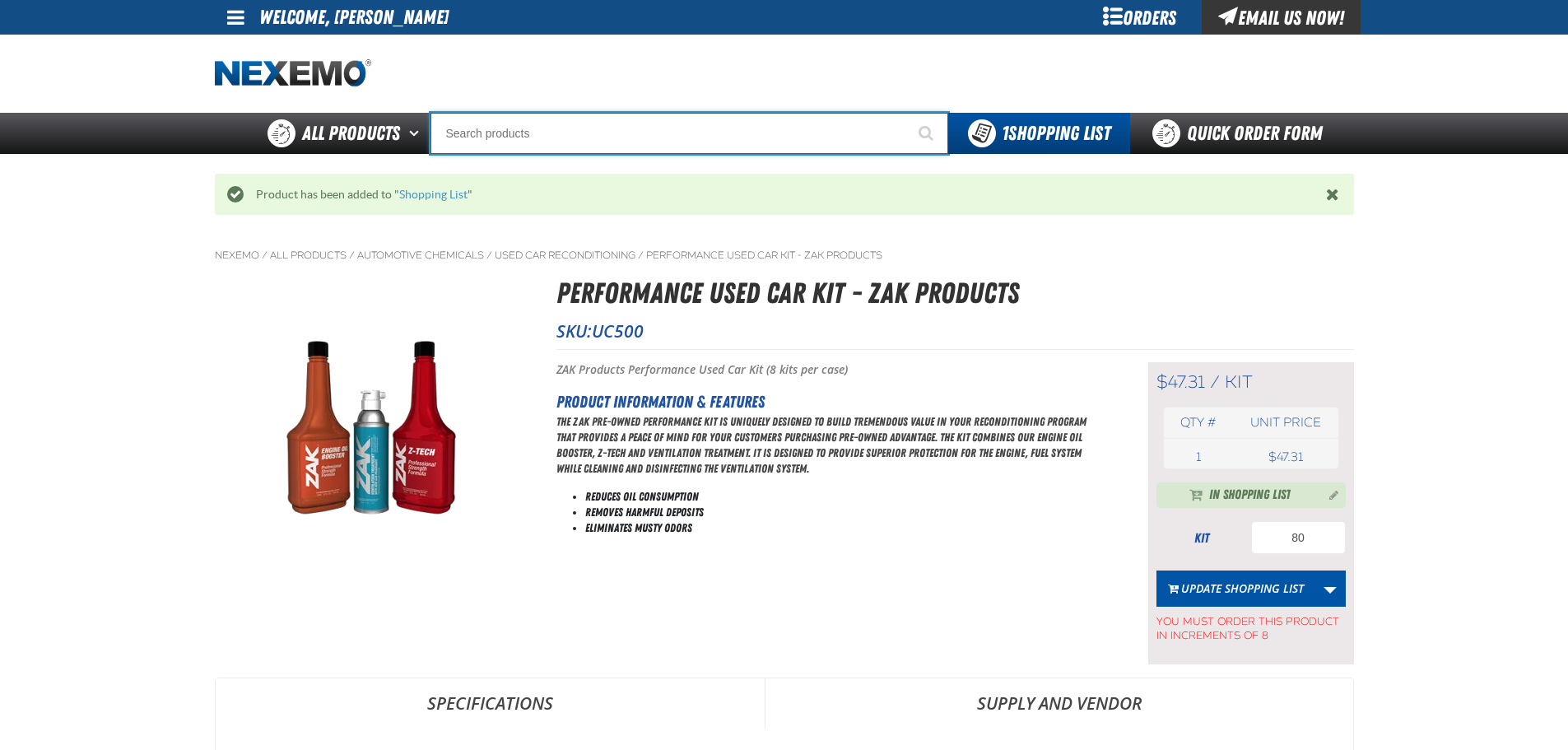
click at [608, 130] on input "Search" at bounding box center [690, 133] width 518 height 41
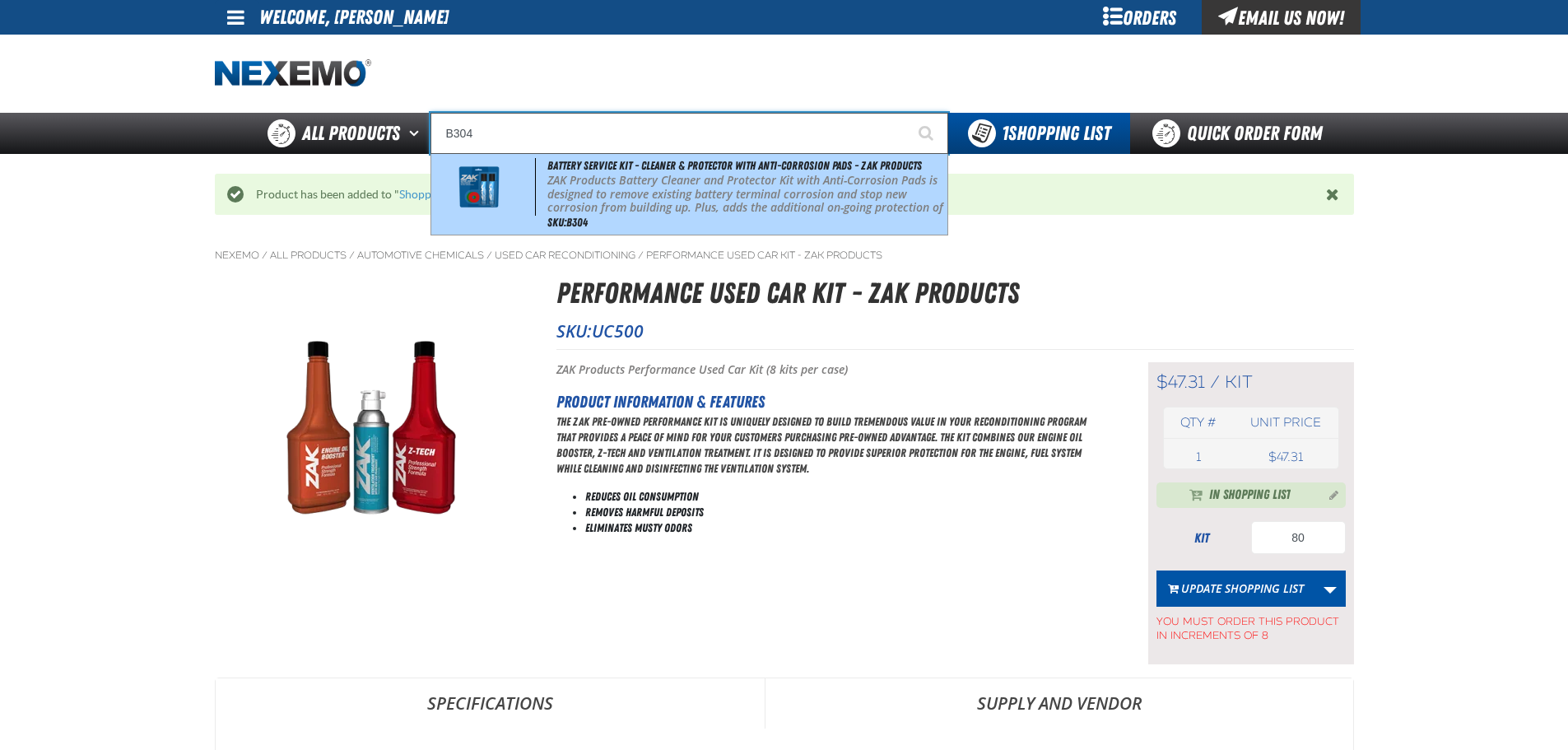
click at [624, 182] on p "ZAK Products Battery Cleaner and Protector Kit with Anti-Corrosion Pads is desi…" at bounding box center [745, 201] width 396 height 55
type input "Battery Service Kit - Cleaner & Protector with Anti-Corrosion Pads - ZAK Produc…"
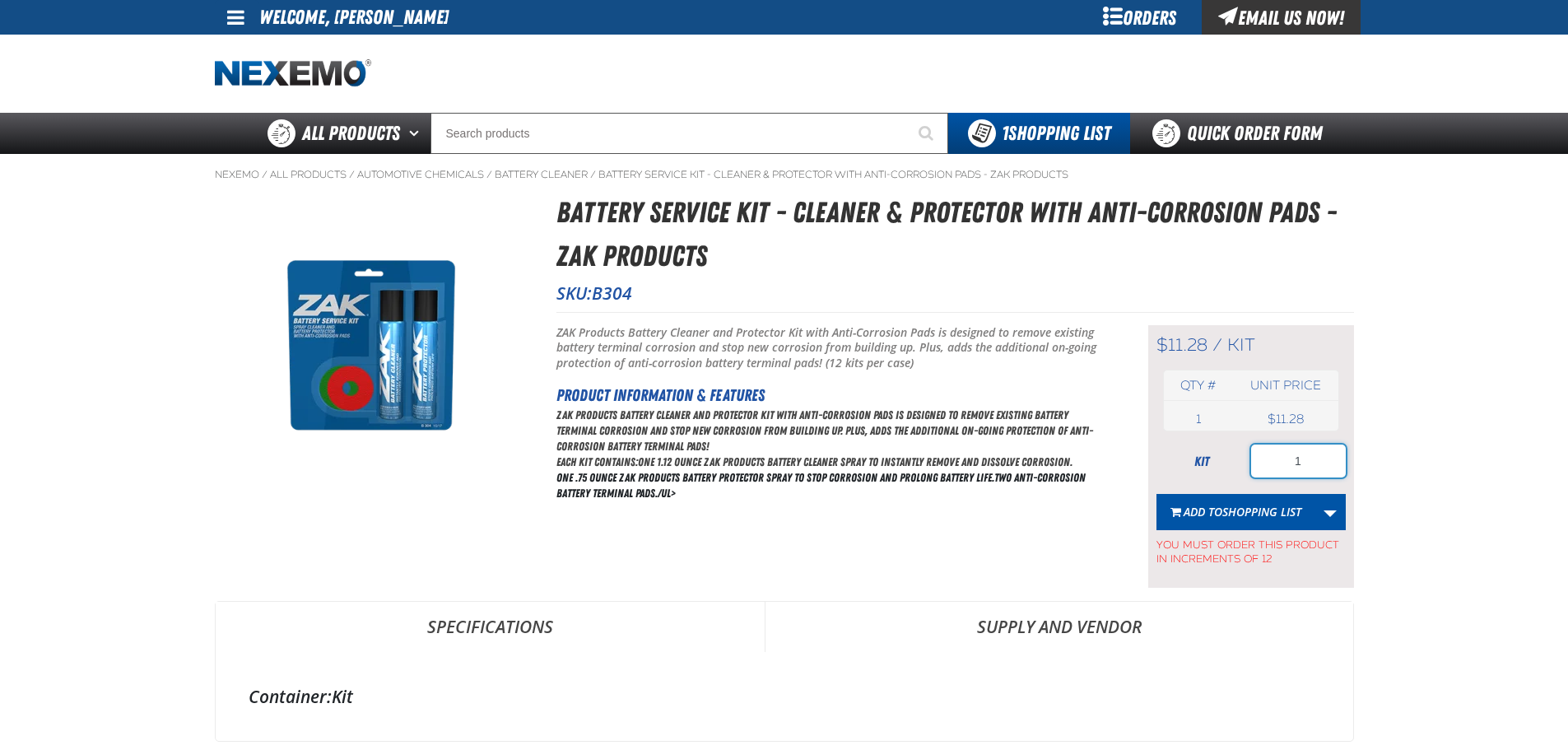
click at [1275, 461] on input "1" at bounding box center [1298, 461] width 95 height 33
type input "60"
click at [1253, 509] on span "Shopping List" at bounding box center [1262, 511] width 79 height 15
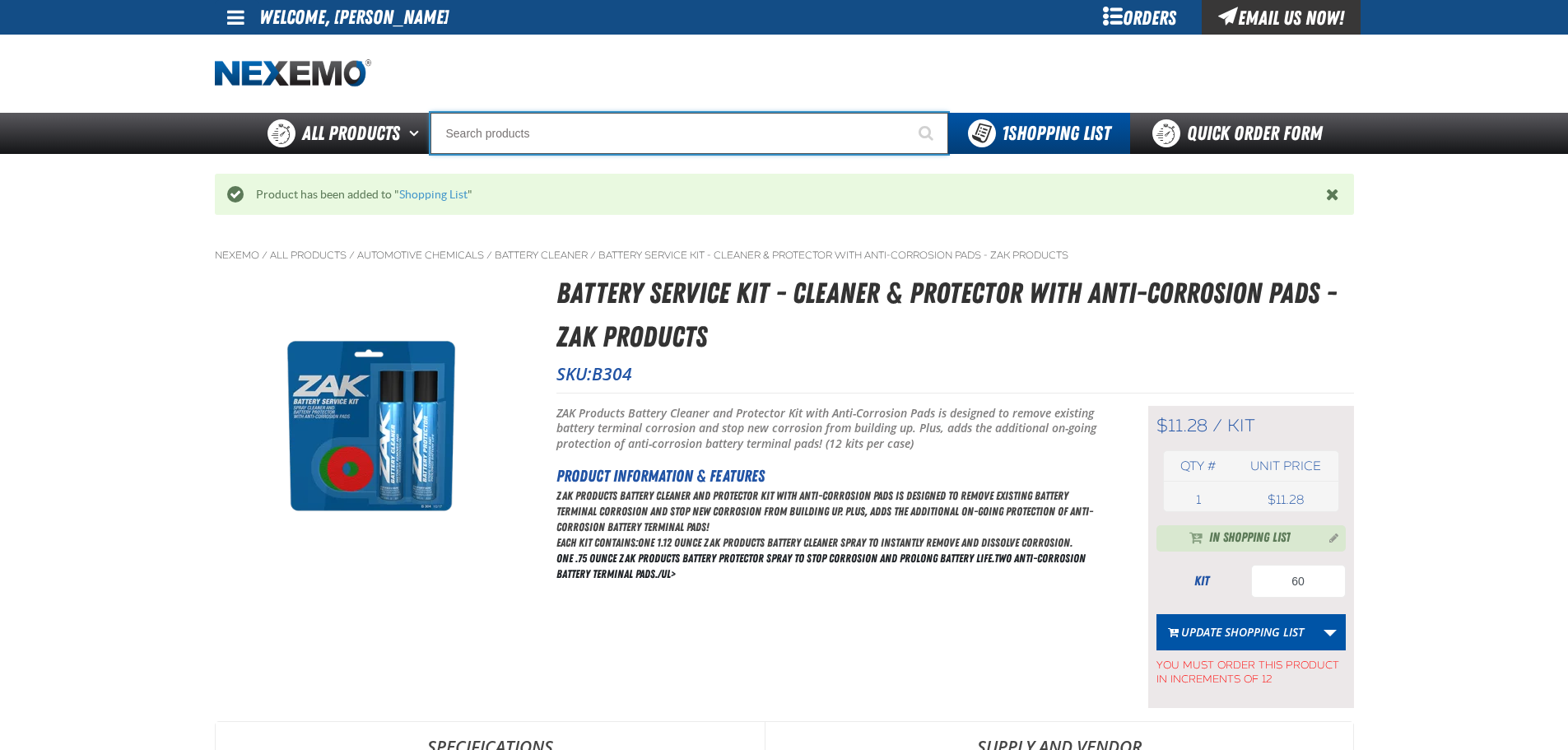
click at [563, 127] on input "Search" at bounding box center [690, 133] width 518 height 41
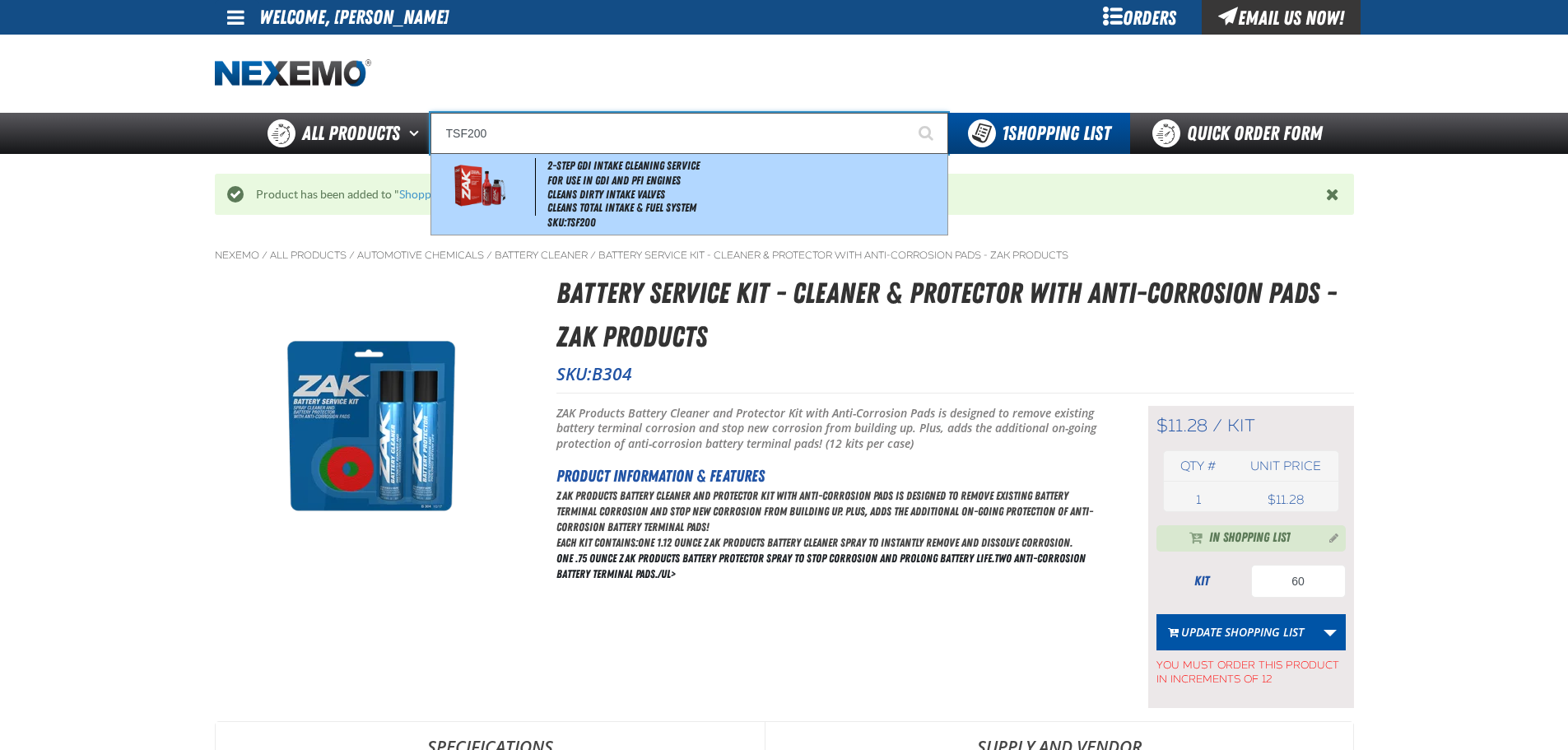
click at [630, 206] on li "Cleans Total Intake & Fuel System" at bounding box center [745, 207] width 396 height 14
type input "2-Step GDI Intake Cleaning Service"
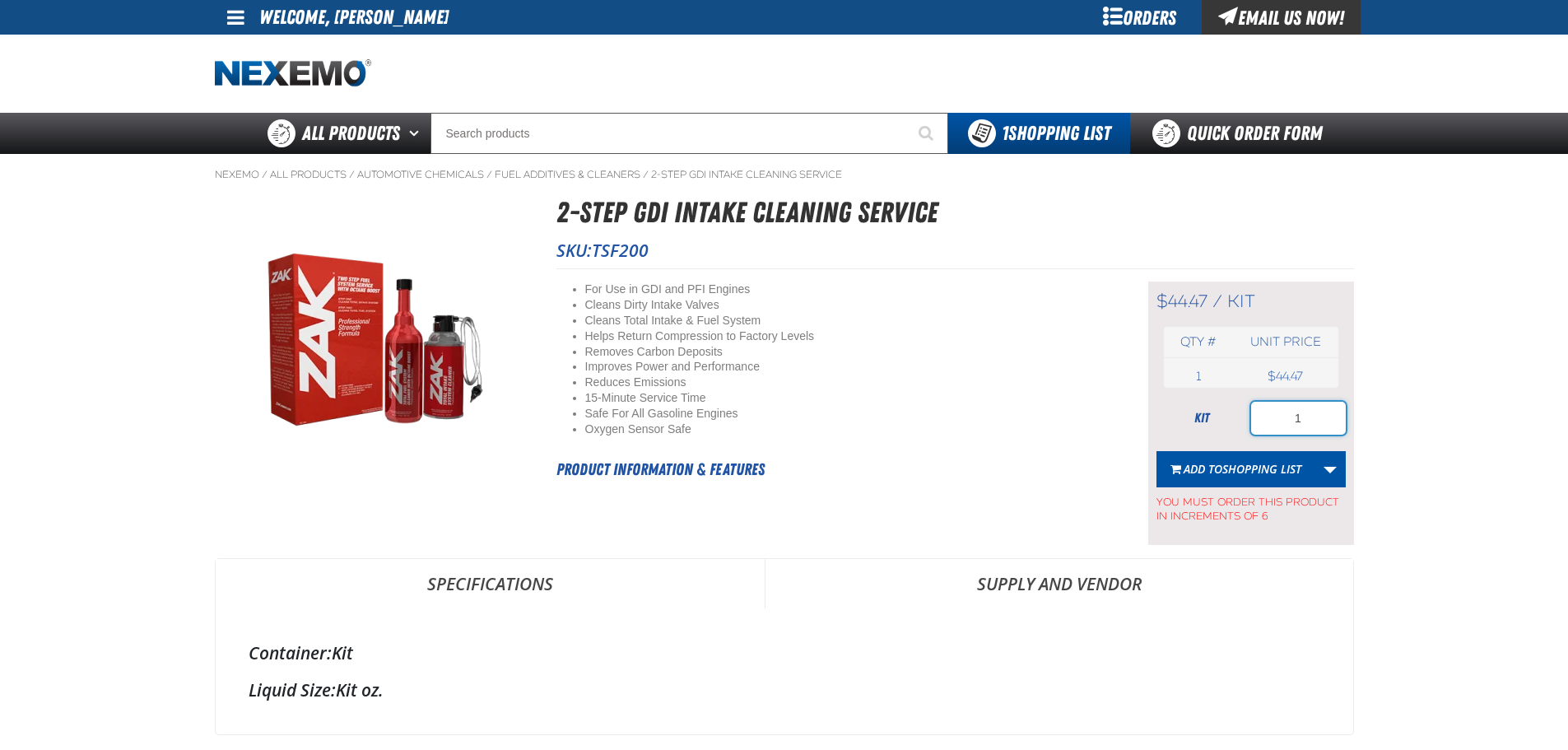
click at [1309, 422] on input "1" at bounding box center [1298, 418] width 95 height 33
type input "12"
click at [1240, 471] on span "Shopping List" at bounding box center [1262, 468] width 79 height 15
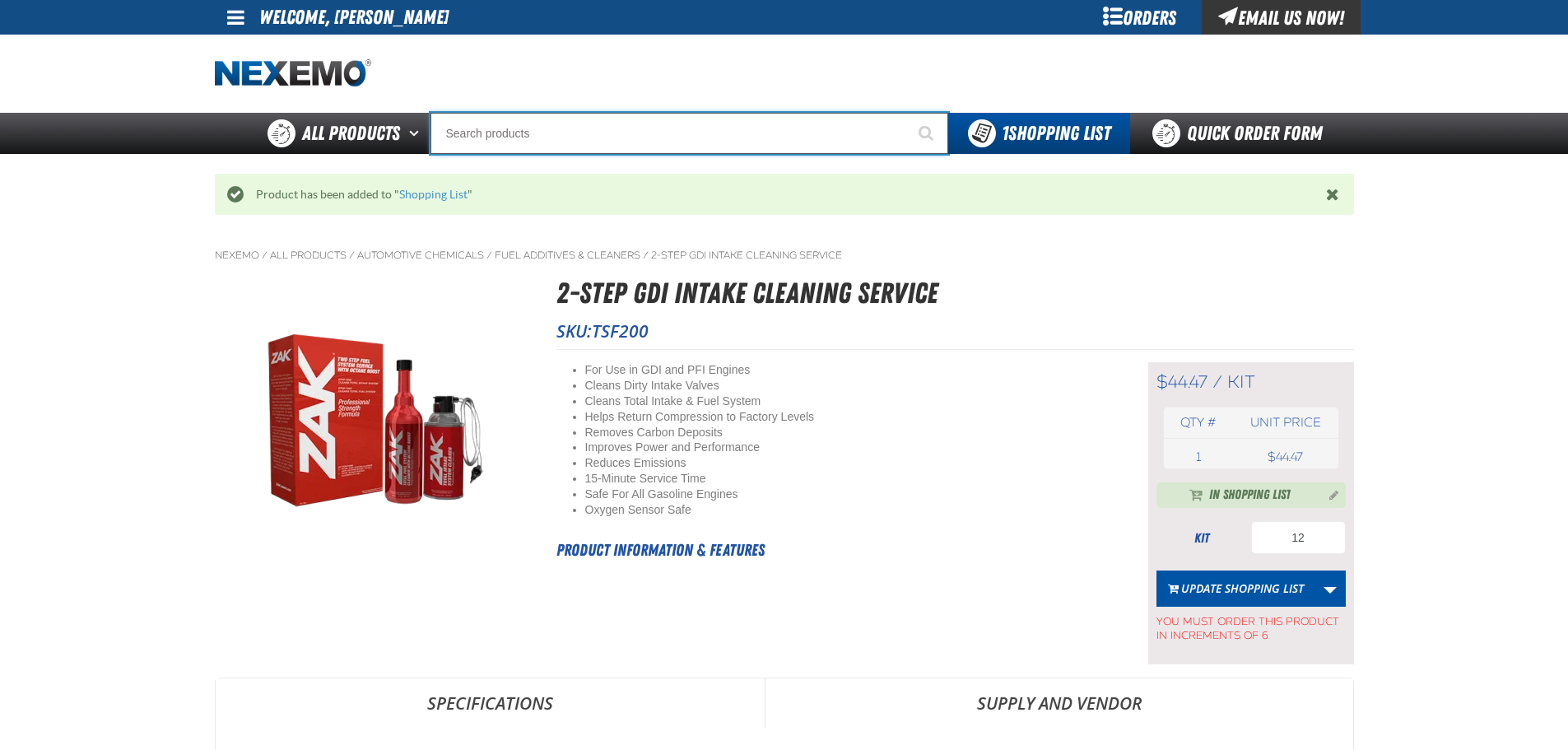
click at [613, 137] on input "Search" at bounding box center [690, 133] width 518 height 41
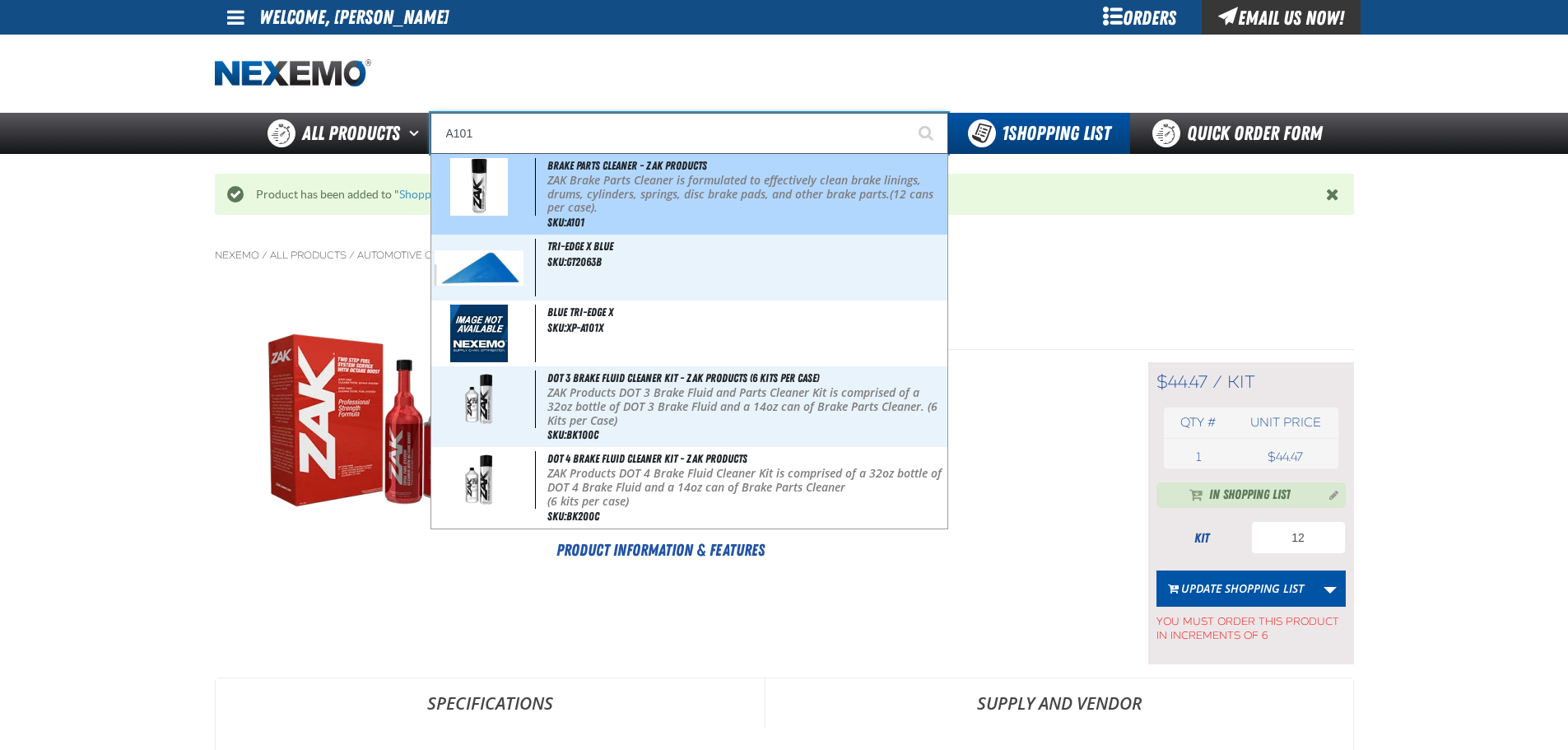
click at [636, 203] on p "ZAK Brake Parts Cleaner is formulated to effectively clean brake linings, drums…" at bounding box center [745, 194] width 396 height 41
type input "Brake Parts Cleaner - ZAK Products"
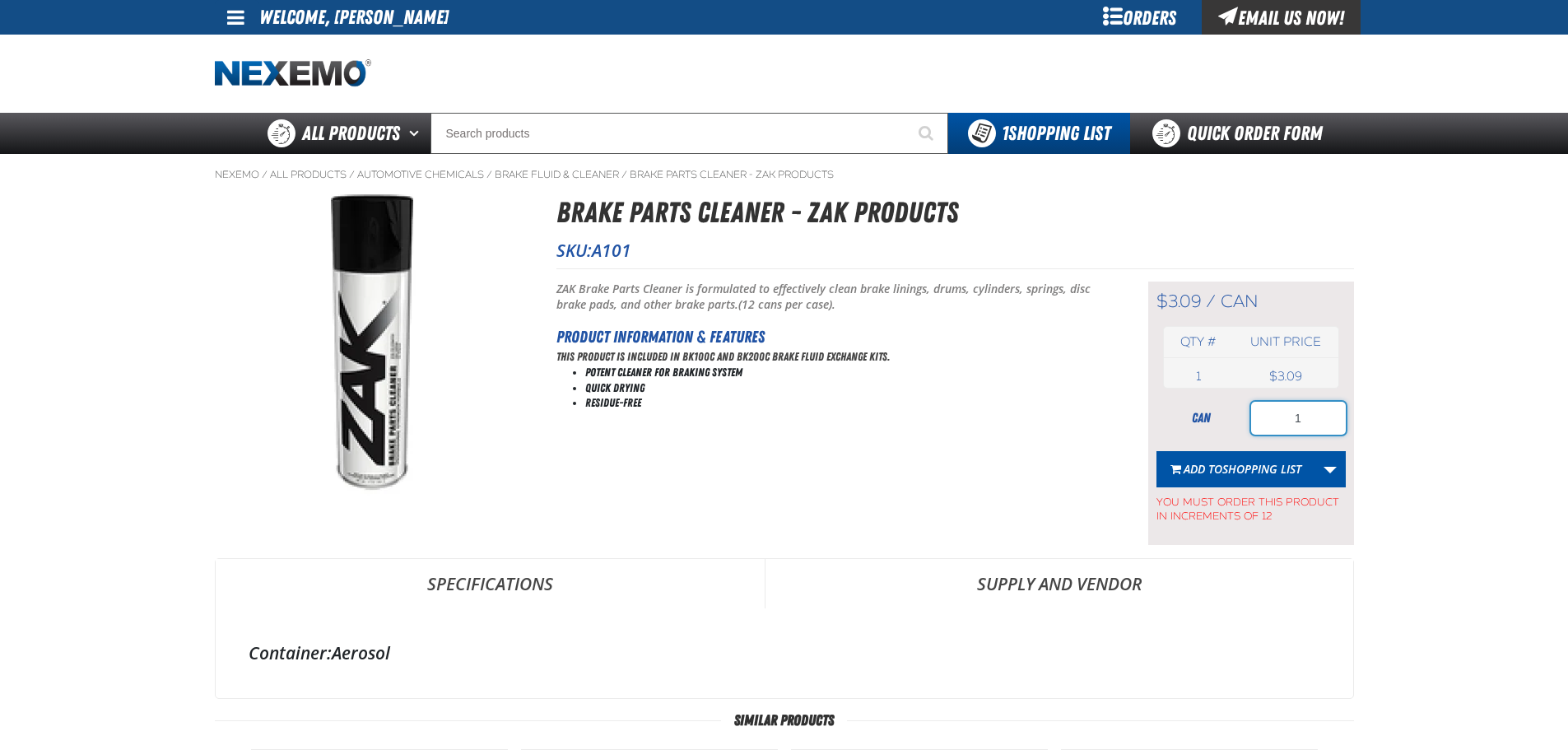
click at [1293, 429] on input "1" at bounding box center [1298, 418] width 95 height 33
type input "48"
click at [1247, 465] on span "Shopping List" at bounding box center [1262, 468] width 79 height 15
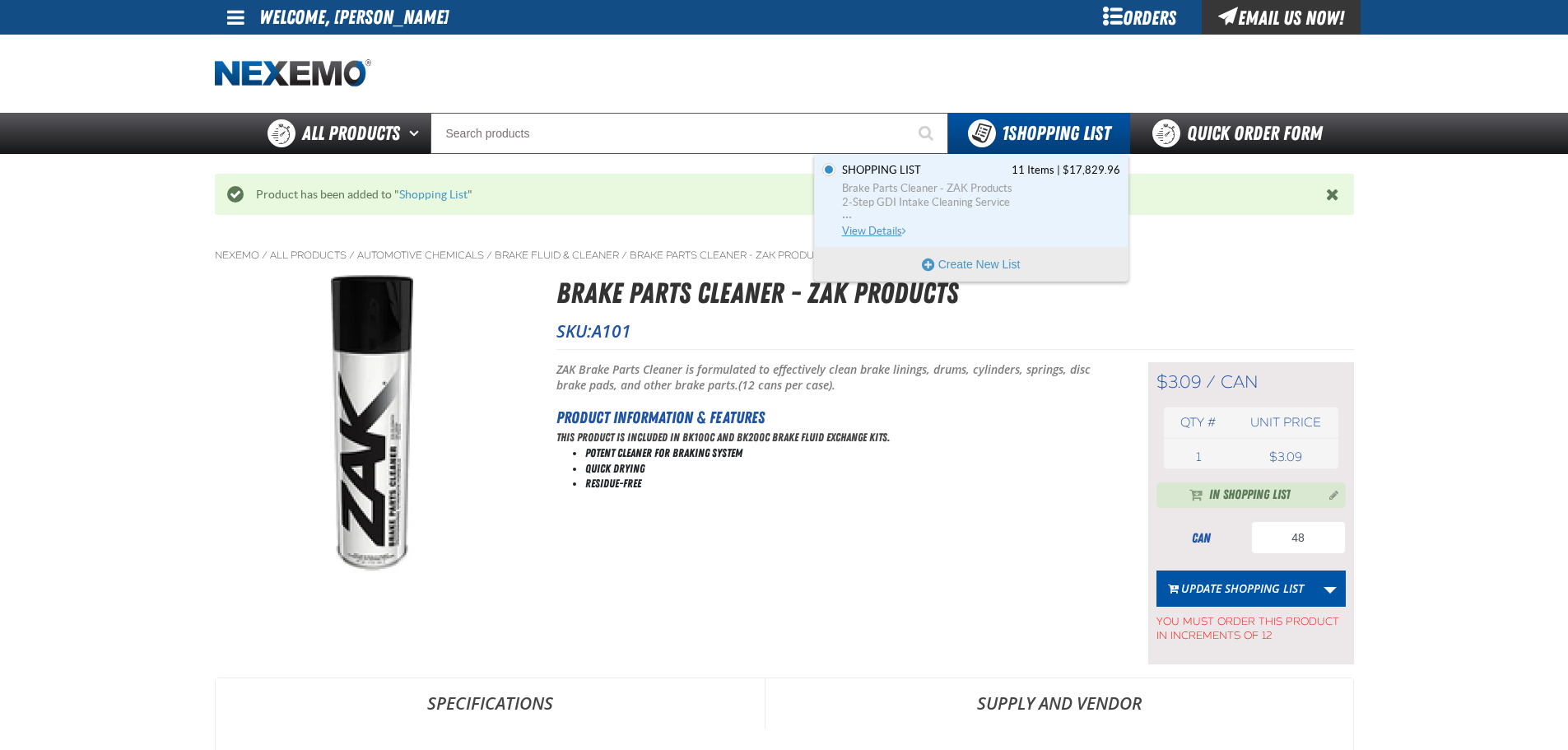
click at [844, 225] on span "View Details" at bounding box center [874, 231] width 66 height 13
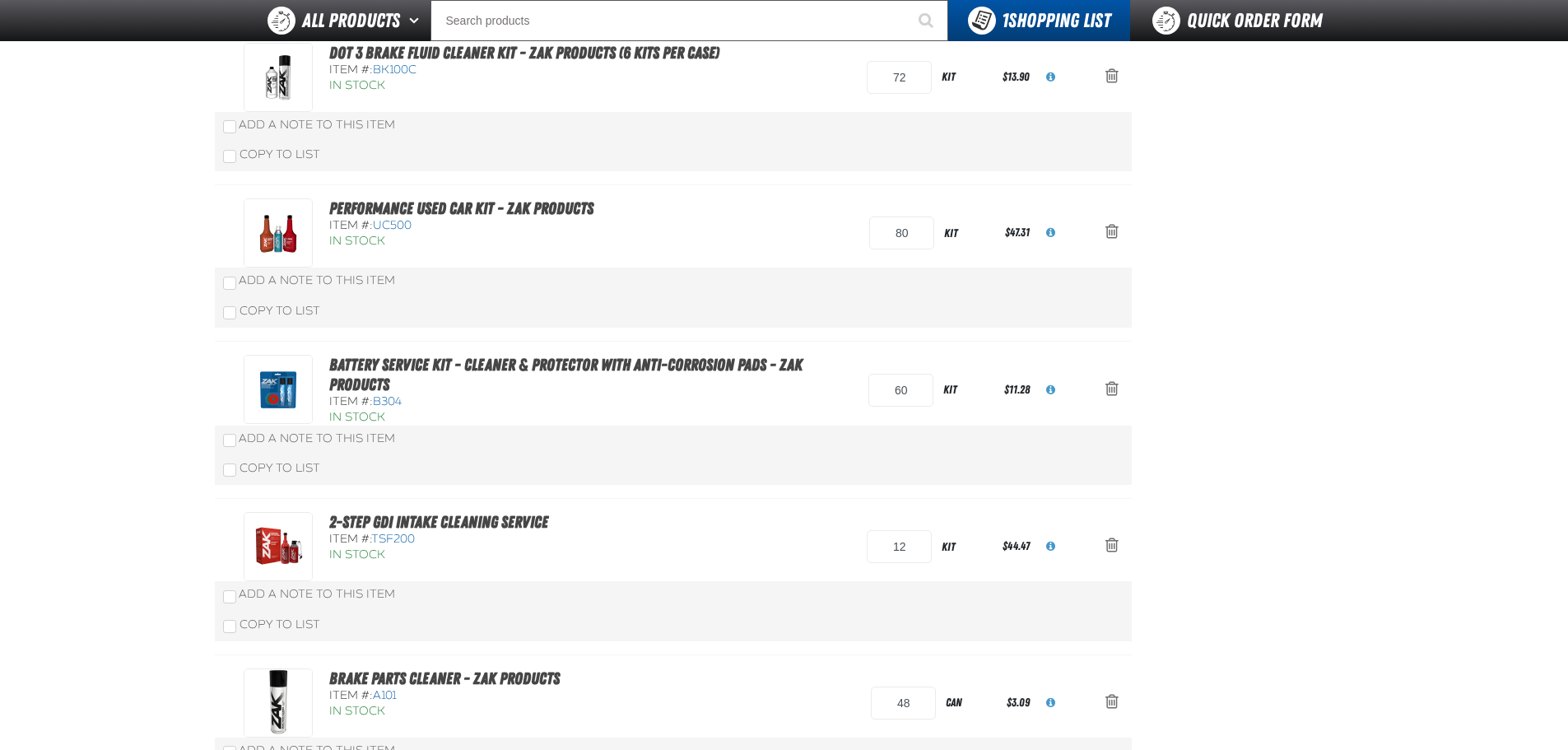
scroll to position [824, 0]
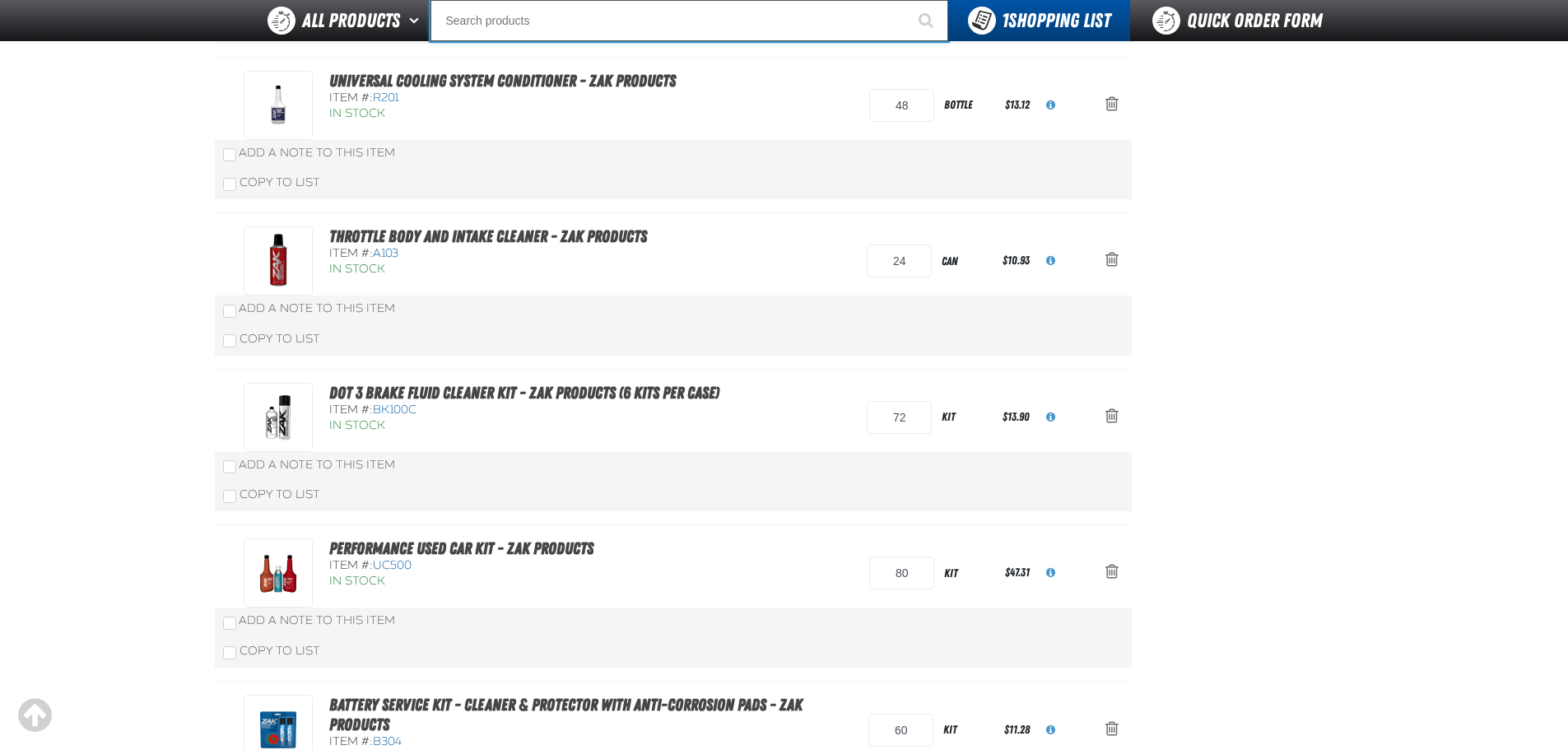
click at [561, 28] on input "Search" at bounding box center [690, 20] width 518 height 41
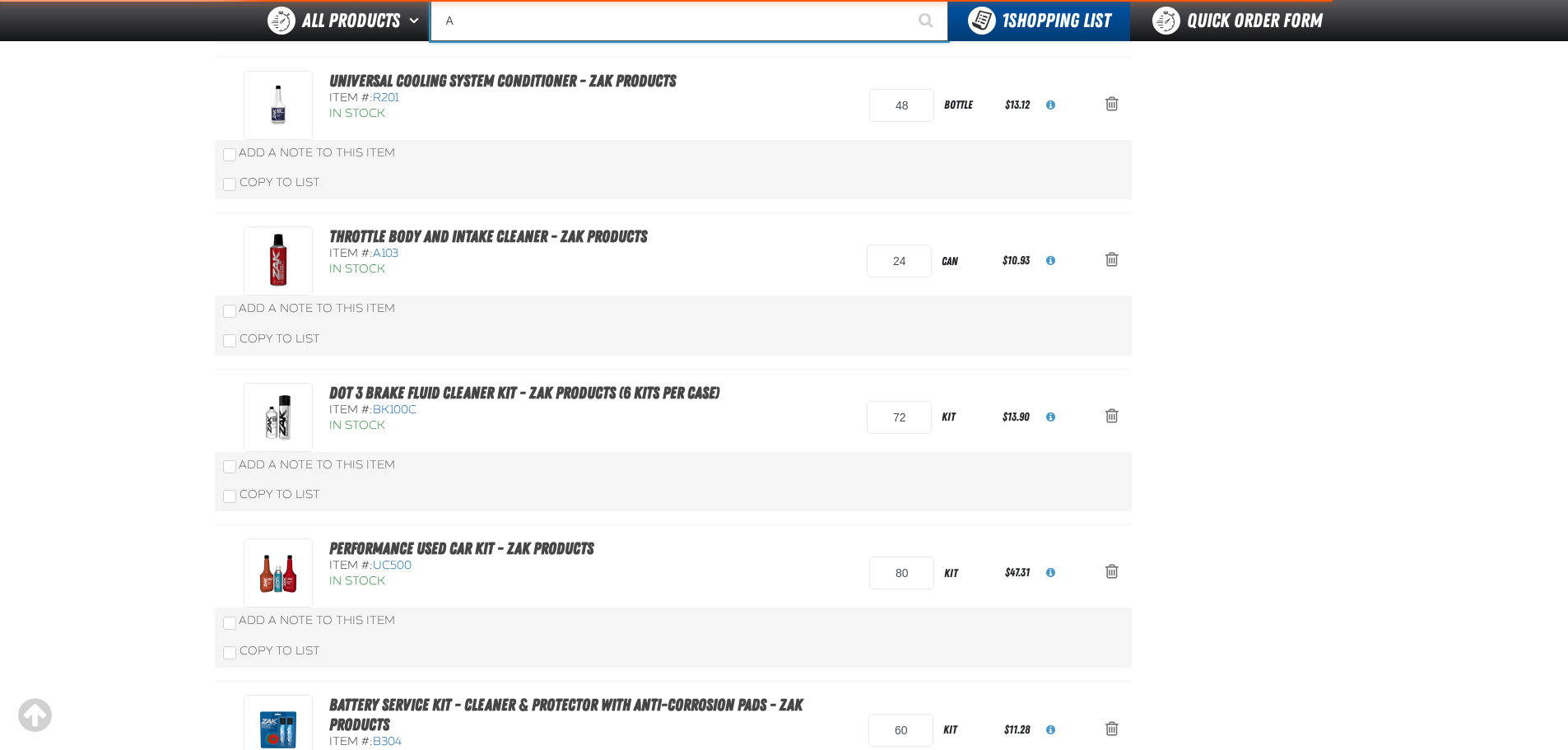
type input "AC"
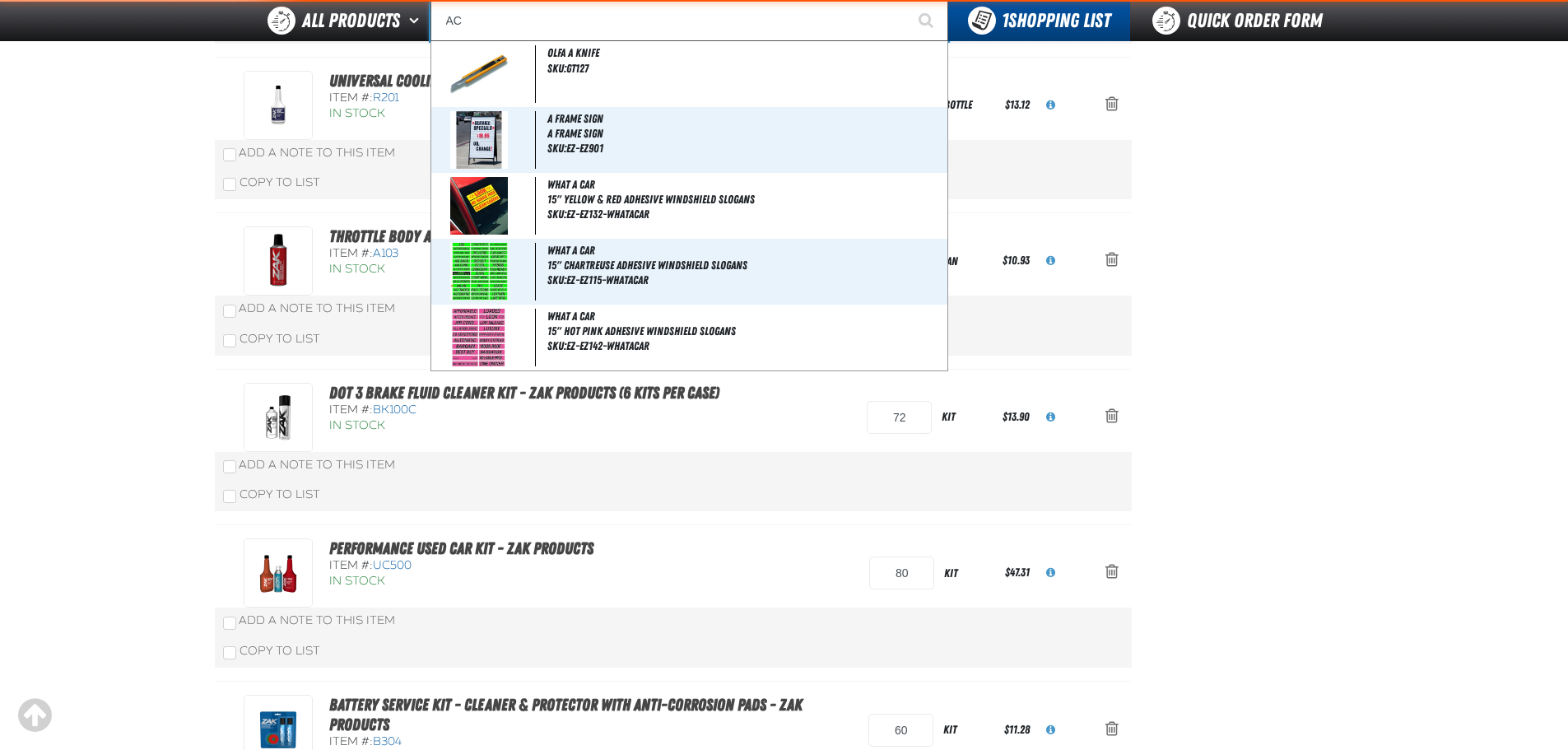
type input "AC Power Booster - ZAK Products"
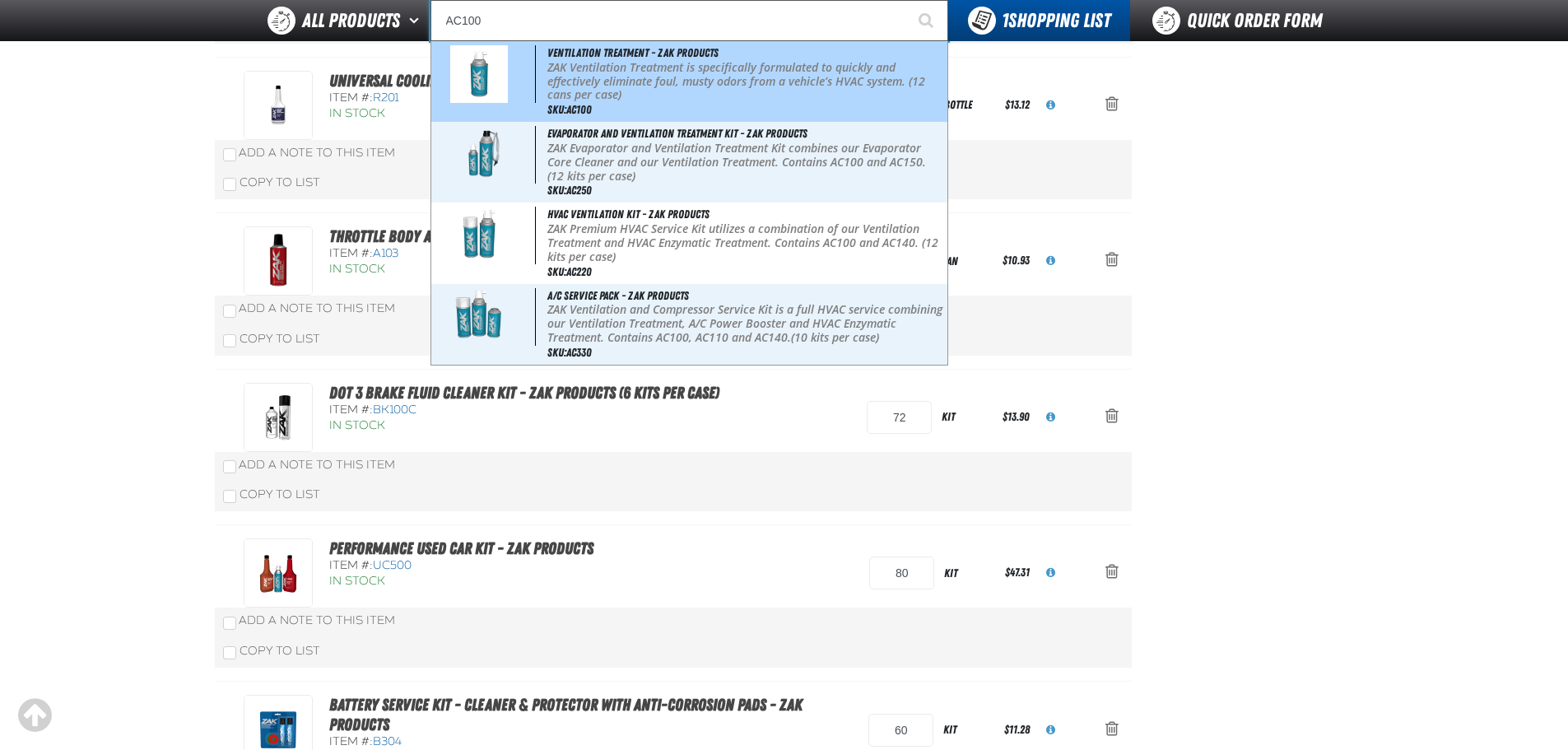
click at [643, 85] on p "ZAK Ventilation Treatment is specifically formulated to quickly and effectively…" at bounding box center [745, 81] width 396 height 41
type input "Ventilation Treatment - ZAK Products"
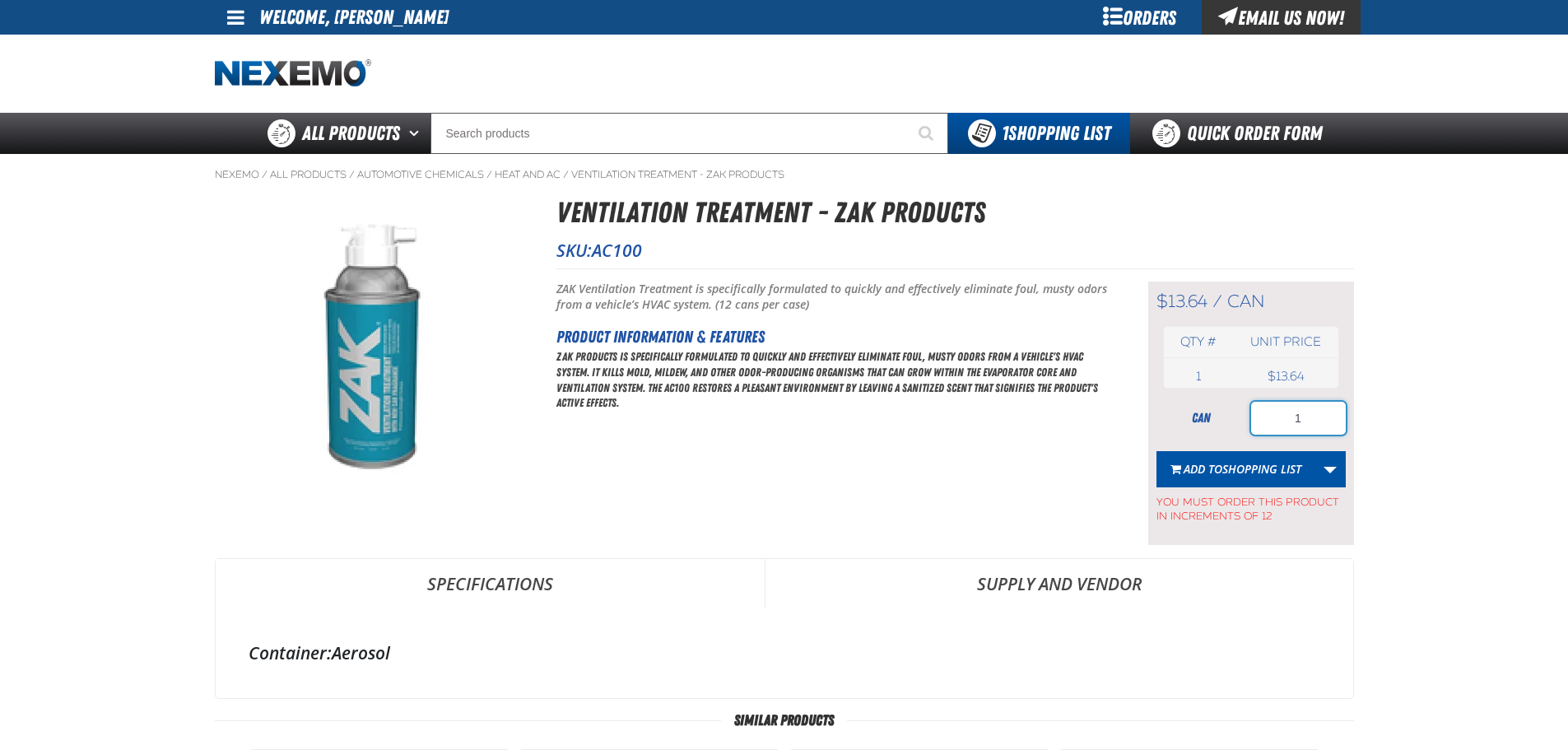
click at [1283, 410] on input "1" at bounding box center [1298, 418] width 95 height 33
type input "36"
click at [1233, 473] on span "Shopping List" at bounding box center [1262, 468] width 79 height 15
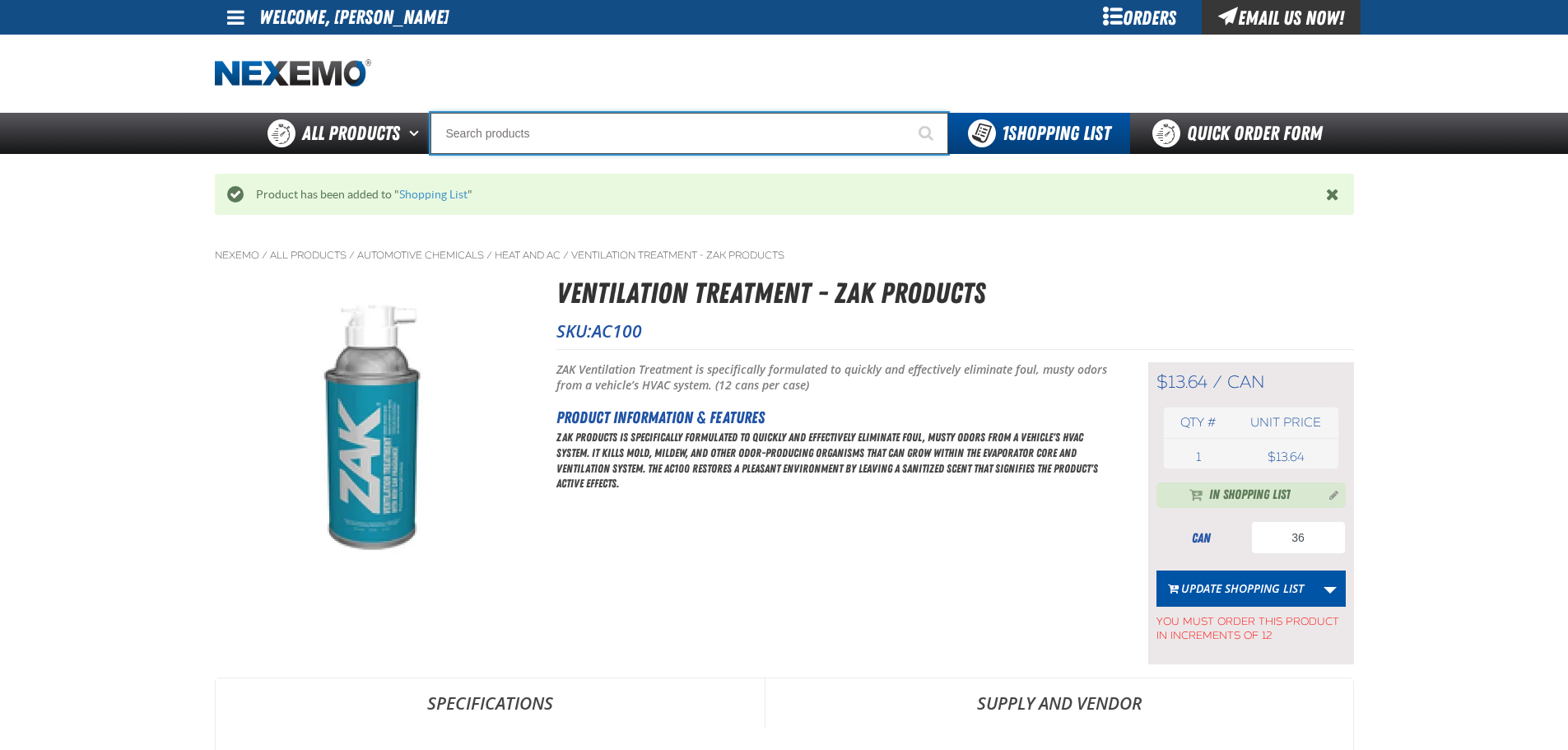
click at [670, 144] on input "Search" at bounding box center [690, 133] width 518 height 41
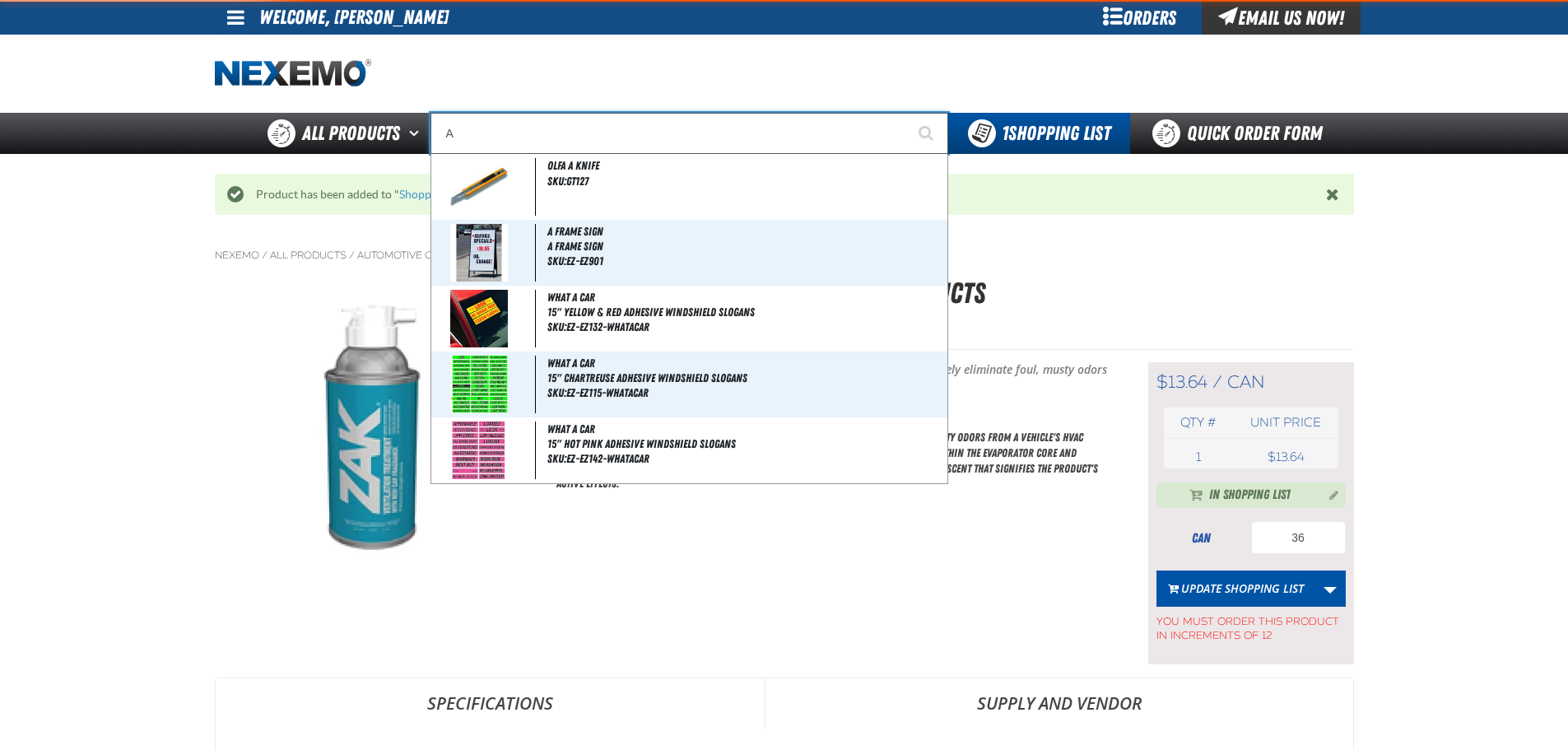
type input "AC"
type input "AC Power Booster - ZAK Products"
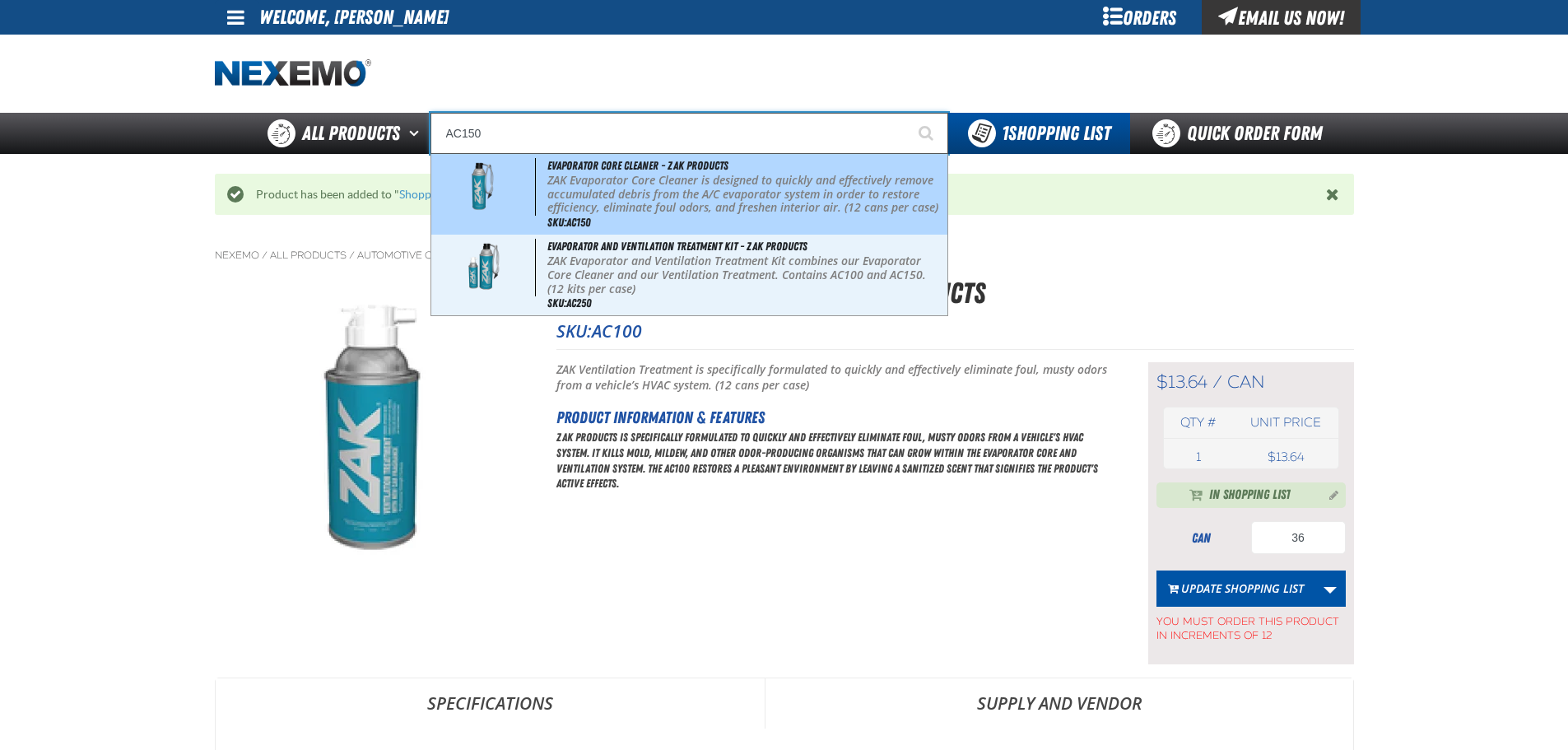
click at [698, 198] on p "ZAK Evaporator Core Cleaner is designed to quickly and effectively remove accum…" at bounding box center [745, 194] width 396 height 41
type input "Evaporator Core Cleaner - ZAK Products"
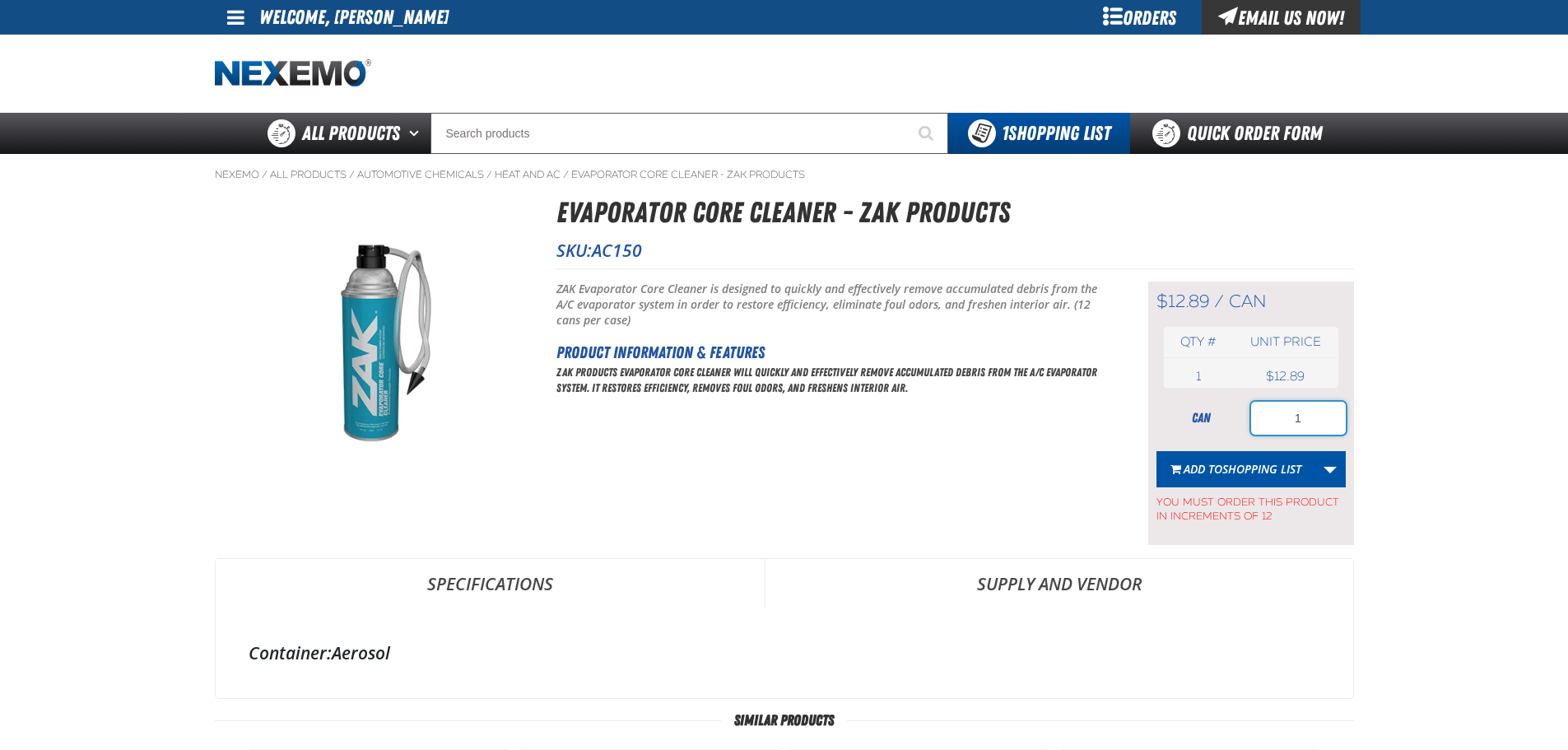
click at [1294, 416] on input "1" at bounding box center [1298, 418] width 95 height 33
type input "24"
click at [1213, 466] on span "Add to Shopping List" at bounding box center [1242, 468] width 117 height 15
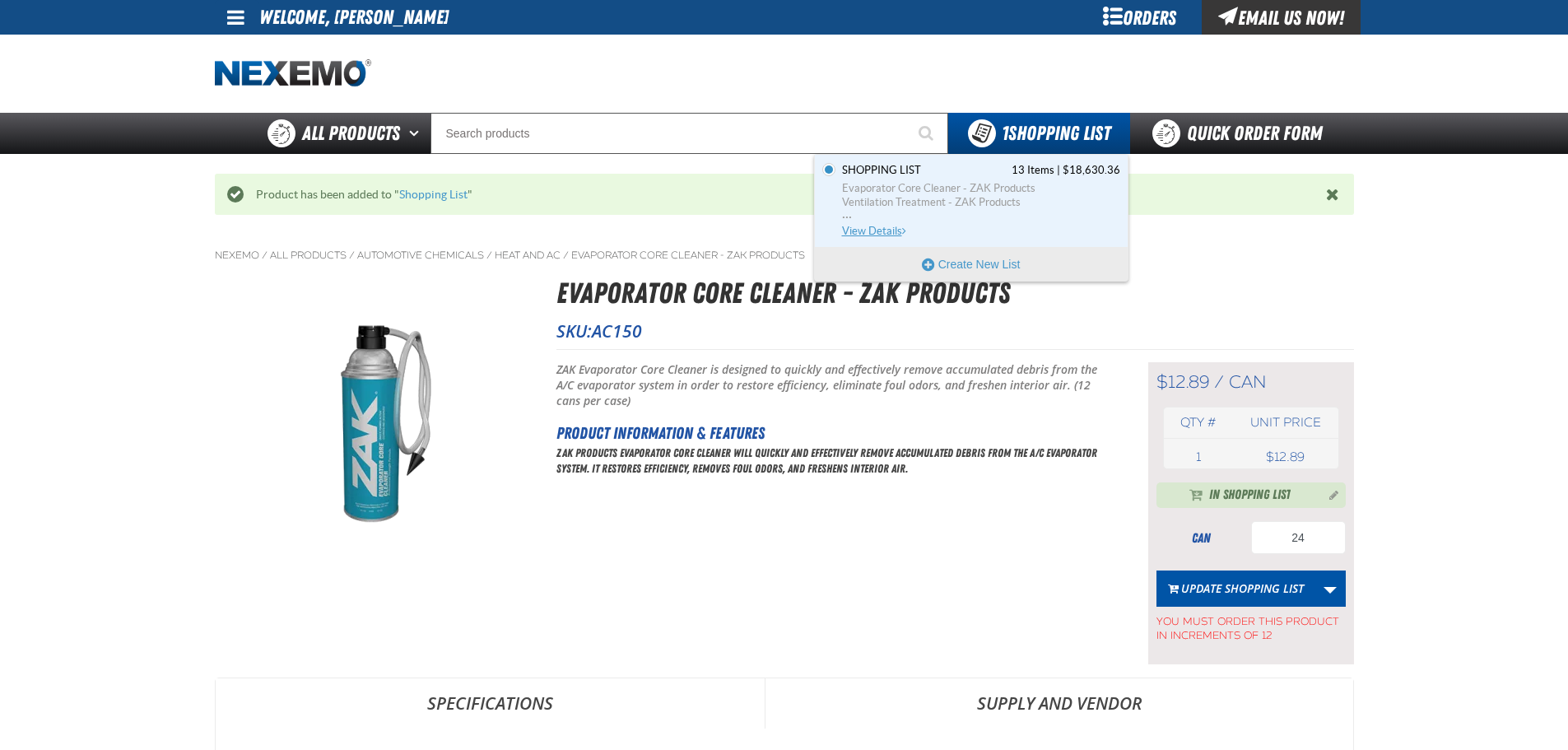
click at [886, 225] on span "View Details" at bounding box center [874, 231] width 66 height 13
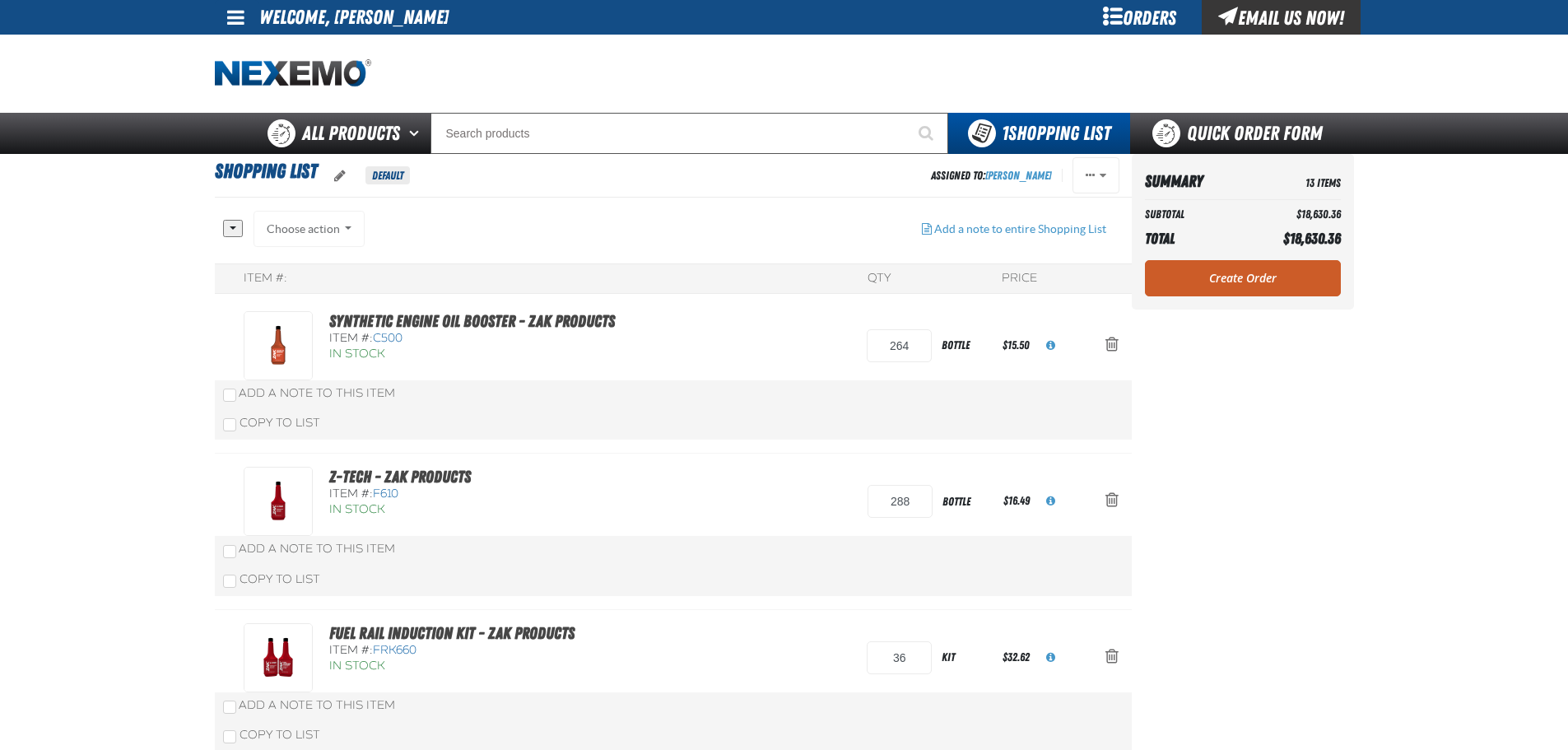
click at [296, 222] on div "Choose action Add to Shopping Cart Add to [GEOGRAPHIC_DATA] [DATE] Add to Shopp…" at bounding box center [309, 229] width 112 height 36
click at [348, 231] on div "Choose action Add to Shopping Cart Add to [GEOGRAPHIC_DATA] [DATE] Add to Shopp…" at bounding box center [309, 229] width 112 height 36
click at [233, 228] on button "button" at bounding box center [233, 228] width 20 height 17
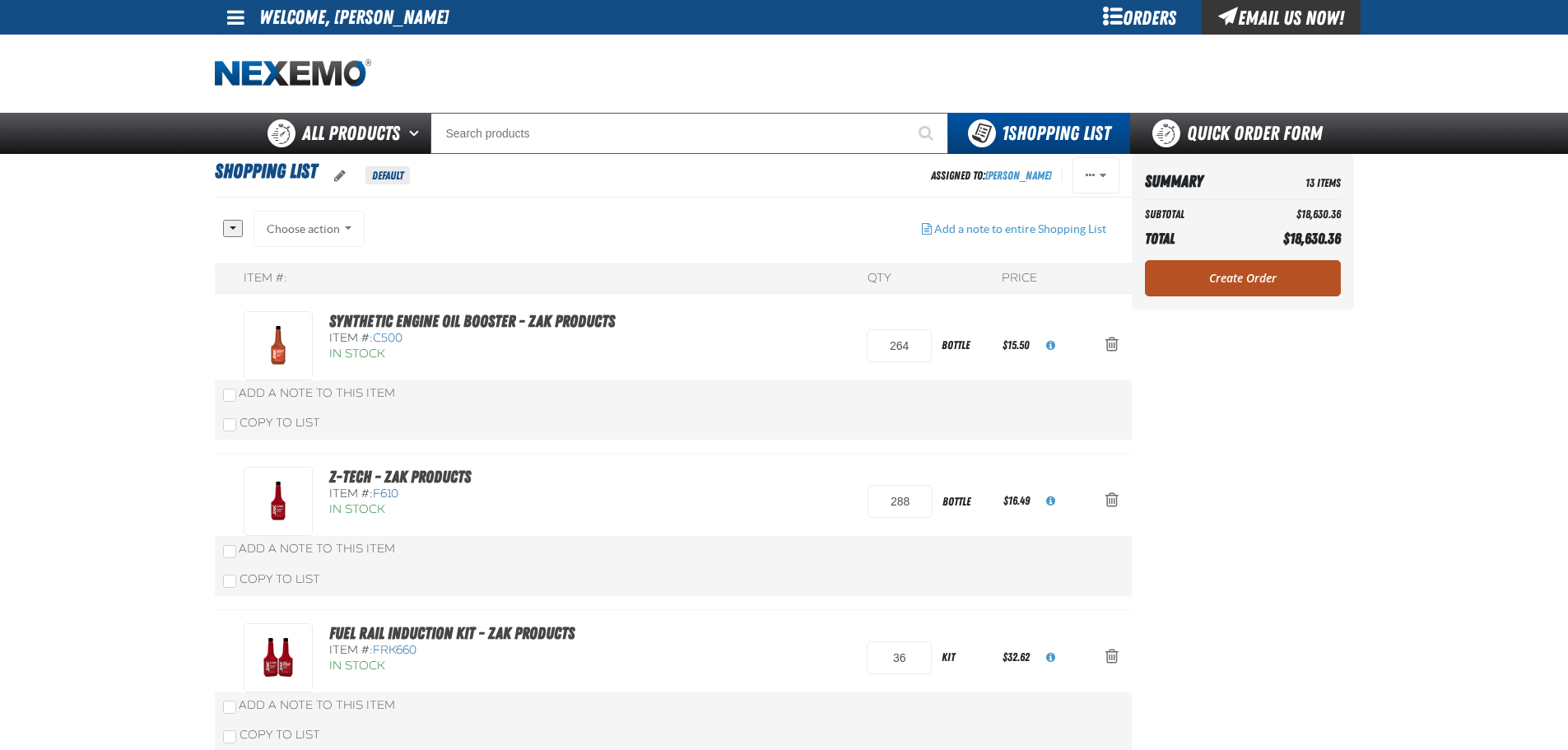
click at [1269, 275] on link "Create Order" at bounding box center [1243, 278] width 196 height 36
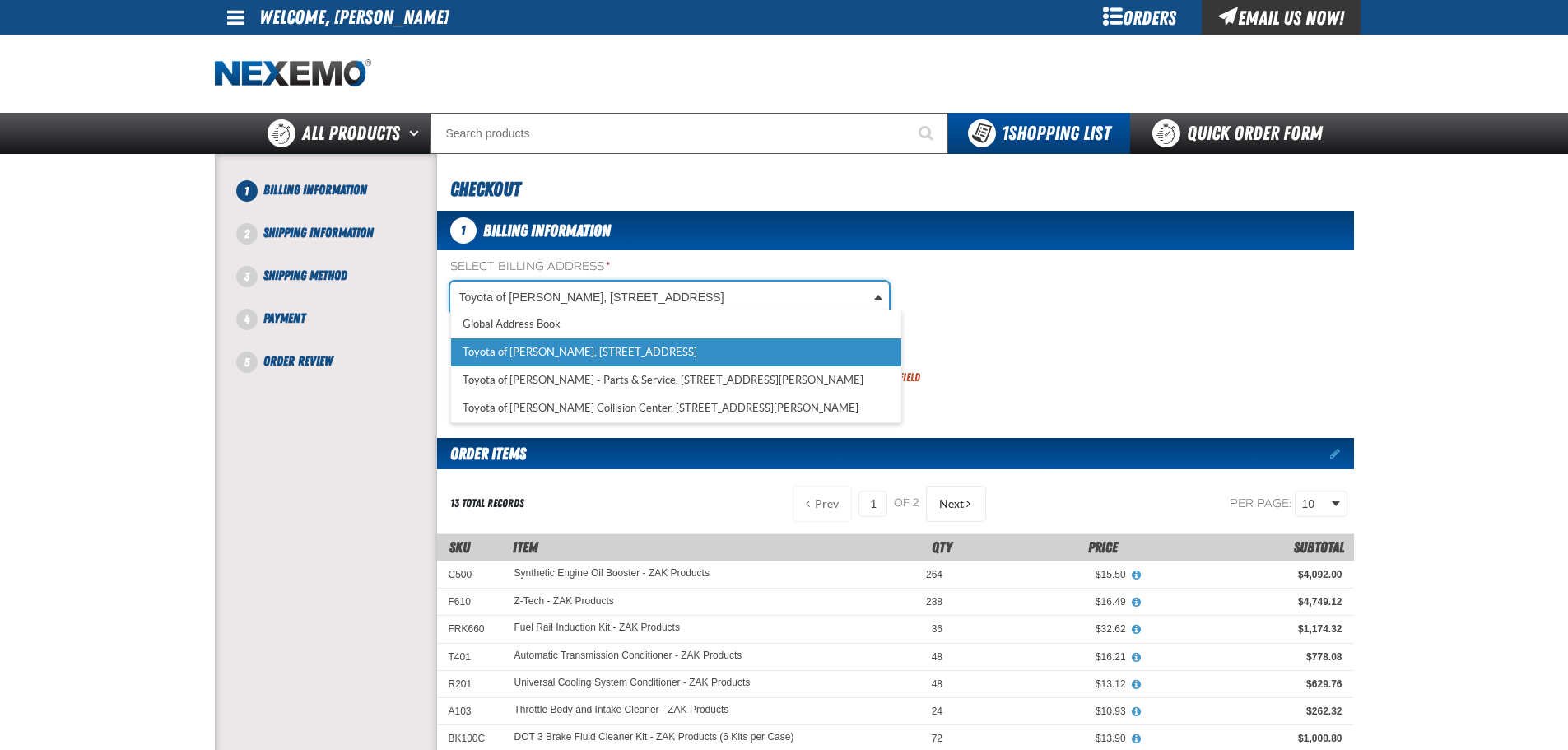
click at [876, 289] on body "Skip to Main Content Staging Site 5.1 Upgrade Site My Account My Account Suppor…" at bounding box center [784, 686] width 1568 height 1373
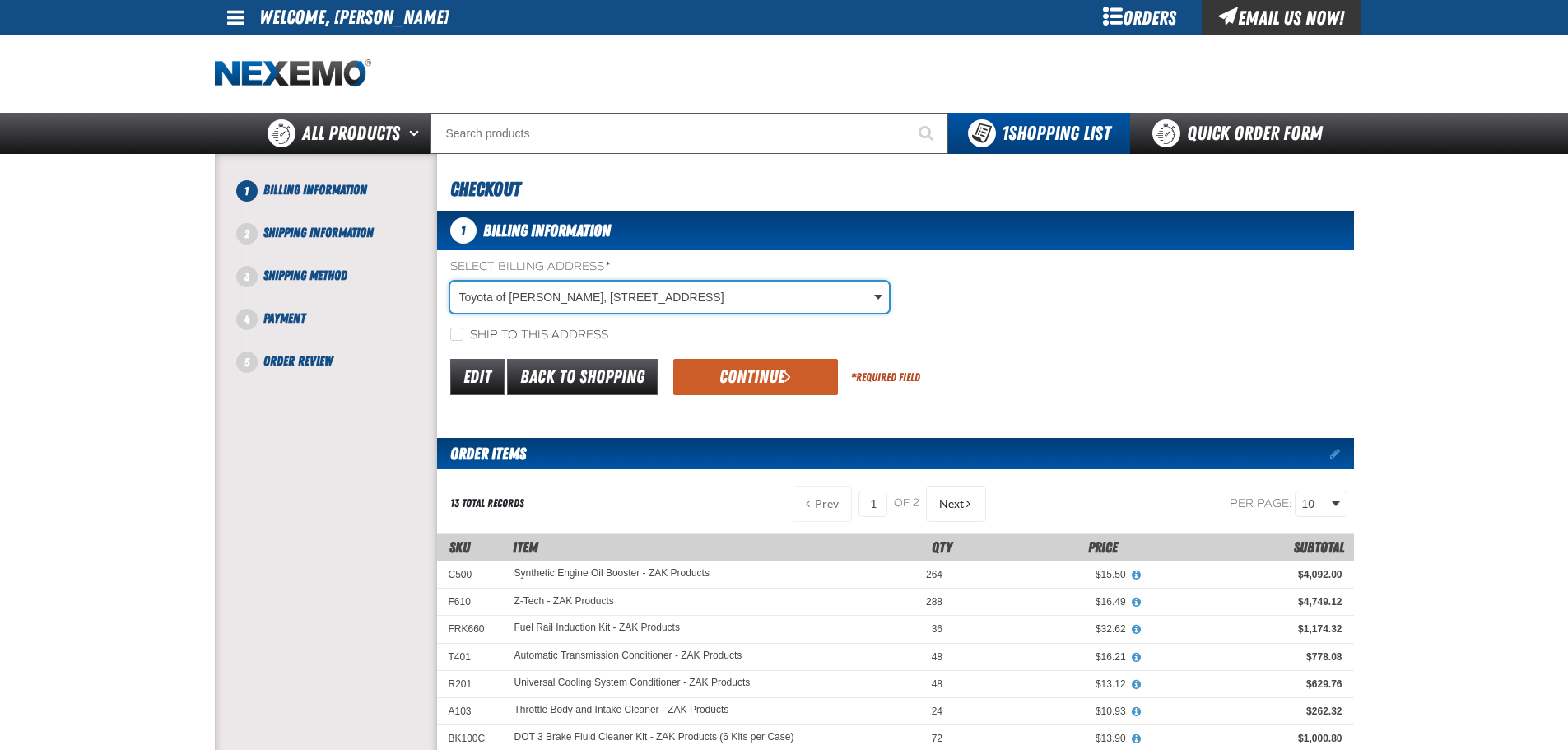
click at [1190, 300] on body "Skip to Main Content Staging Site 5.1 Upgrade Site My Account My Account Suppor…" at bounding box center [784, 686] width 1568 height 1373
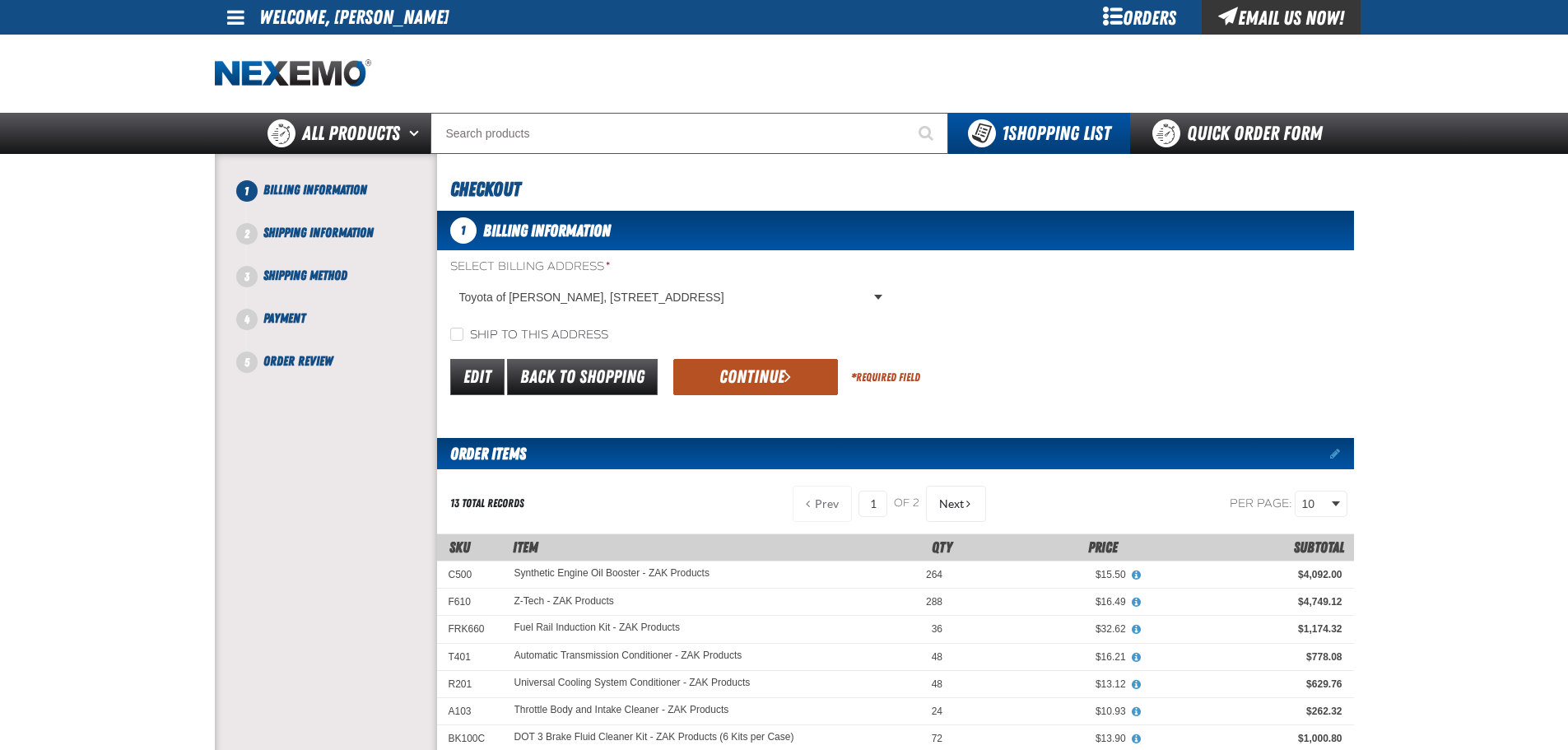
click at [771, 379] on button "Continue" at bounding box center [755, 377] width 165 height 36
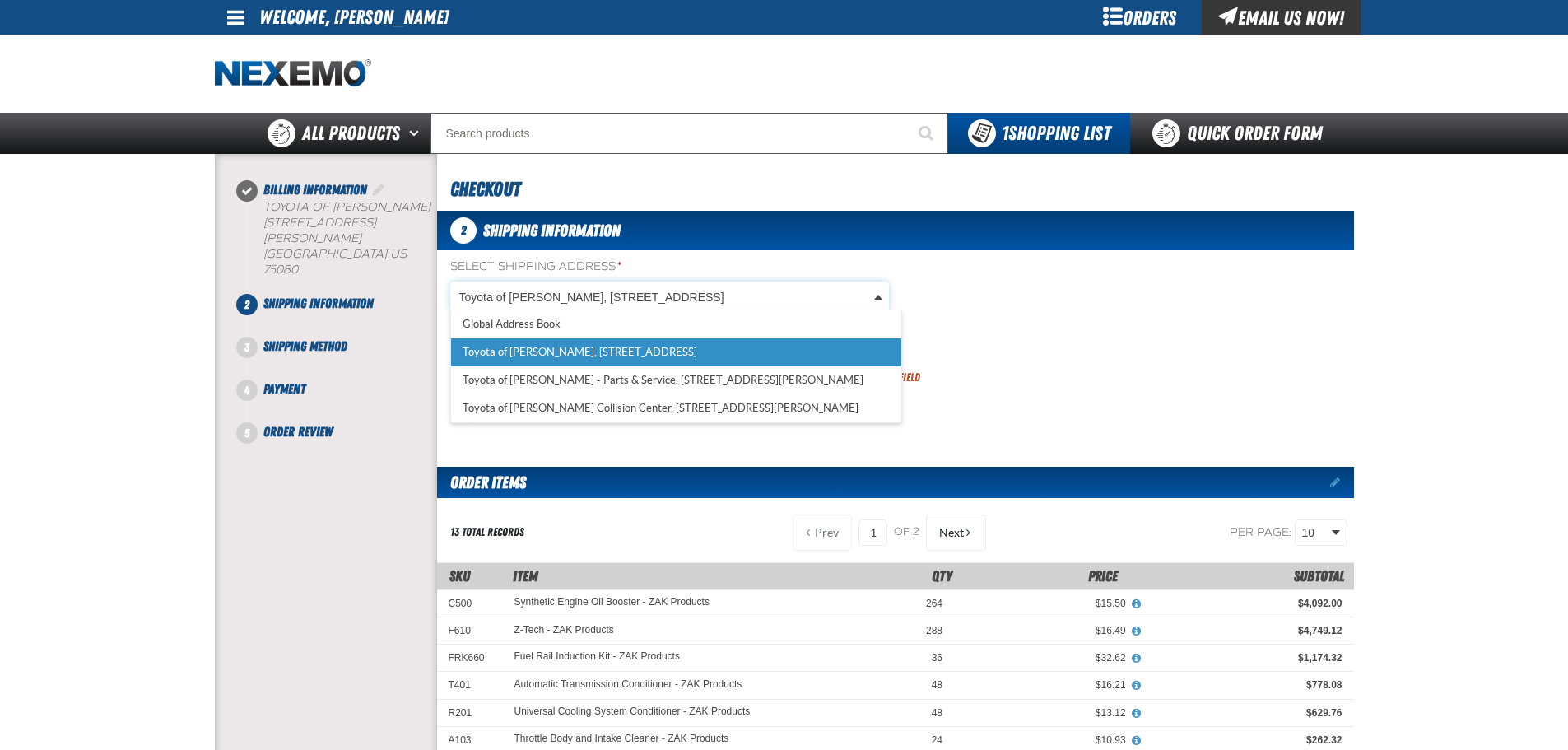
click at [522, 293] on body "Skip to Main Content Staging Site 5.1 Upgrade Site My Account My Account Suppor…" at bounding box center [784, 701] width 1568 height 1402
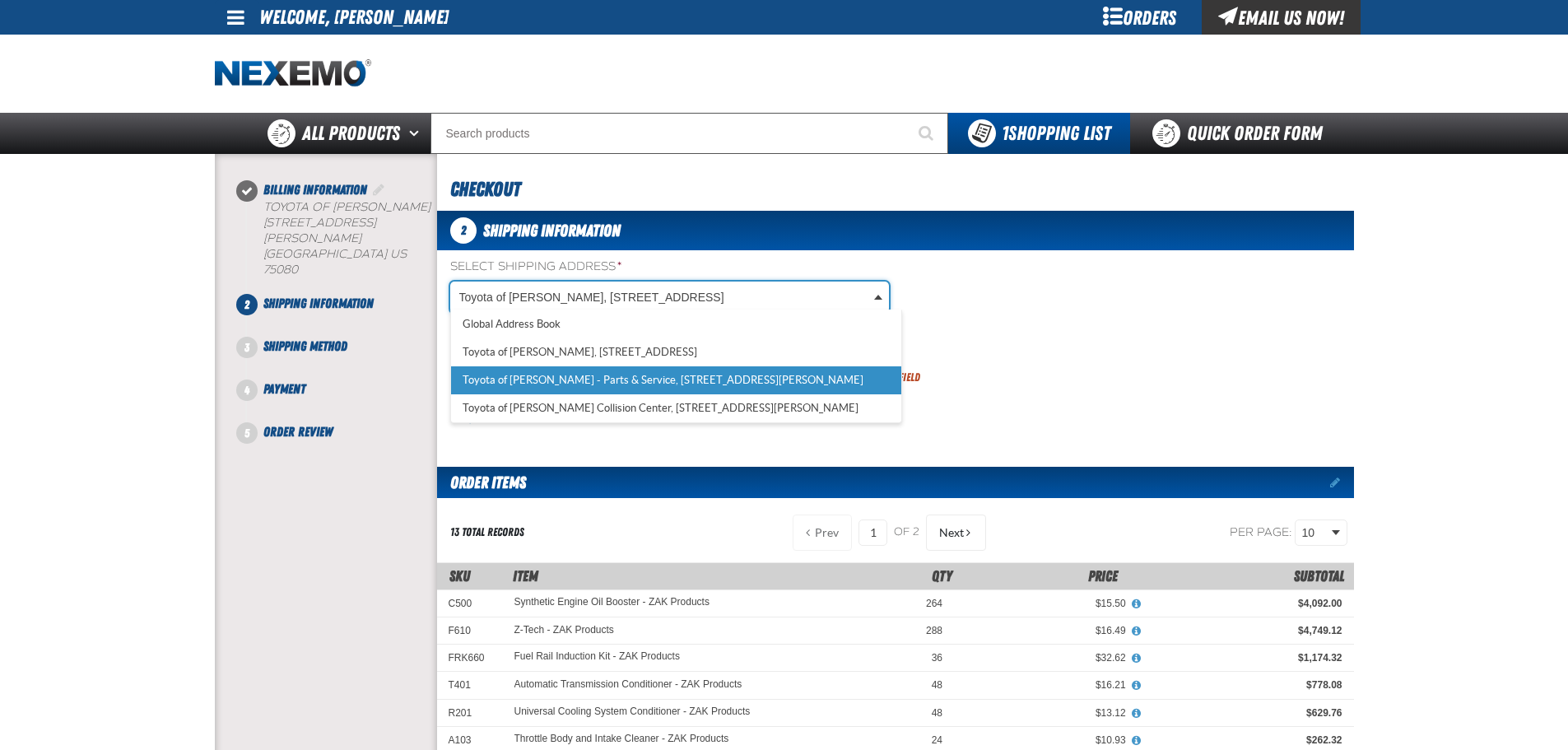
select select "a_374"
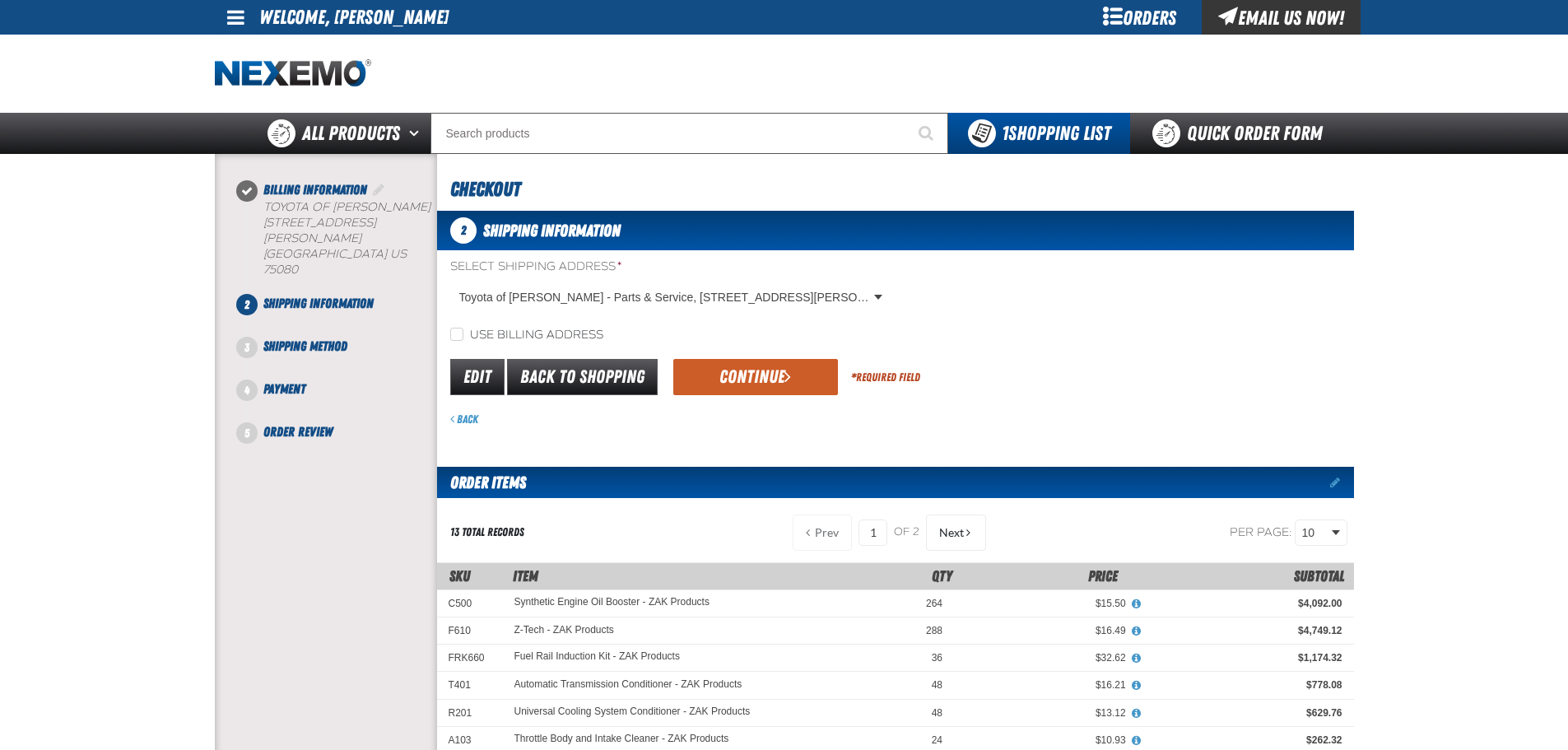
click at [1004, 339] on div "Use billing address" at bounding box center [895, 335] width 917 height 17
click at [759, 376] on button "Continue" at bounding box center [755, 377] width 165 height 36
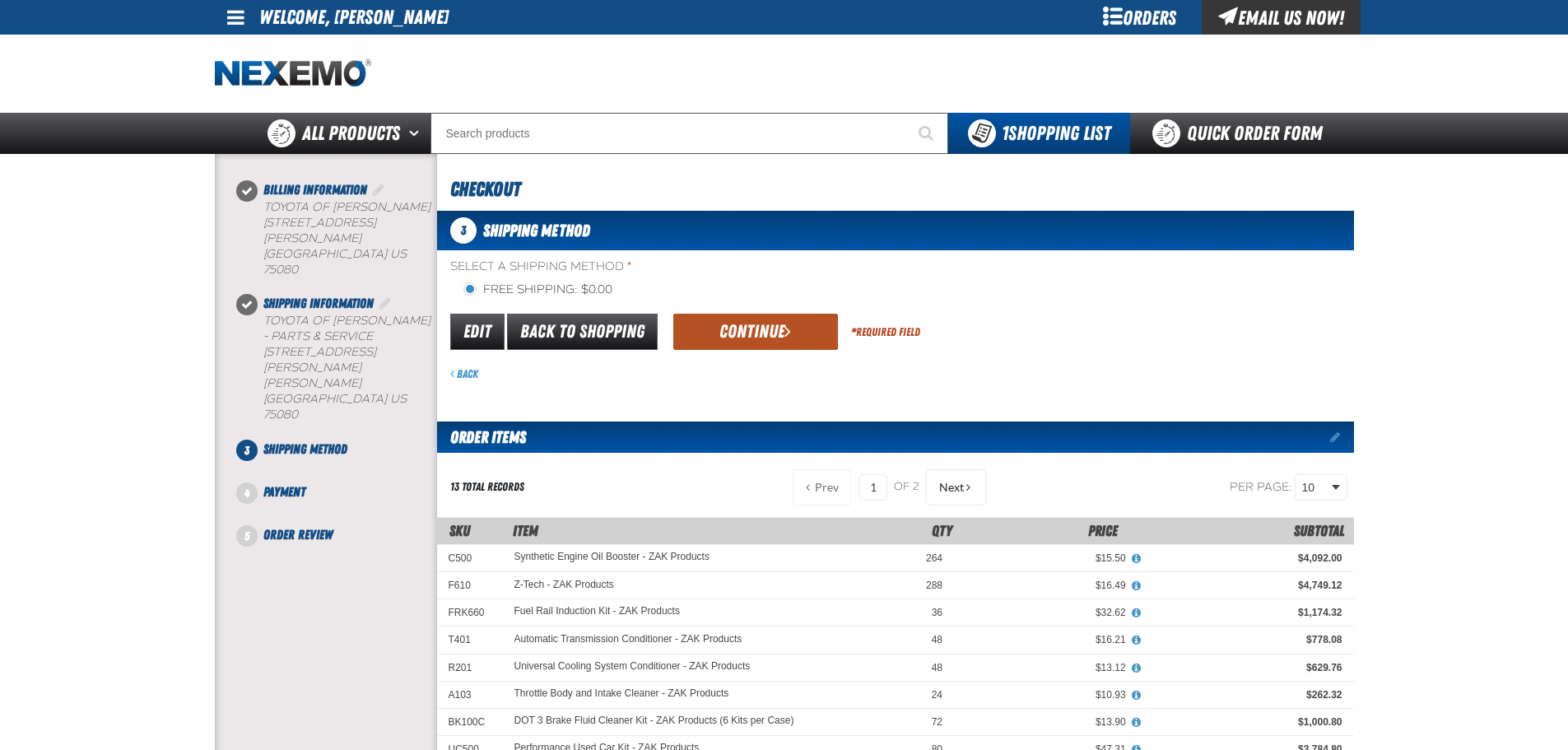
click at [770, 328] on button "Continue" at bounding box center [755, 332] width 165 height 36
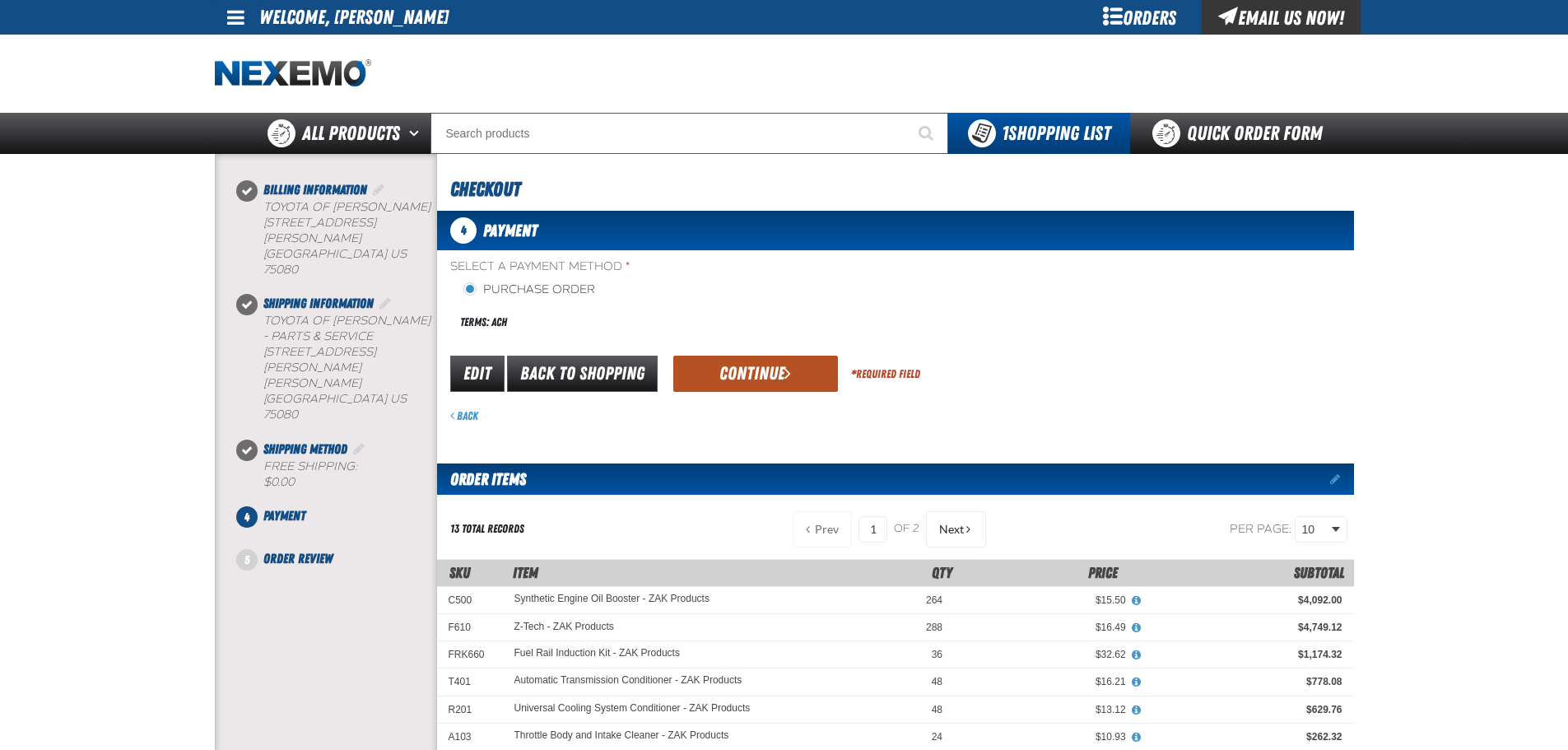
click at [780, 369] on button "Continue" at bounding box center [755, 374] width 165 height 36
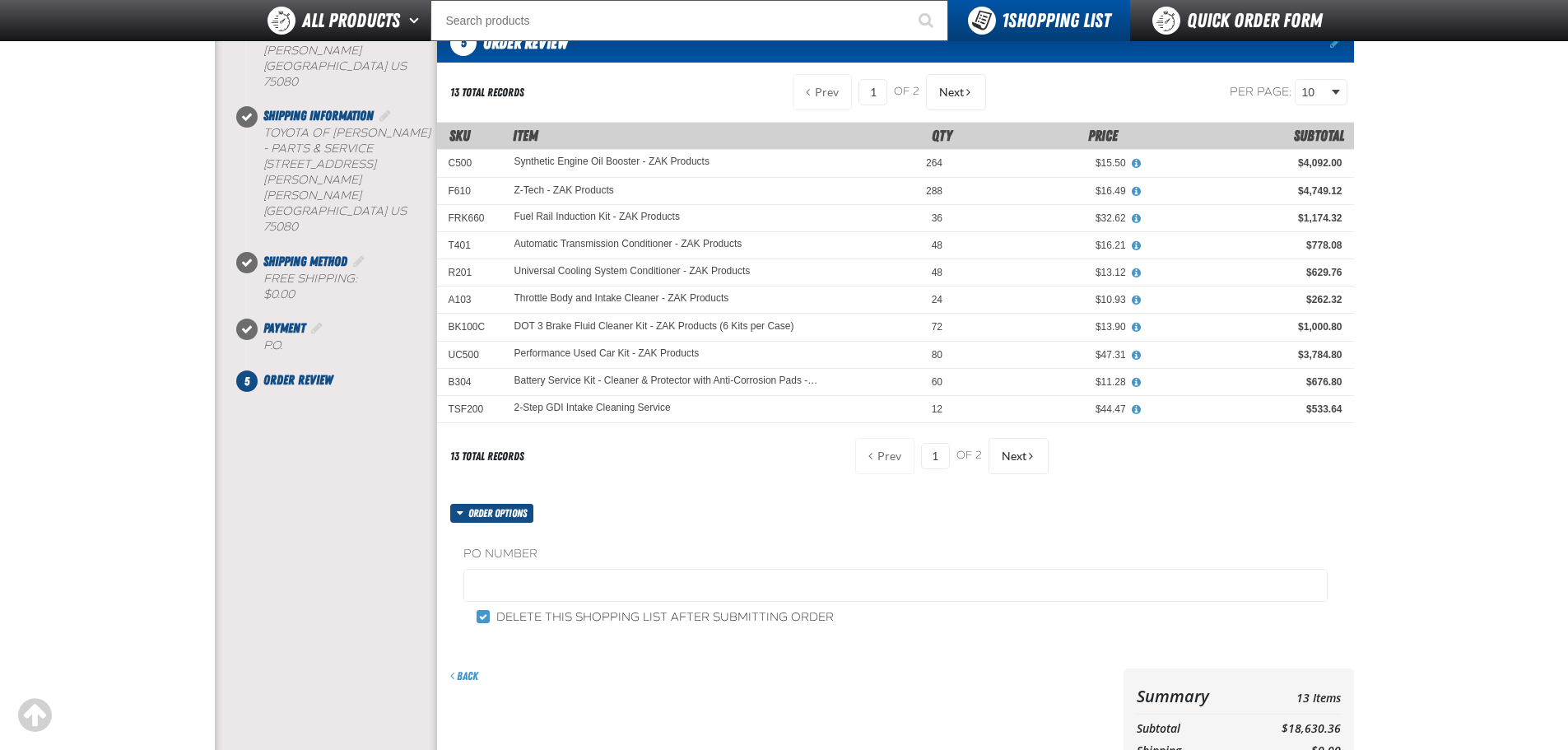
scroll to position [165, 0]
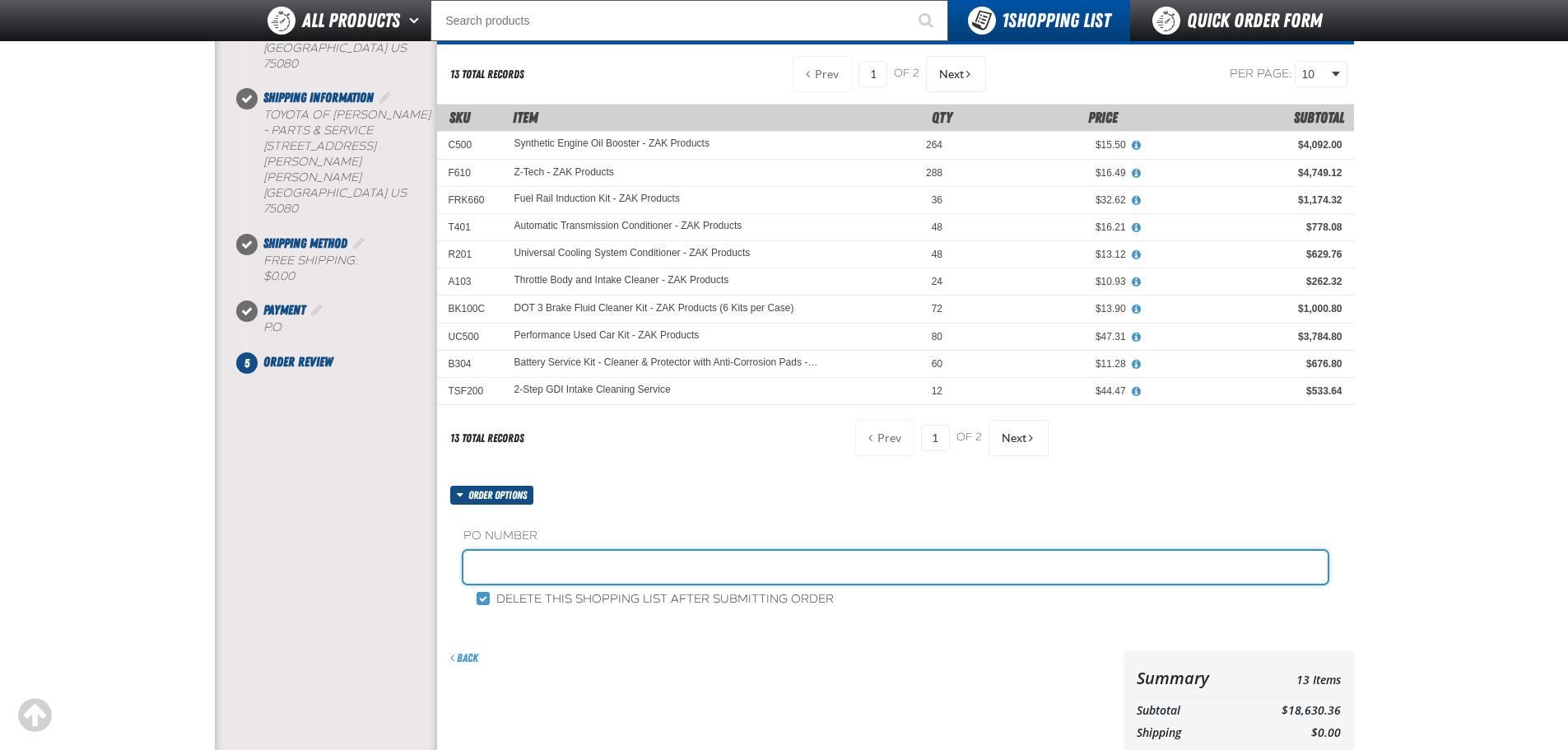
click at [564, 565] on input "text" at bounding box center [895, 567] width 864 height 33
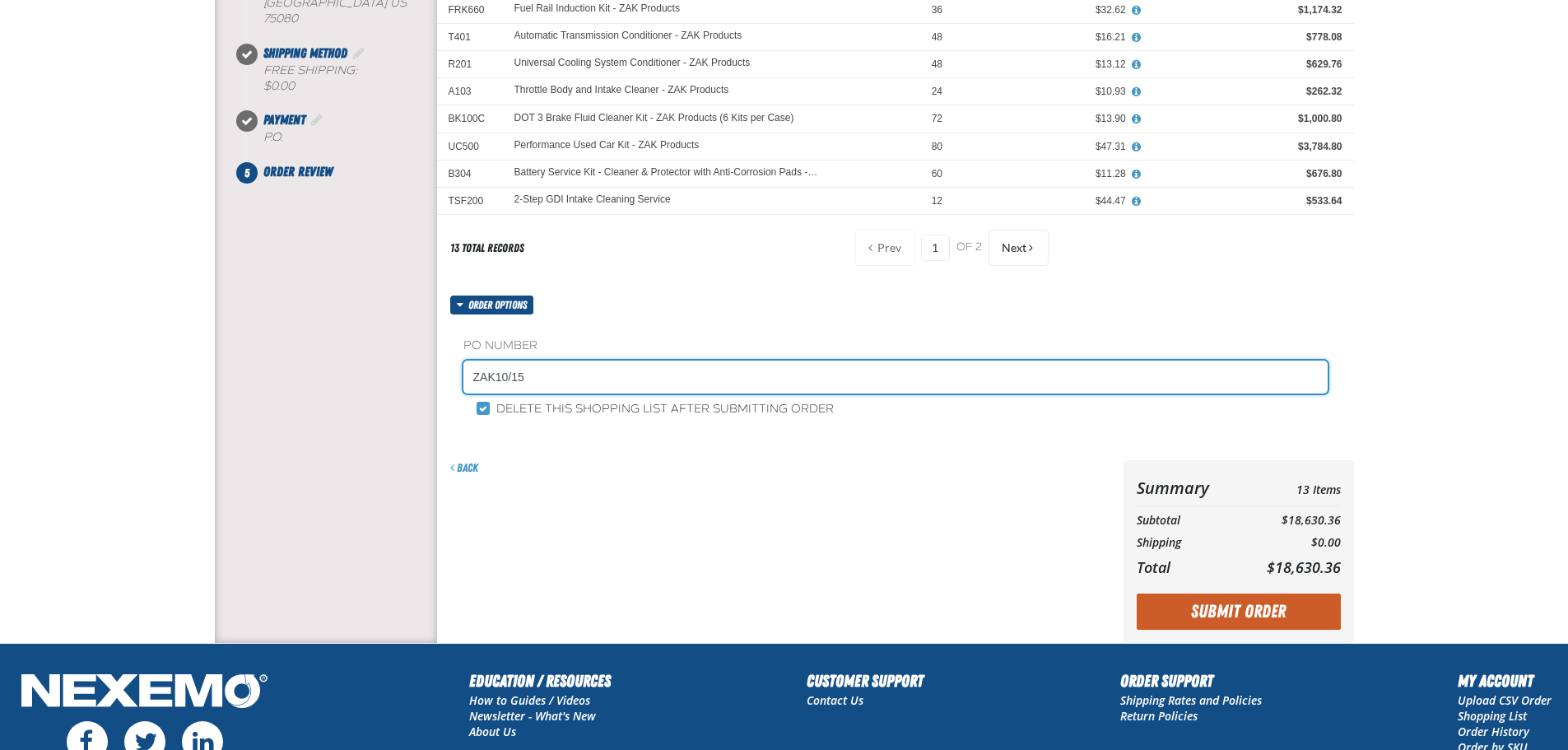
scroll to position [412, 0]
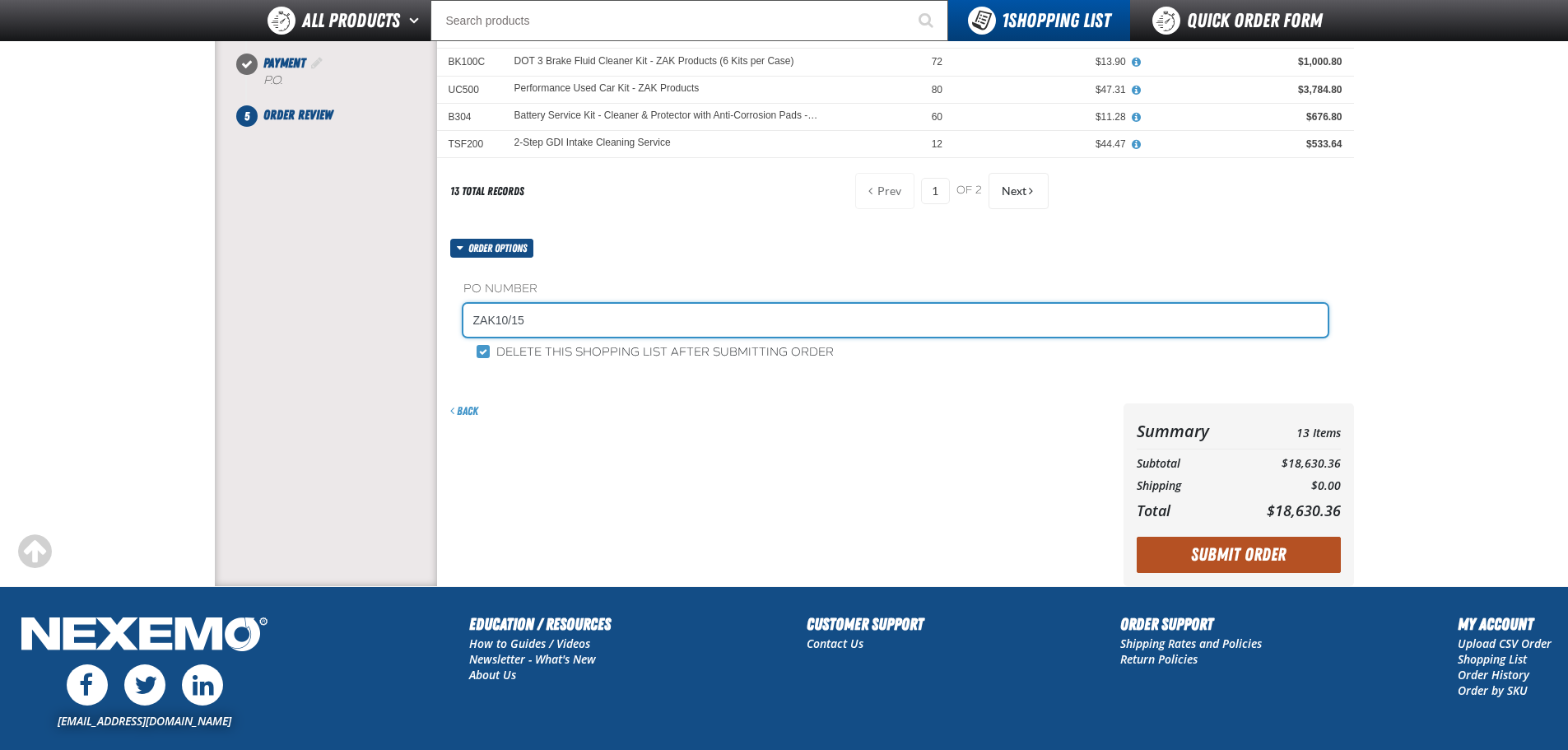
type input "ZAK10/15"
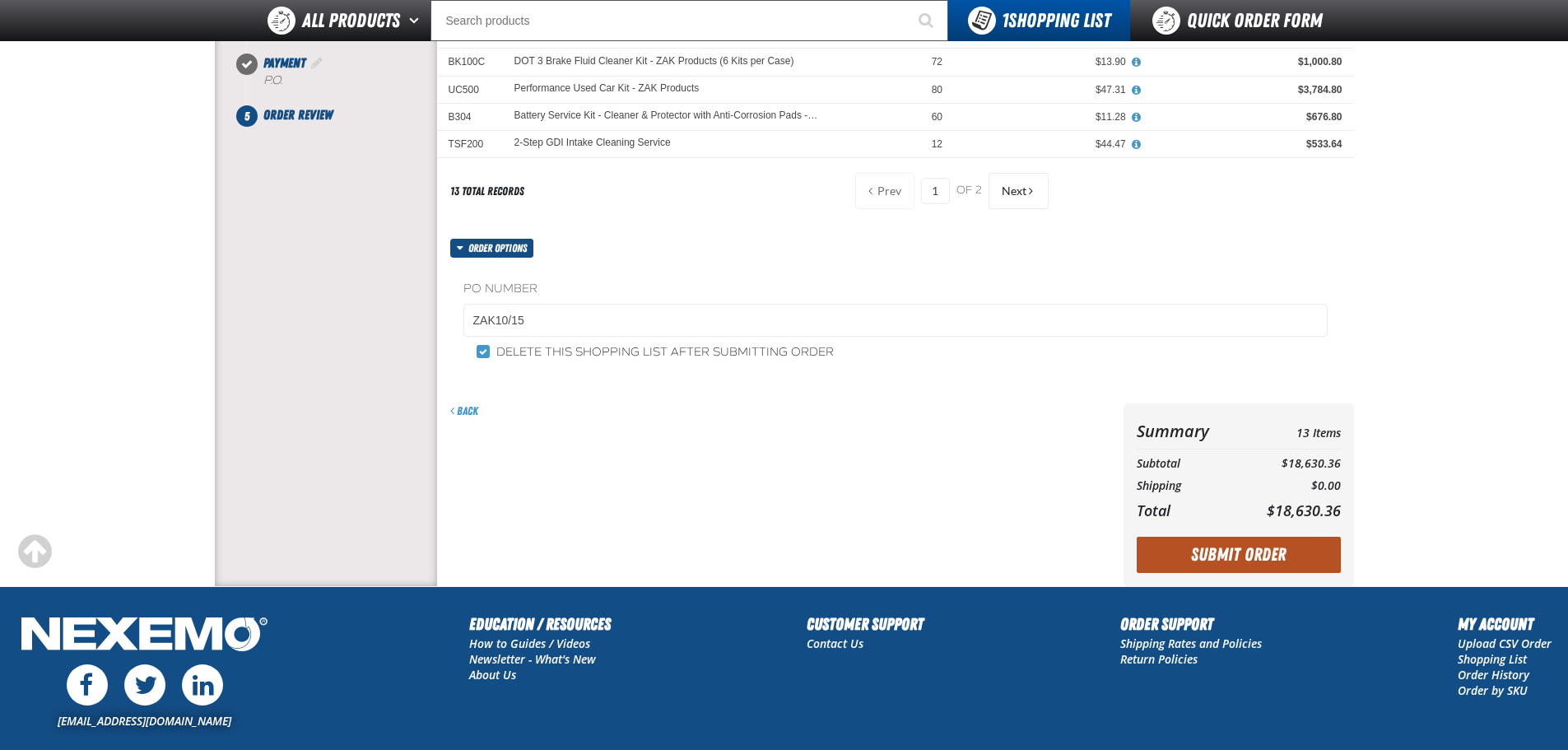
click at [1254, 548] on button "Submit Order" at bounding box center [1239, 555] width 205 height 36
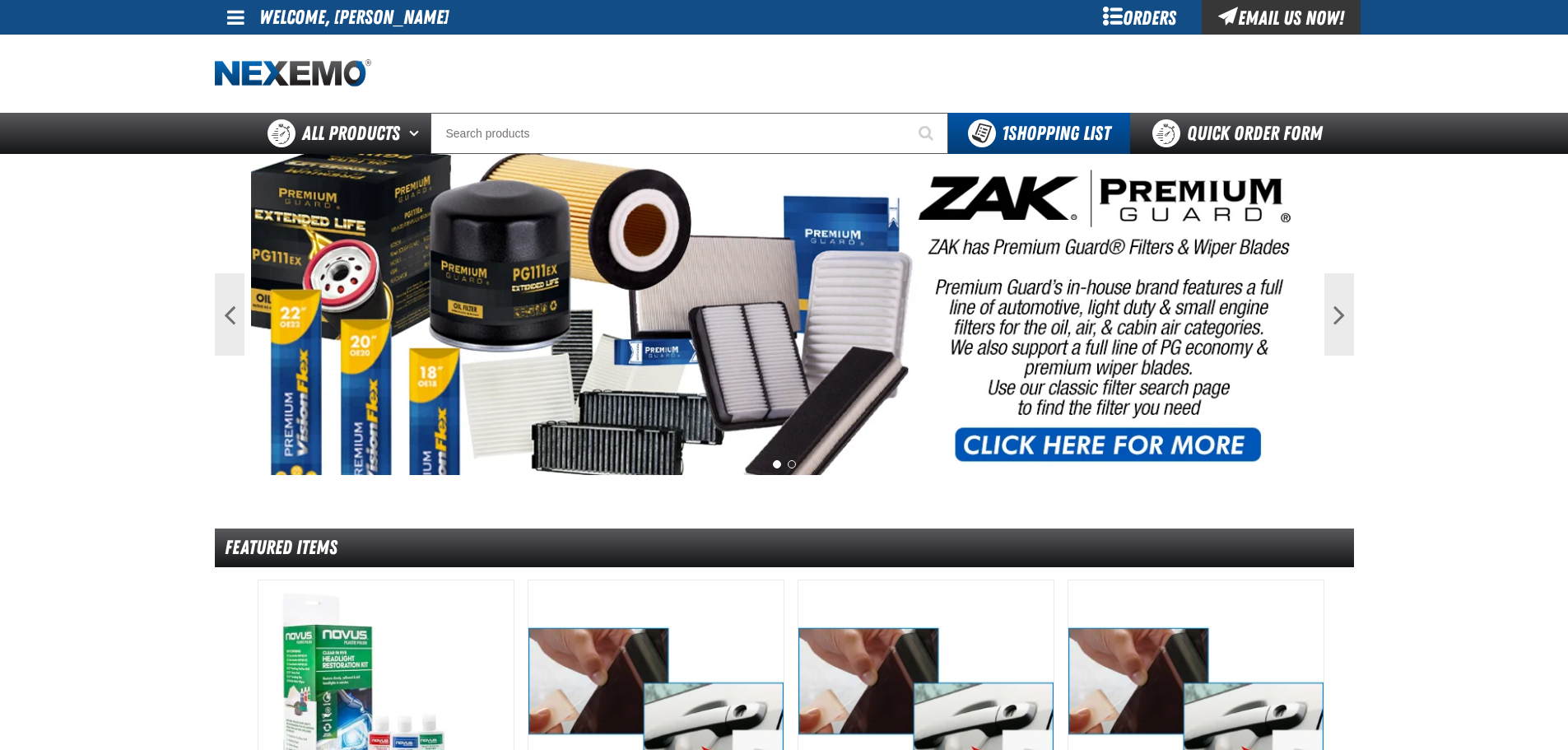
click at [1109, 13] on div "Orders" at bounding box center [1140, 17] width 124 height 35
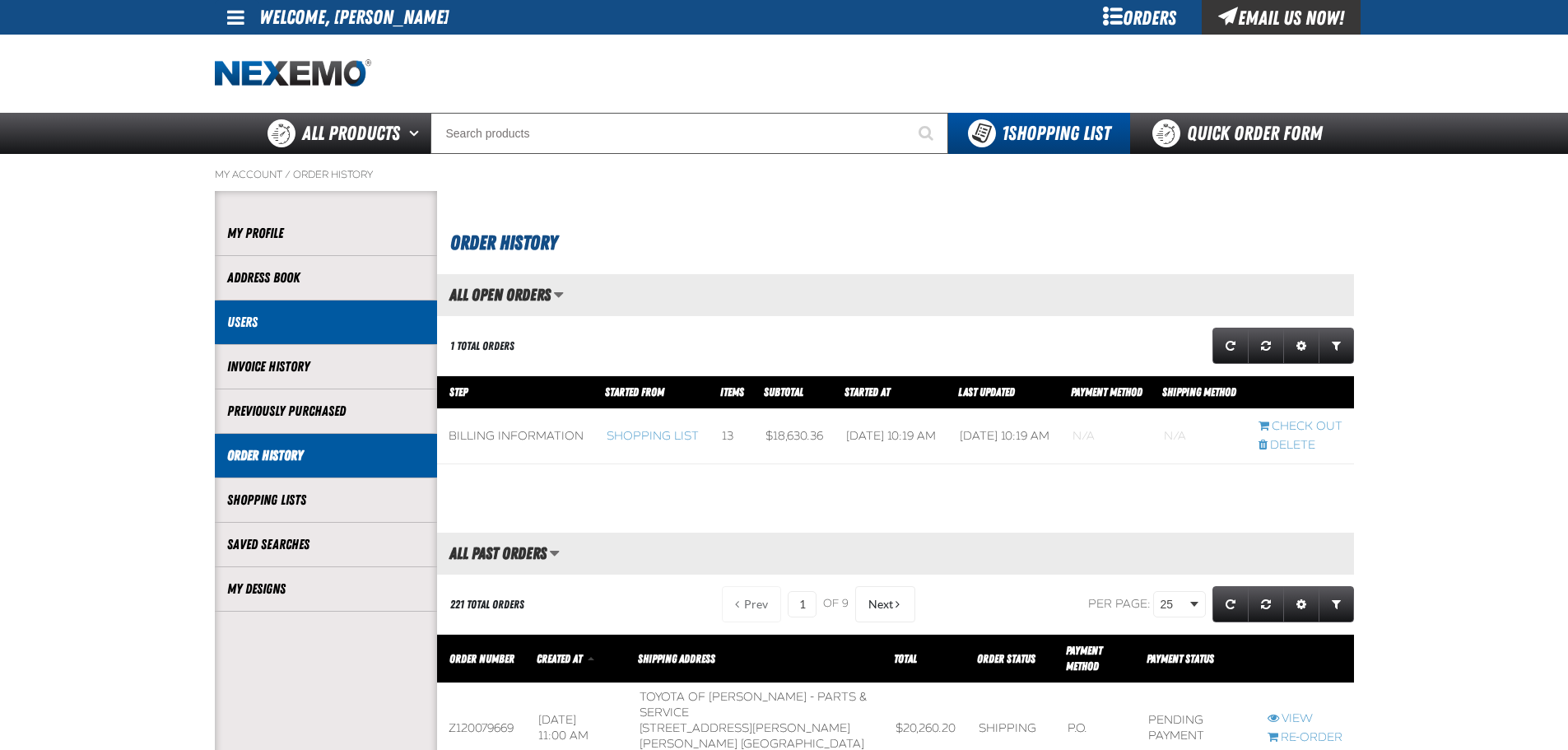
scroll to position [1, 1]
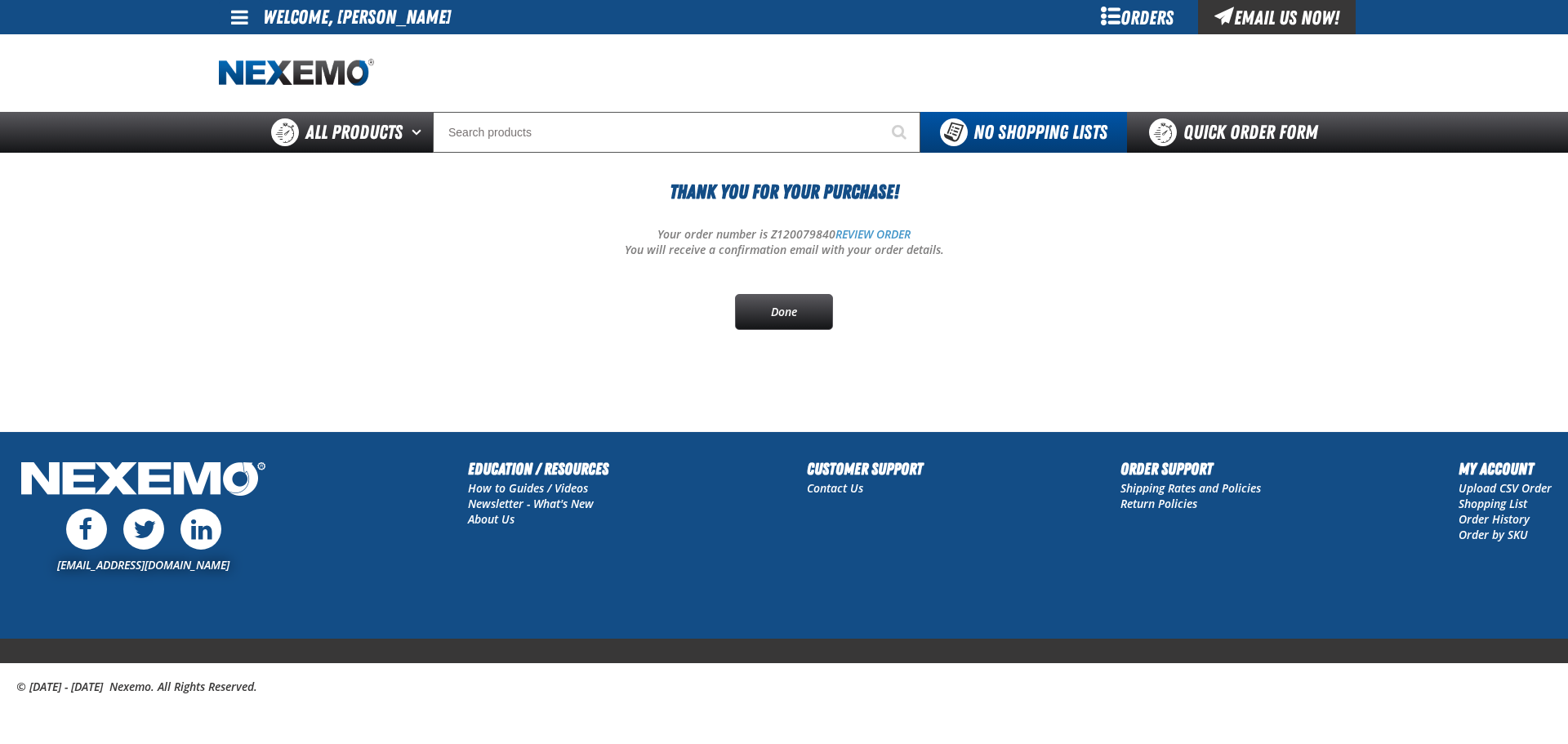
click at [1064, 290] on div "Thank You For Your Purchase! Your order number is Z120079840 REVIEW ORDER You w…" at bounding box center [784, 253] width 1130 height 152
